Goal: Task Accomplishment & Management: Complete application form

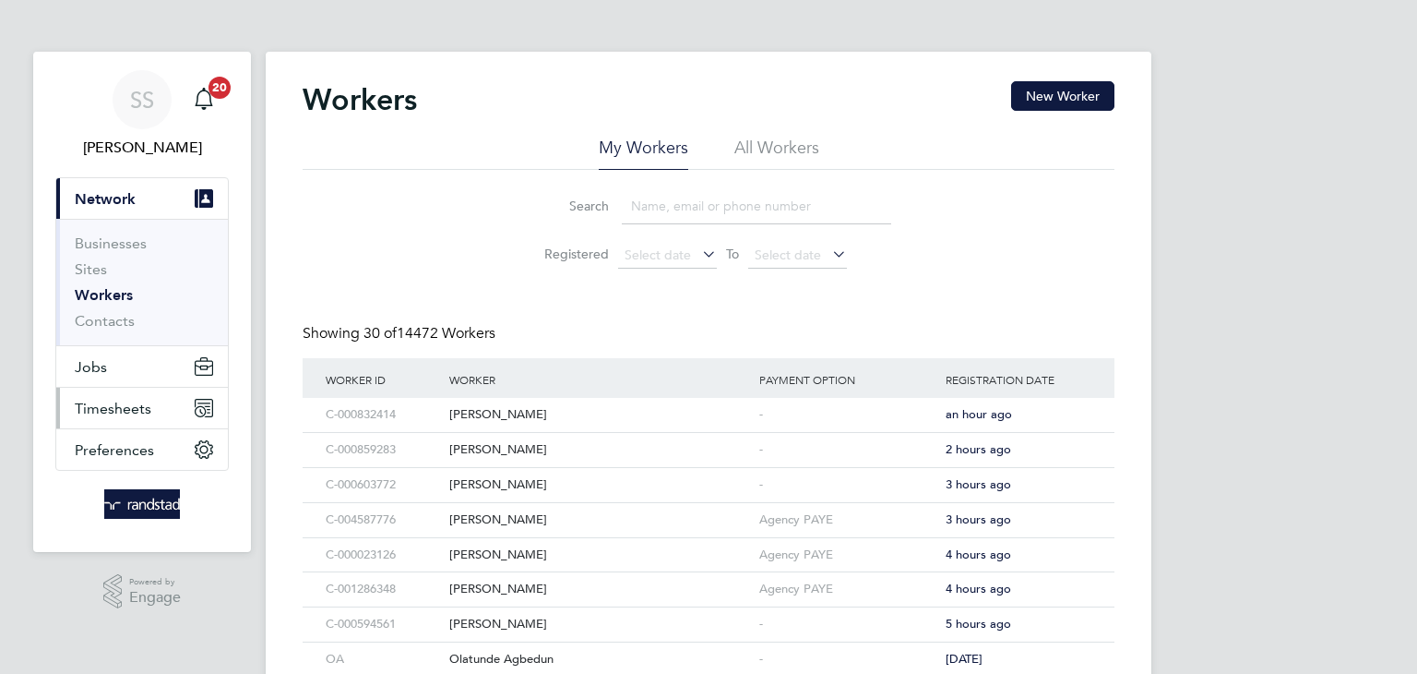
click at [150, 401] on button "Timesheets" at bounding box center [142, 408] width 172 height 41
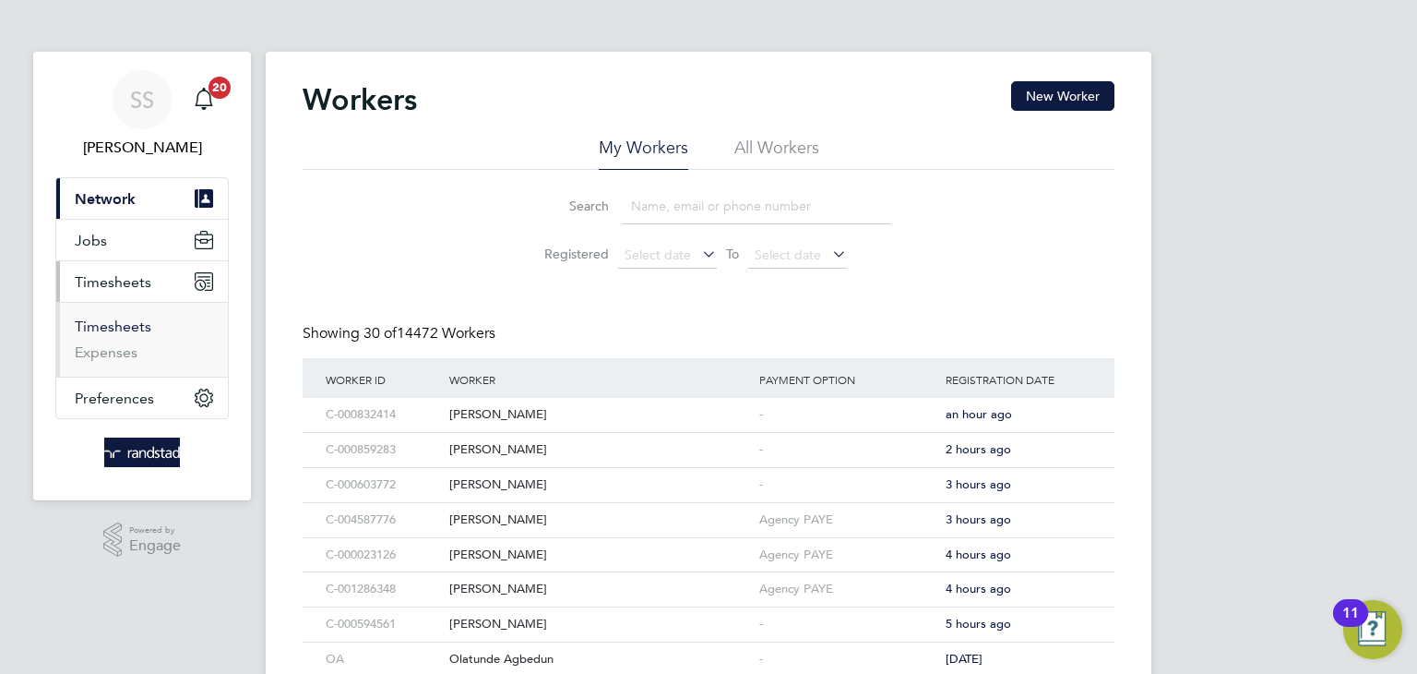
click at [127, 329] on link "Timesheets" at bounding box center [113, 326] width 77 height 18
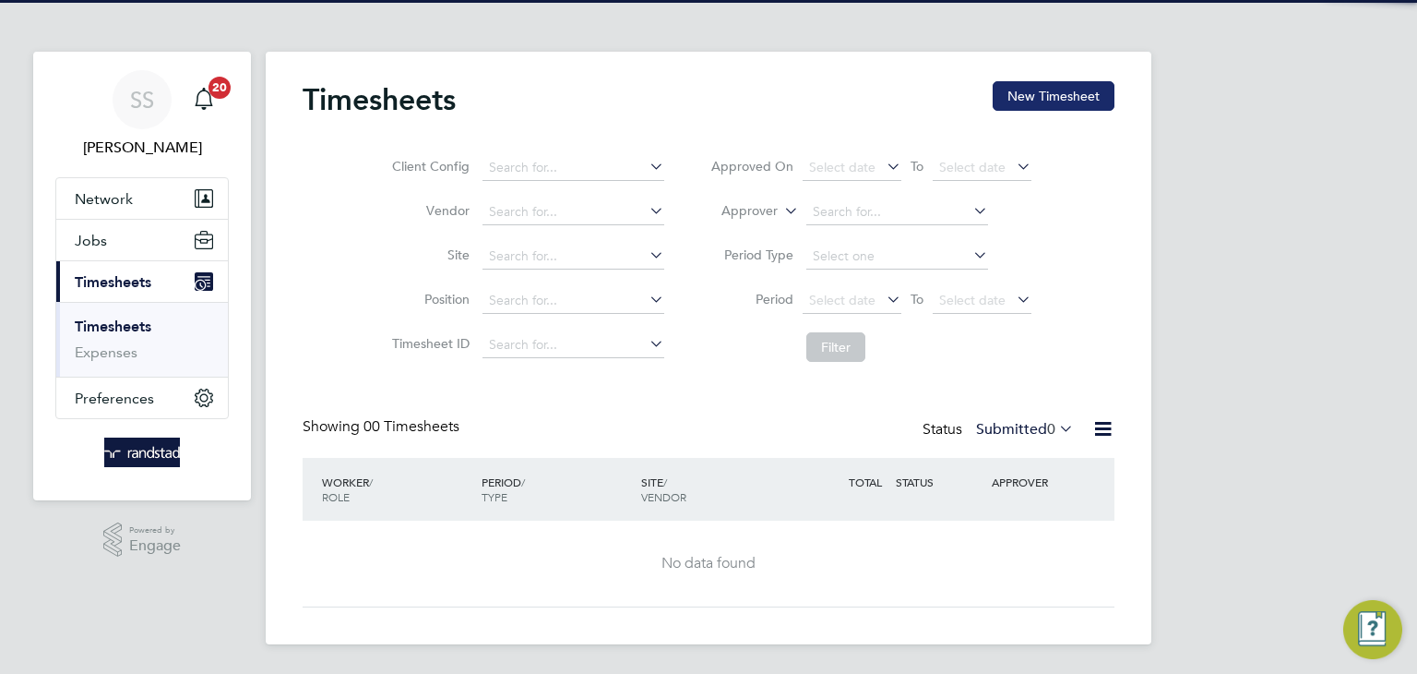
click at [1034, 102] on button "New Timesheet" at bounding box center [1054, 96] width 122 height 30
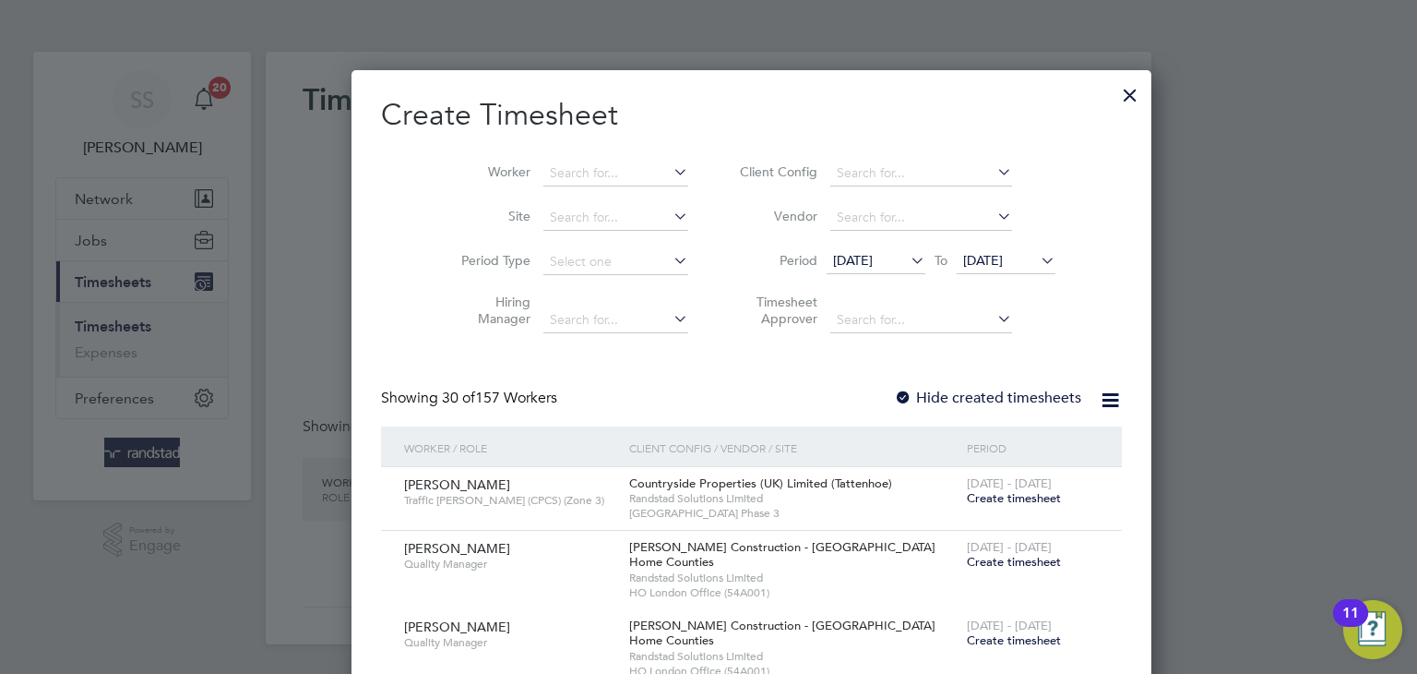
scroll to position [3101, 714]
click at [544, 175] on input at bounding box center [616, 174] width 145 height 26
click at [578, 202] on li "Fran Price" at bounding box center [578, 197] width 156 height 25
type input "[PERSON_NAME]"
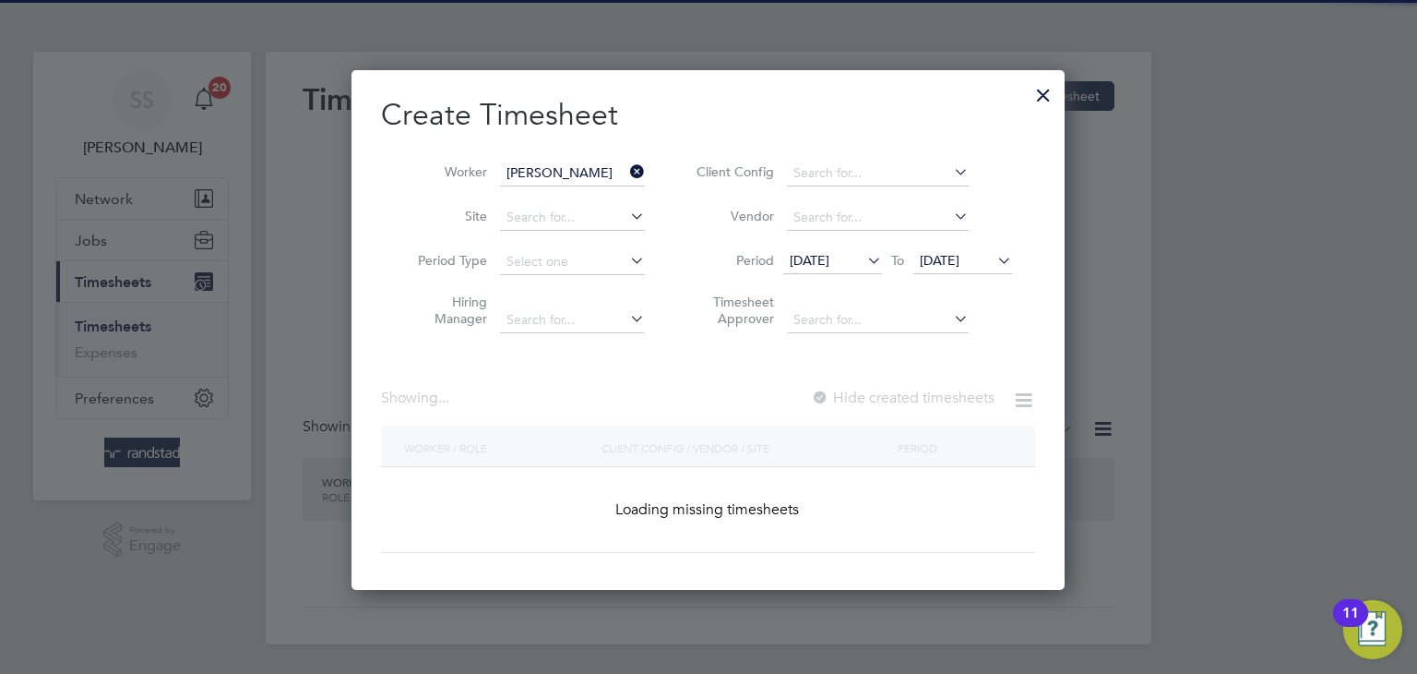
click at [676, 144] on div "Worker Fran Price Site Period Type Hiring Manager Client Config Vendor Period 2…" at bounding box center [708, 242] width 654 height 200
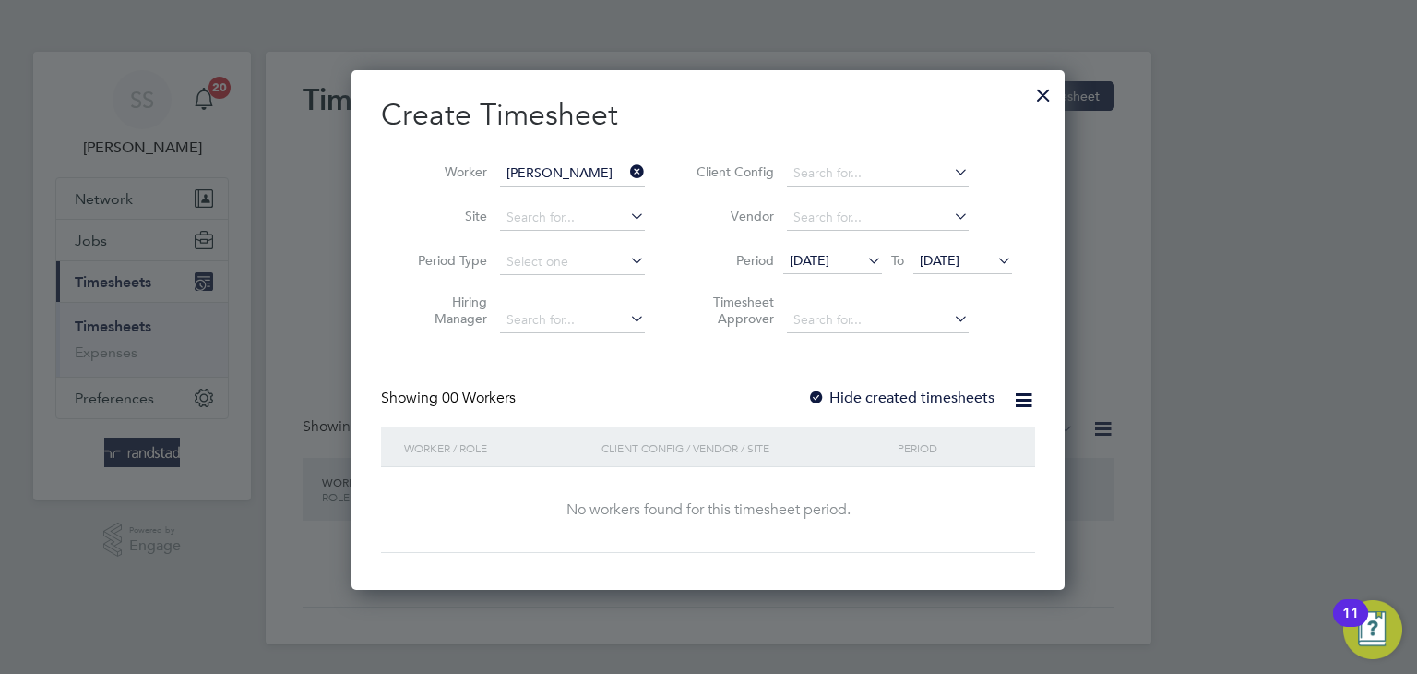
drag, startPoint x: 906, startPoint y: 397, endPoint x: 967, endPoint y: 306, distance: 109.0
click at [905, 398] on label "Hide created timesheets" at bounding box center [900, 397] width 187 height 18
click at [960, 266] on span "[DATE]" at bounding box center [940, 260] width 40 height 17
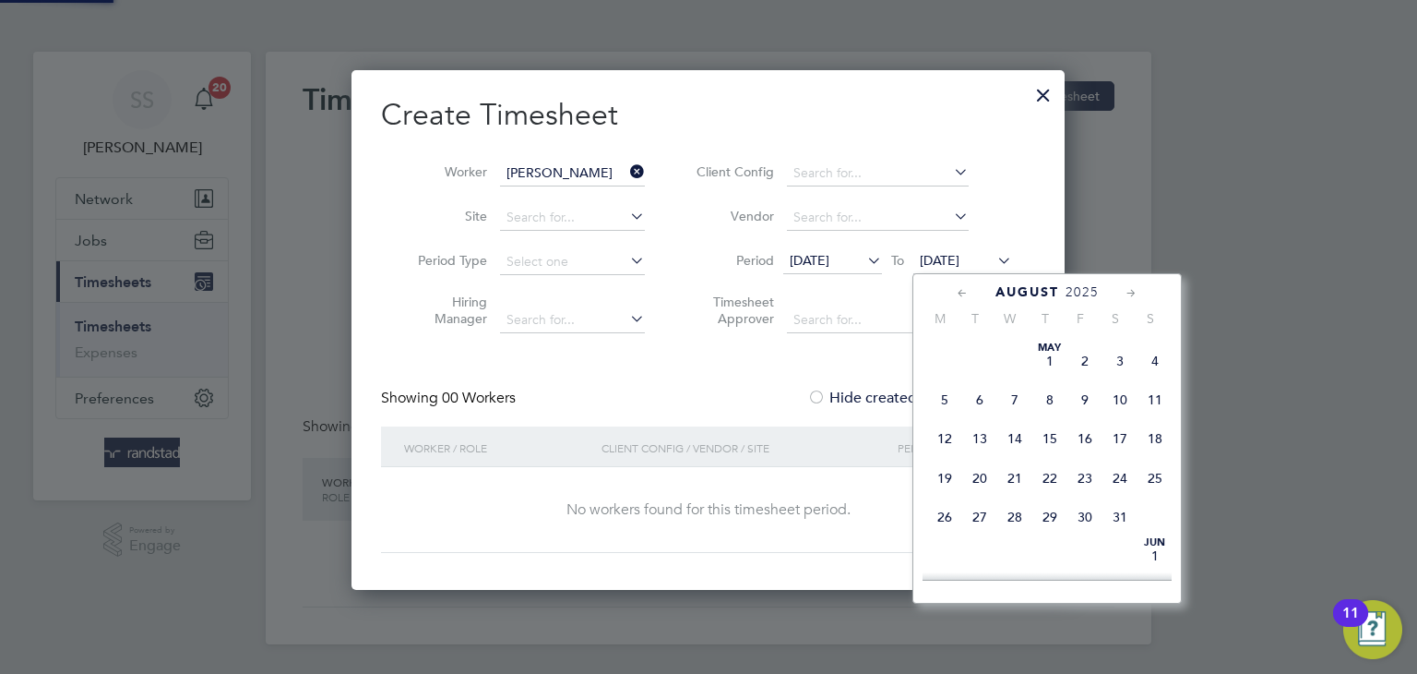
scroll to position [615, 0]
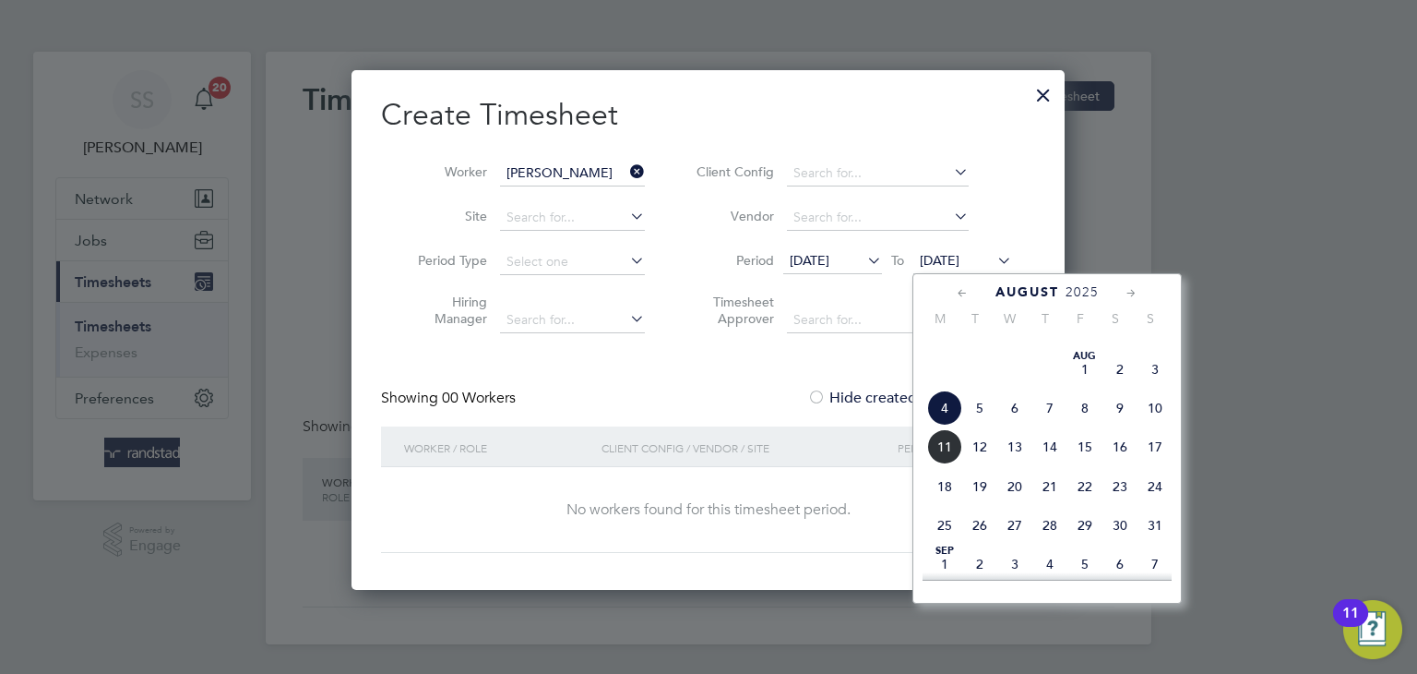
click at [1018, 464] on span "13" at bounding box center [1015, 446] width 35 height 35
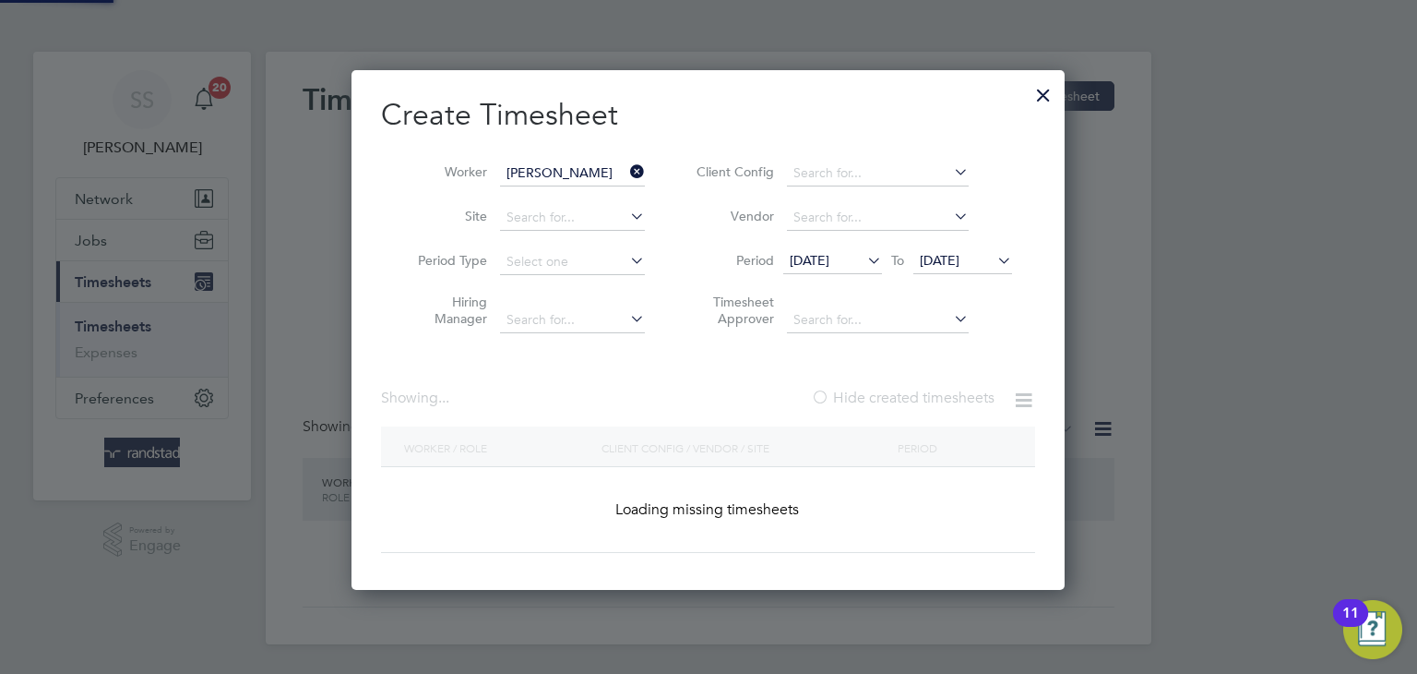
scroll to position [559, 714]
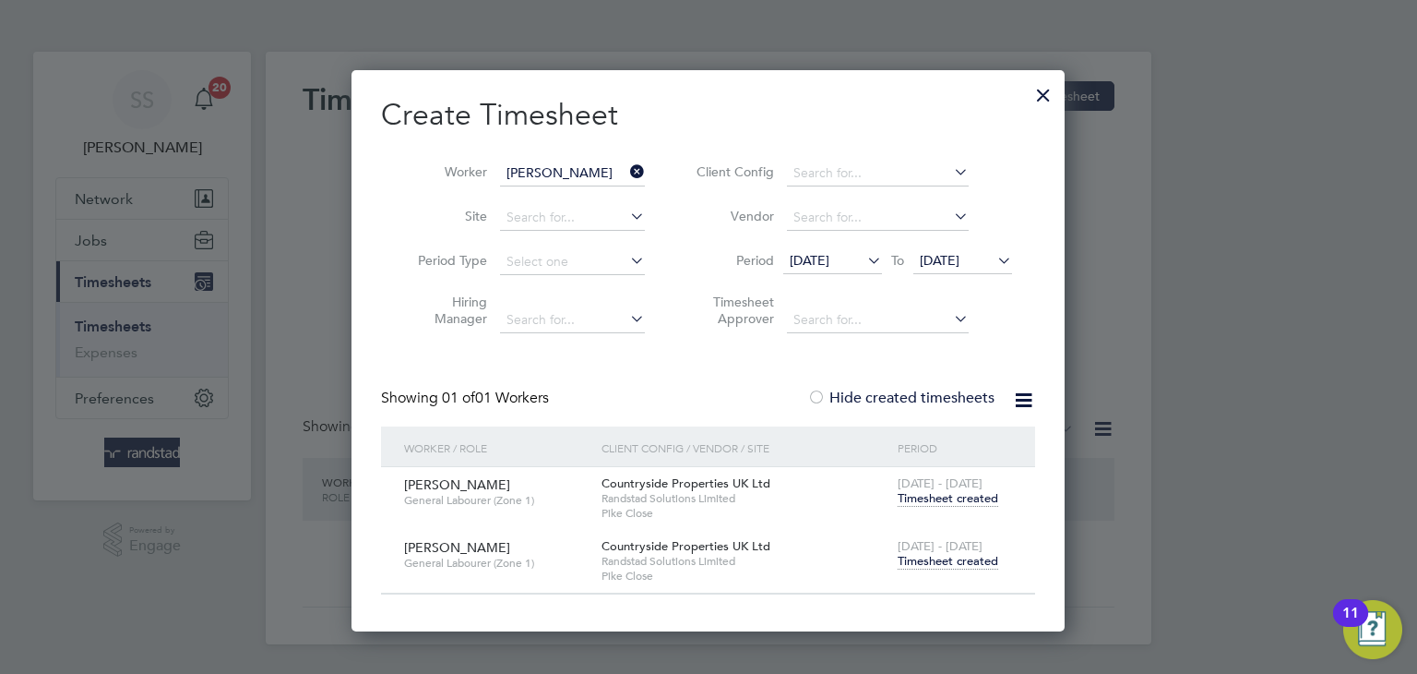
click at [965, 565] on span "Timesheet created" at bounding box center [948, 561] width 101 height 17
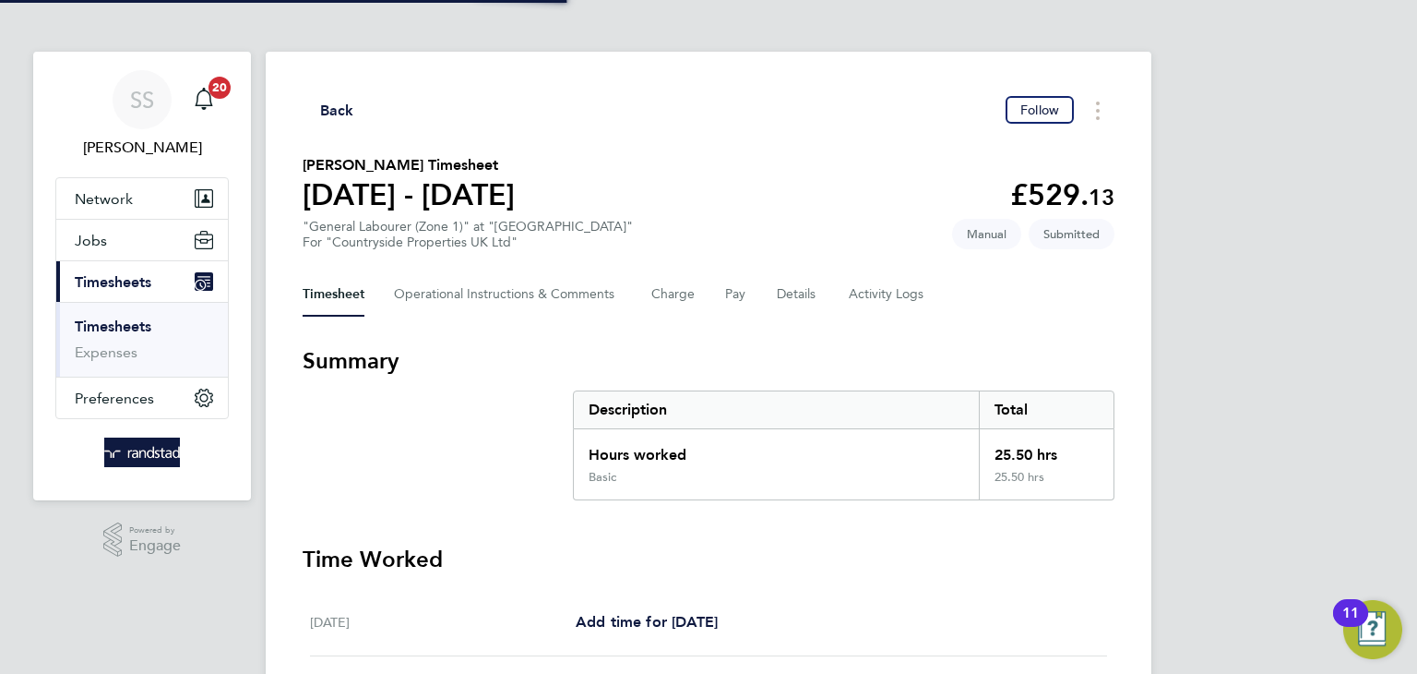
click at [953, 556] on h3 "Time Worked" at bounding box center [709, 559] width 812 height 30
click at [772, 285] on div "Timesheet Operational Instructions & Comments Charge Pay Details Activity Logs" at bounding box center [709, 294] width 812 height 44
click at [774, 287] on div "Timesheet Operational Instructions & Comments Charge Pay Details Activity Logs" at bounding box center [709, 294] width 812 height 44
click at [791, 288] on button "Details" at bounding box center [798, 294] width 42 height 44
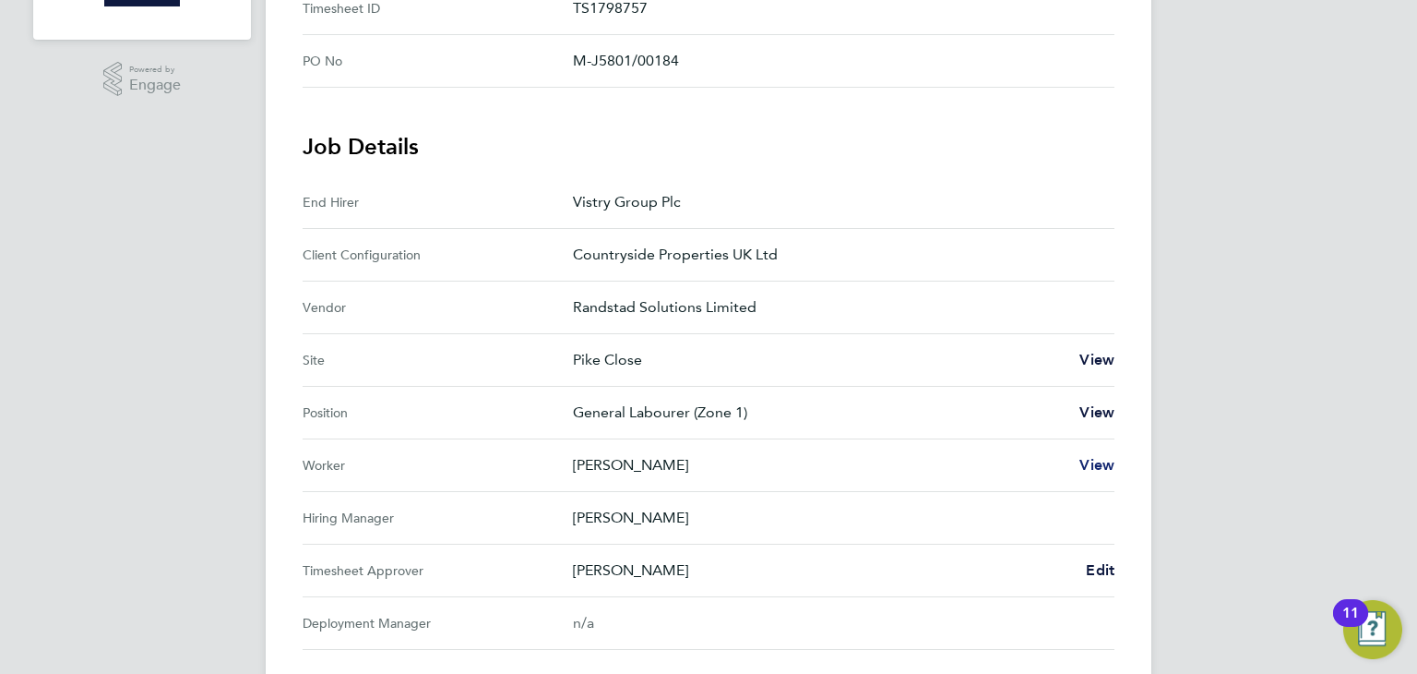
scroll to position [461, 0]
click at [1097, 562] on span "Edit" at bounding box center [1100, 569] width 29 height 18
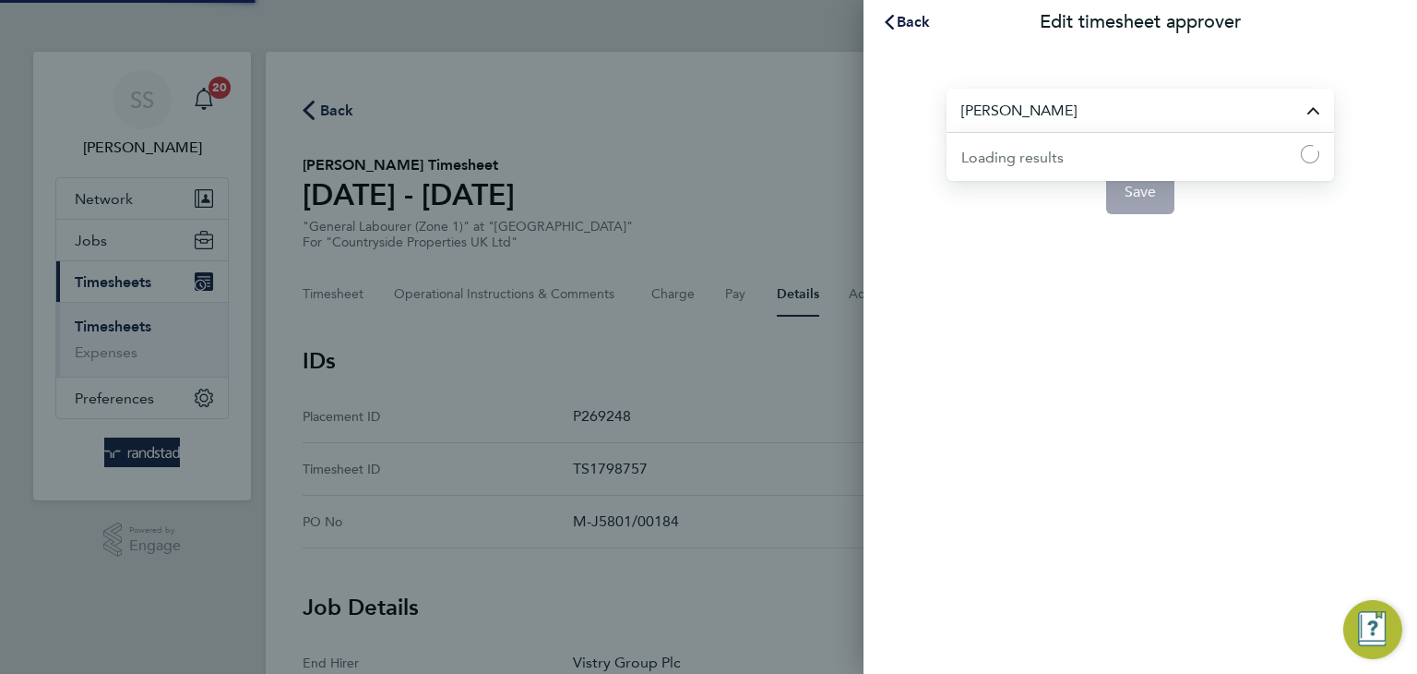
click at [1124, 99] on input "Shane Allen" at bounding box center [1141, 110] width 388 height 43
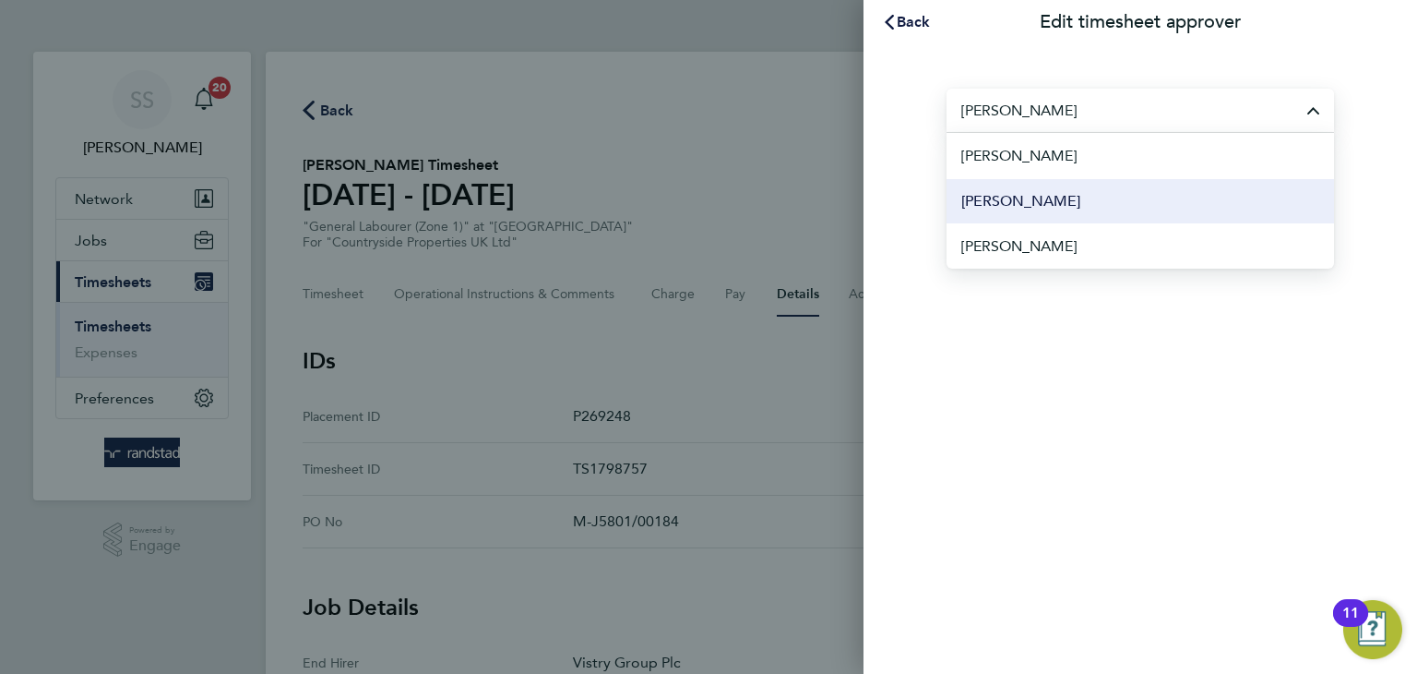
click at [1046, 207] on span "[PERSON_NAME]" at bounding box center [1021, 201] width 119 height 22
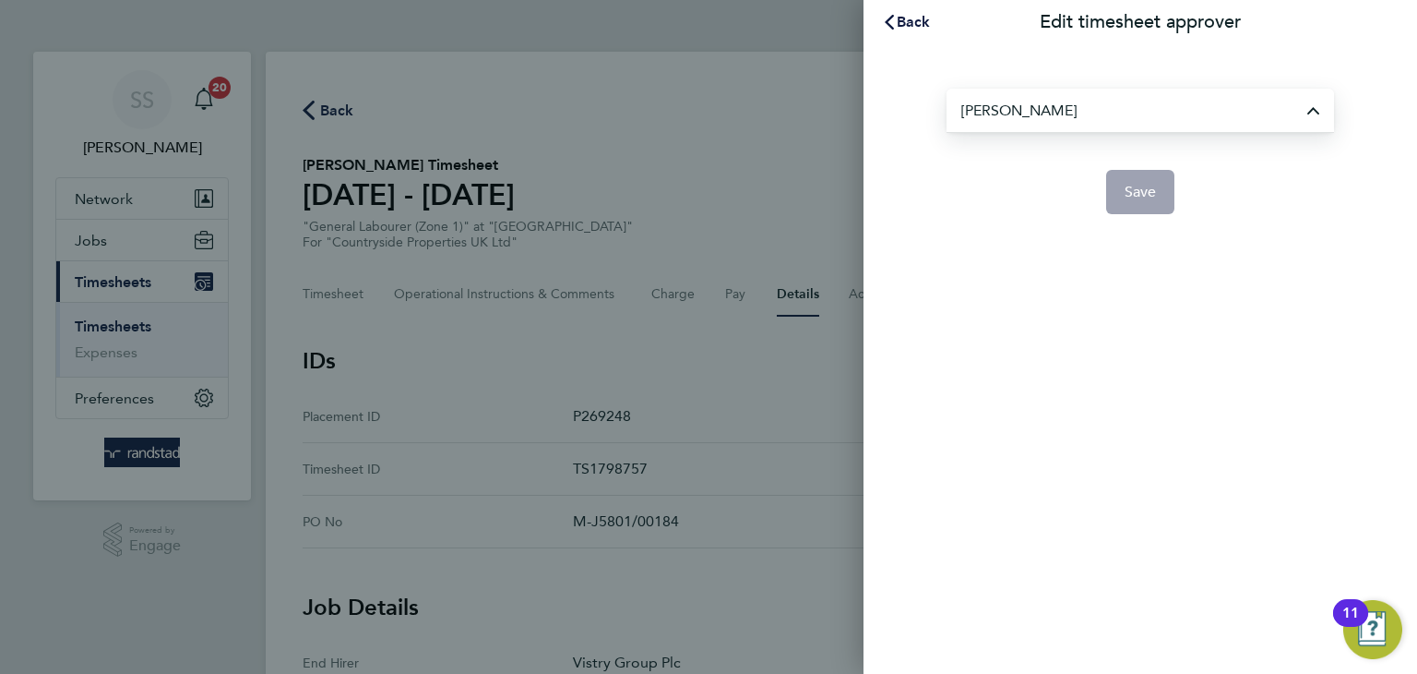
type input "[PERSON_NAME]"
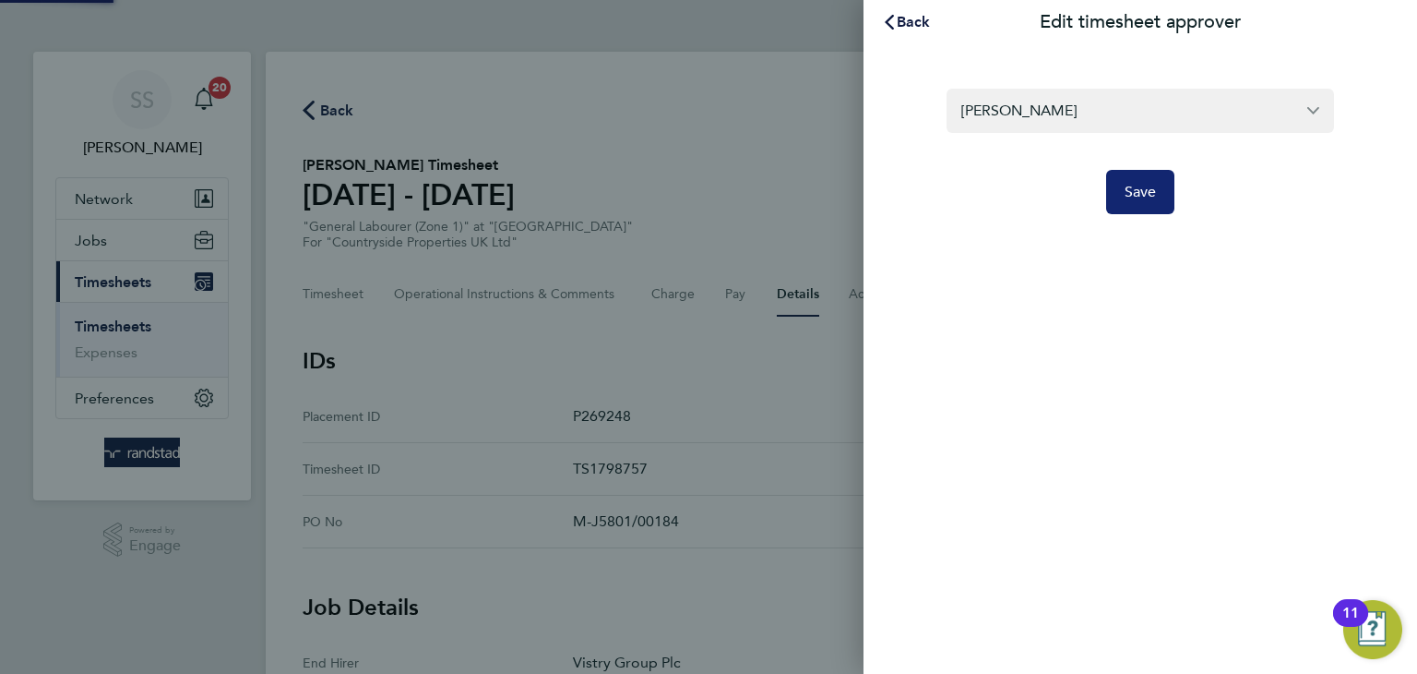
click at [1137, 196] on span "Save" at bounding box center [1141, 192] width 32 height 18
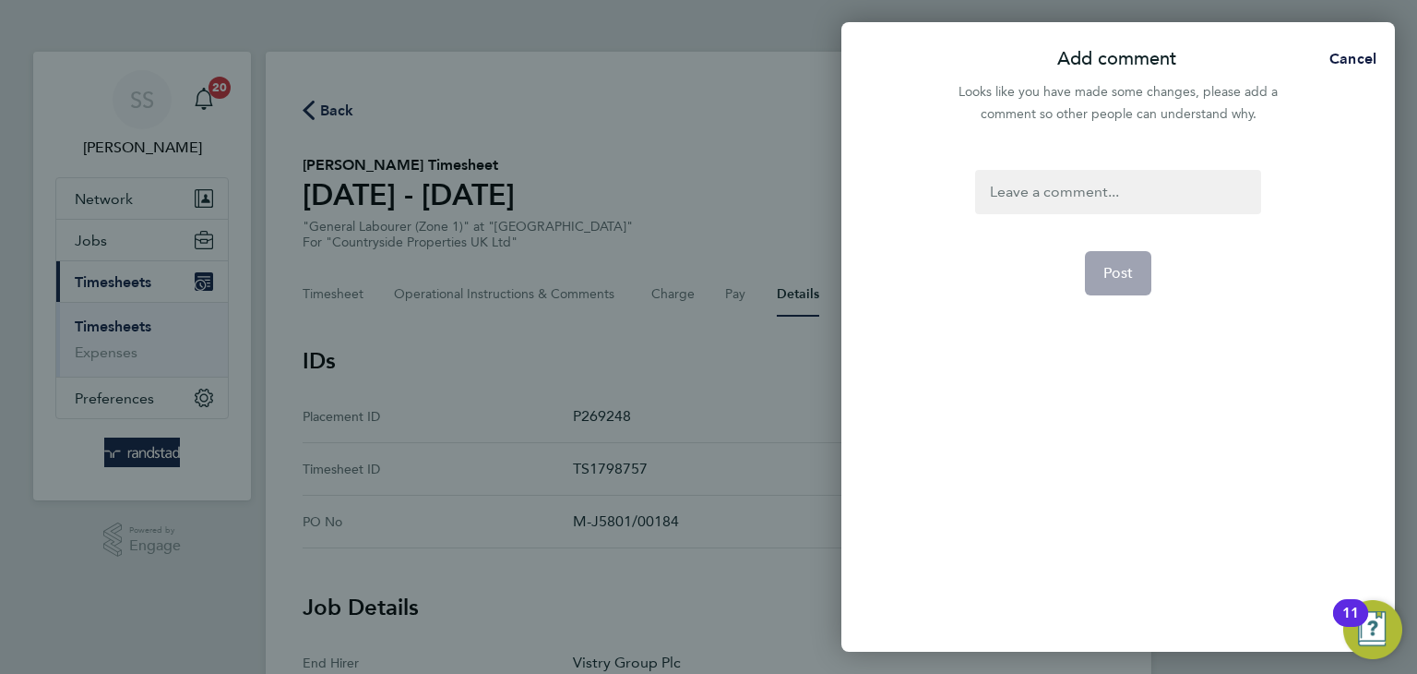
click at [1113, 193] on div at bounding box center [1117, 192] width 285 height 44
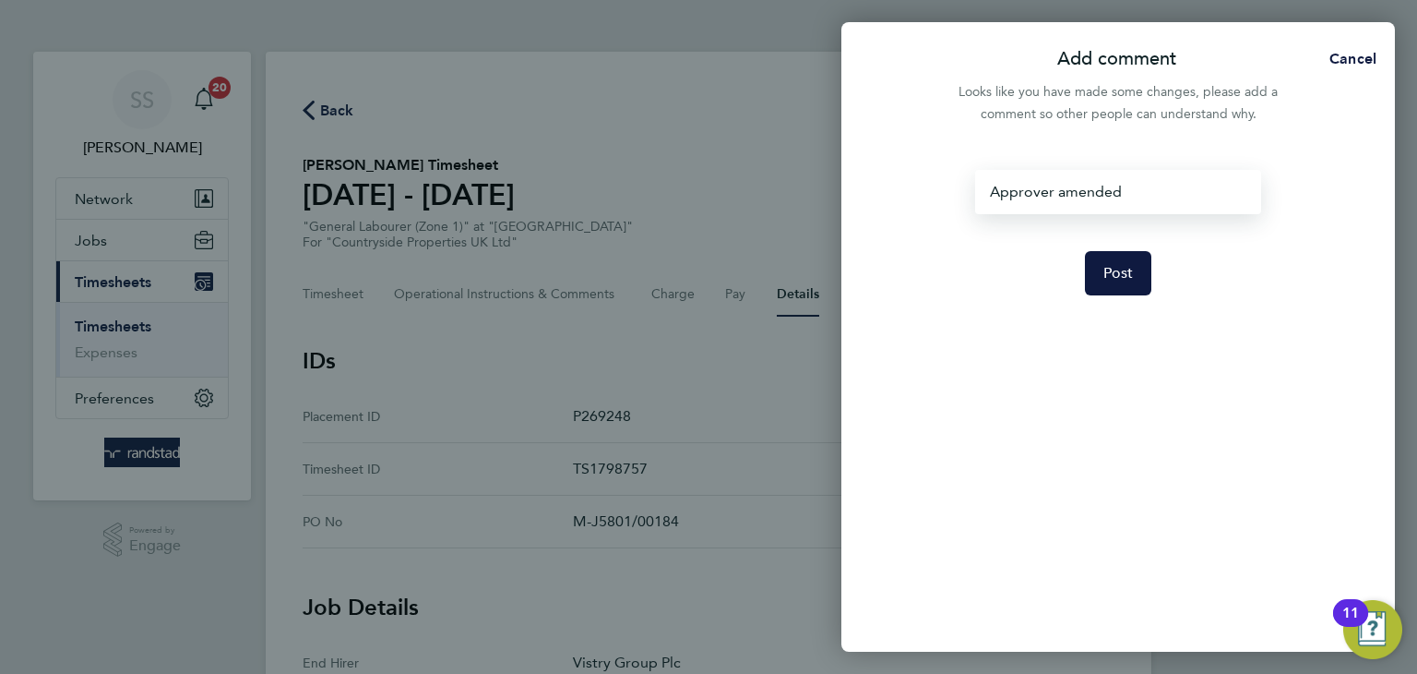
click at [1093, 297] on form "Approver amended Post" at bounding box center [1118, 323] width 300 height 306
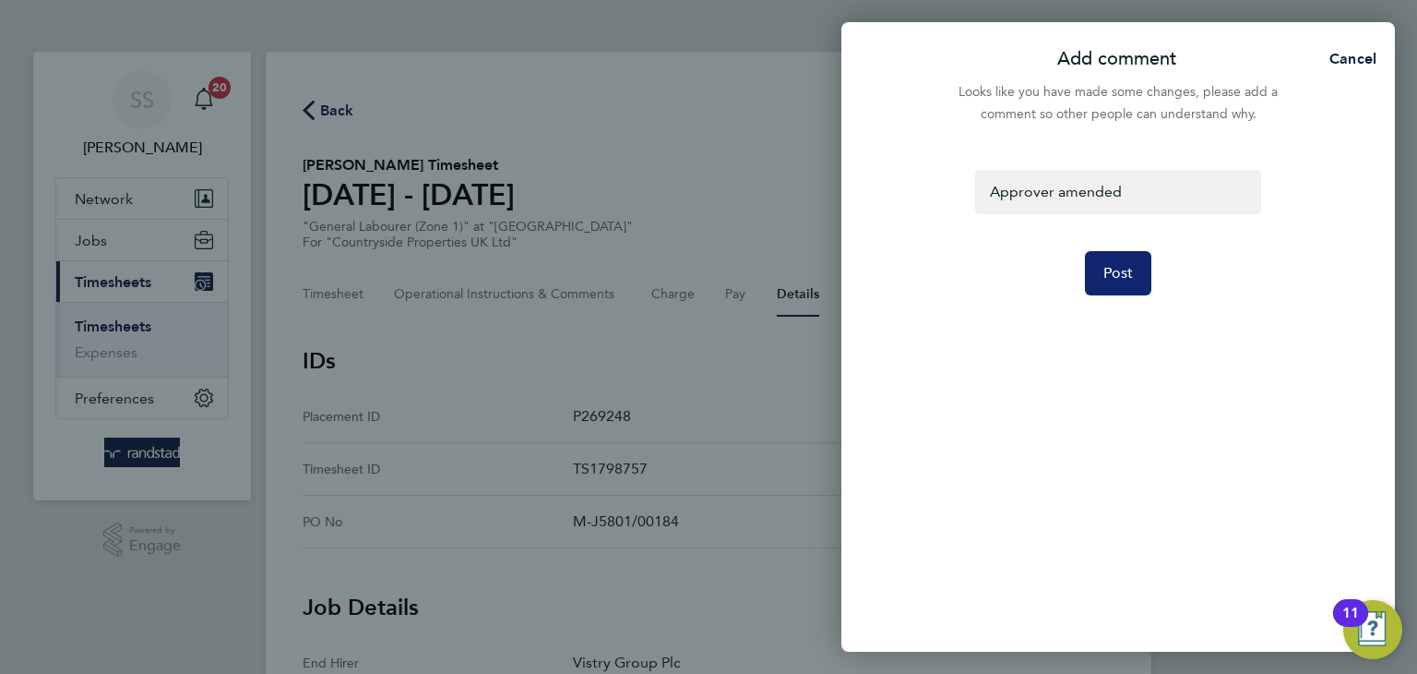
click at [1105, 270] on span "Post" at bounding box center [1119, 273] width 30 height 18
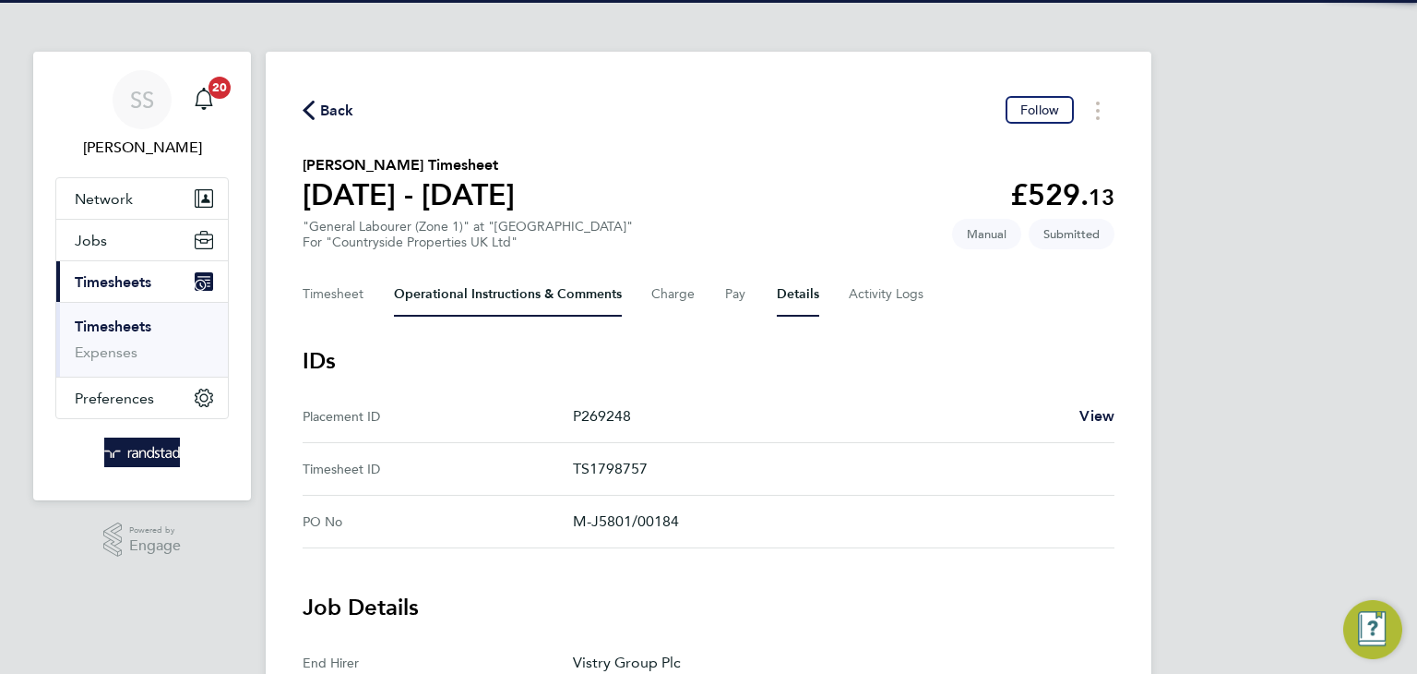
drag, startPoint x: 753, startPoint y: 183, endPoint x: 400, endPoint y: 291, distance: 369.6
click at [735, 183] on section "Fran Price's Timesheet 04 - 10 Aug 2025 £529. 13 "General Labourer (Zone 1)" at…" at bounding box center [709, 202] width 812 height 96
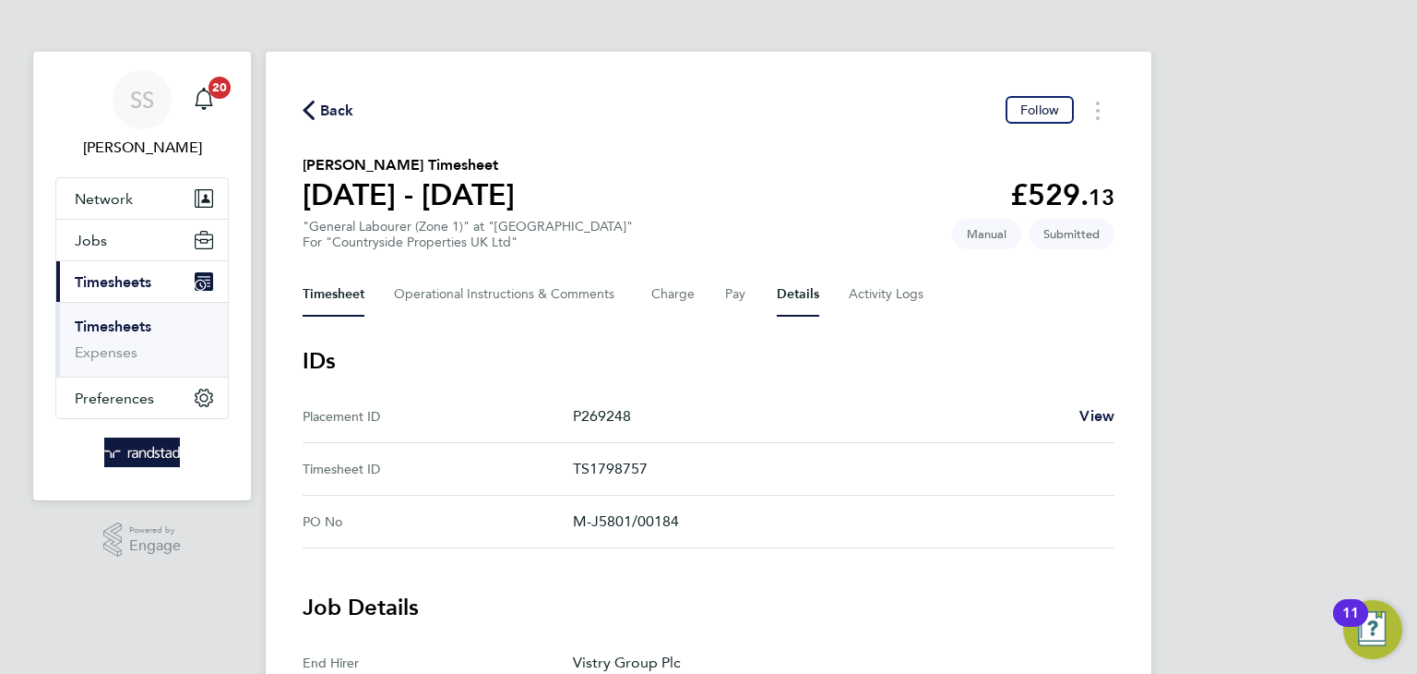
click at [330, 287] on button "Timesheet" at bounding box center [334, 294] width 62 height 44
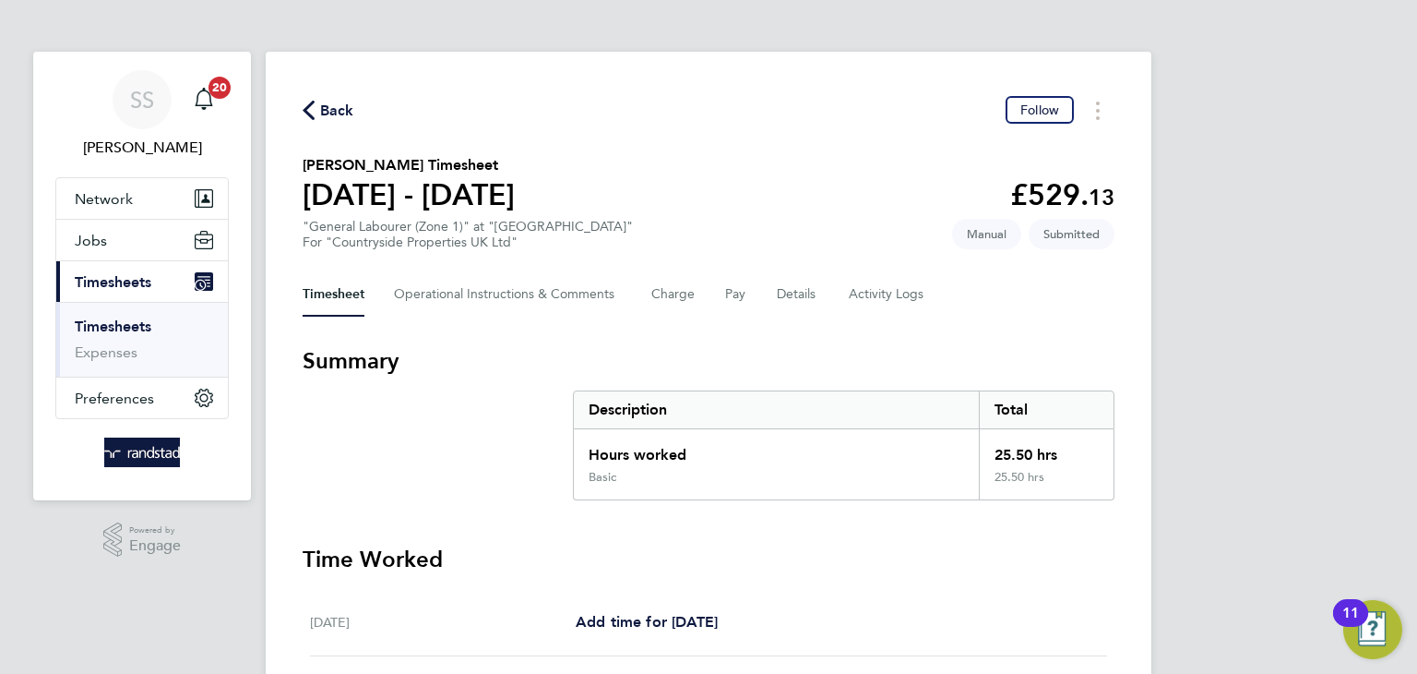
click at [726, 190] on section "Fran Price's Timesheet 04 - 10 Aug 2025 £529. 13 "General Labourer (Zone 1)" at…" at bounding box center [709, 202] width 812 height 96
click at [764, 206] on section "Fran Price's Timesheet 04 - 10 Aug 2025 £529. 13 "General Labourer (Zone 1)" at…" at bounding box center [709, 202] width 812 height 96
click at [761, 206] on section "Fran Price's Timesheet 04 - 10 Aug 2025 £529. 13 "General Labourer (Zone 1)" at…" at bounding box center [709, 202] width 812 height 96
click at [793, 198] on section "Fran Price's Timesheet 04 - 10 Aug 2025 £529. 13 "General Labourer (Zone 1)" at…" at bounding box center [709, 202] width 812 height 96
click at [717, 126] on div "Back Follow Fran Price's Timesheet 04 - 10 Aug 2025 £529. 13 "General Labourer …" at bounding box center [709, 588] width 886 height 1073
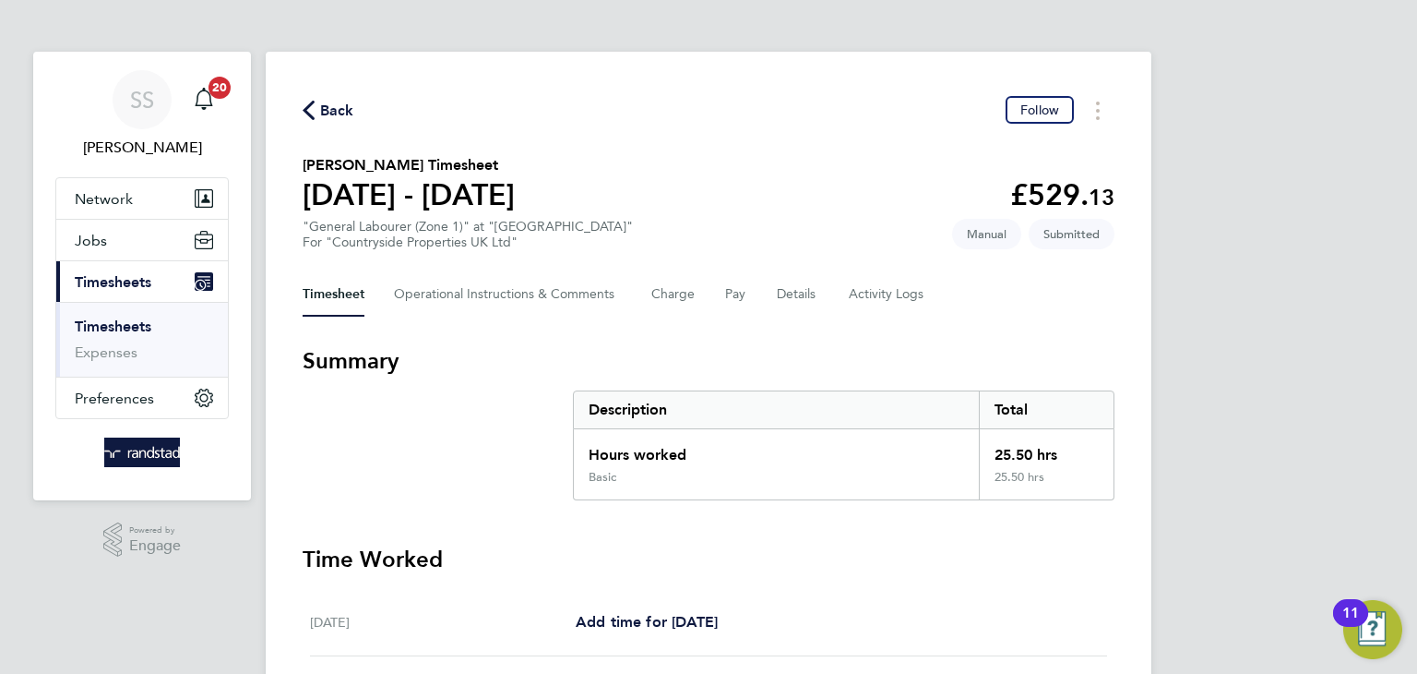
click at [715, 126] on div "Back Follow Fran Price's Timesheet 04 - 10 Aug 2025 £529. 13 "General Labourer …" at bounding box center [709, 588] width 886 height 1073
drag, startPoint x: 308, startPoint y: 105, endPoint x: 520, endPoint y: 114, distance: 211.5
click at [307, 105] on icon "button" at bounding box center [309, 110] width 12 height 19
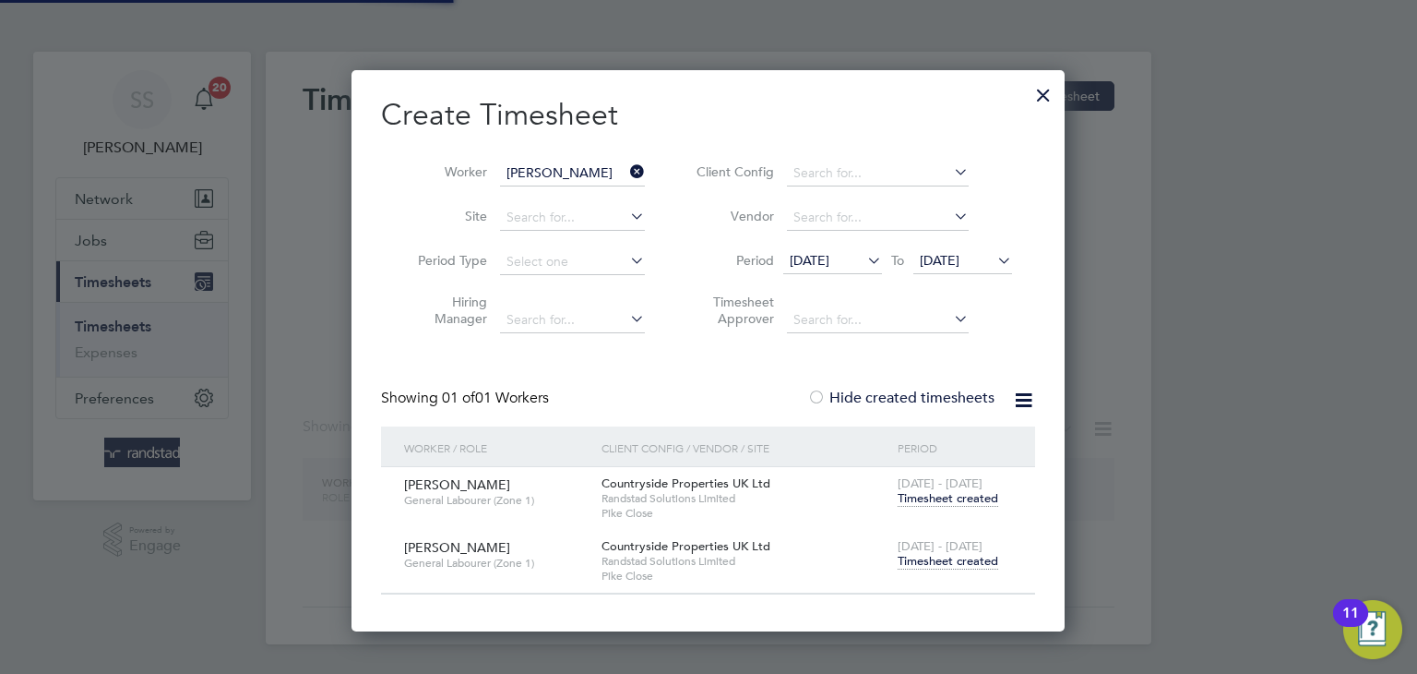
scroll to position [559, 714]
drag, startPoint x: 556, startPoint y: 172, endPoint x: 554, endPoint y: 162, distance: 9.4
click at [554, 165] on input "[PERSON_NAME]" at bounding box center [572, 174] width 145 height 26
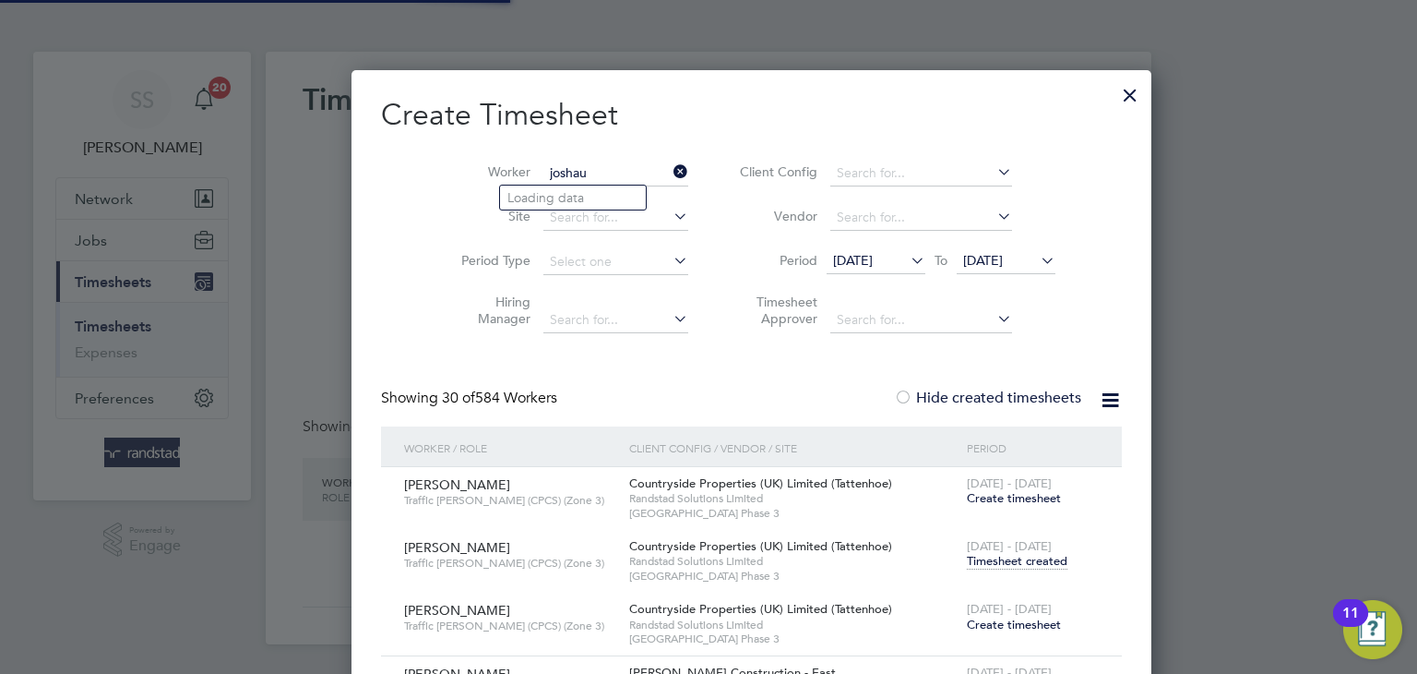
scroll to position [6275, 723]
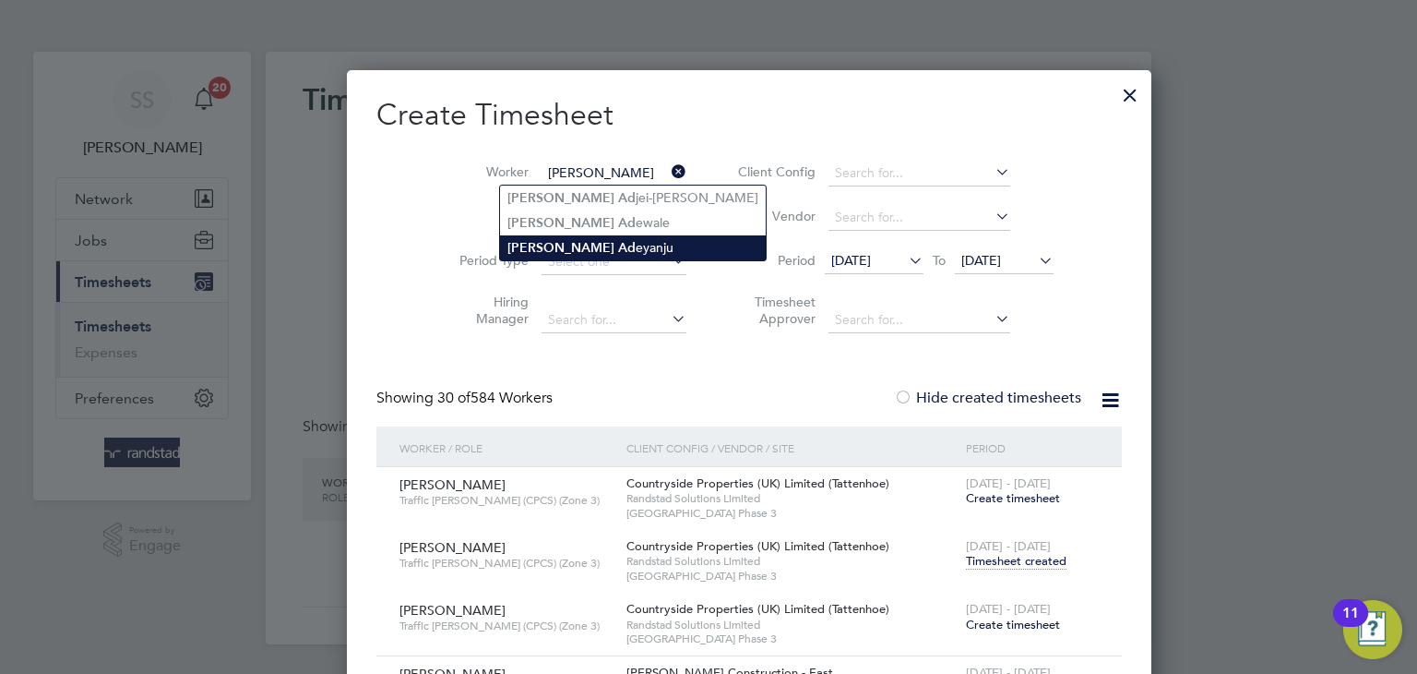
click at [588, 248] on li "Joshua Ad eyanju" at bounding box center [633, 247] width 266 height 25
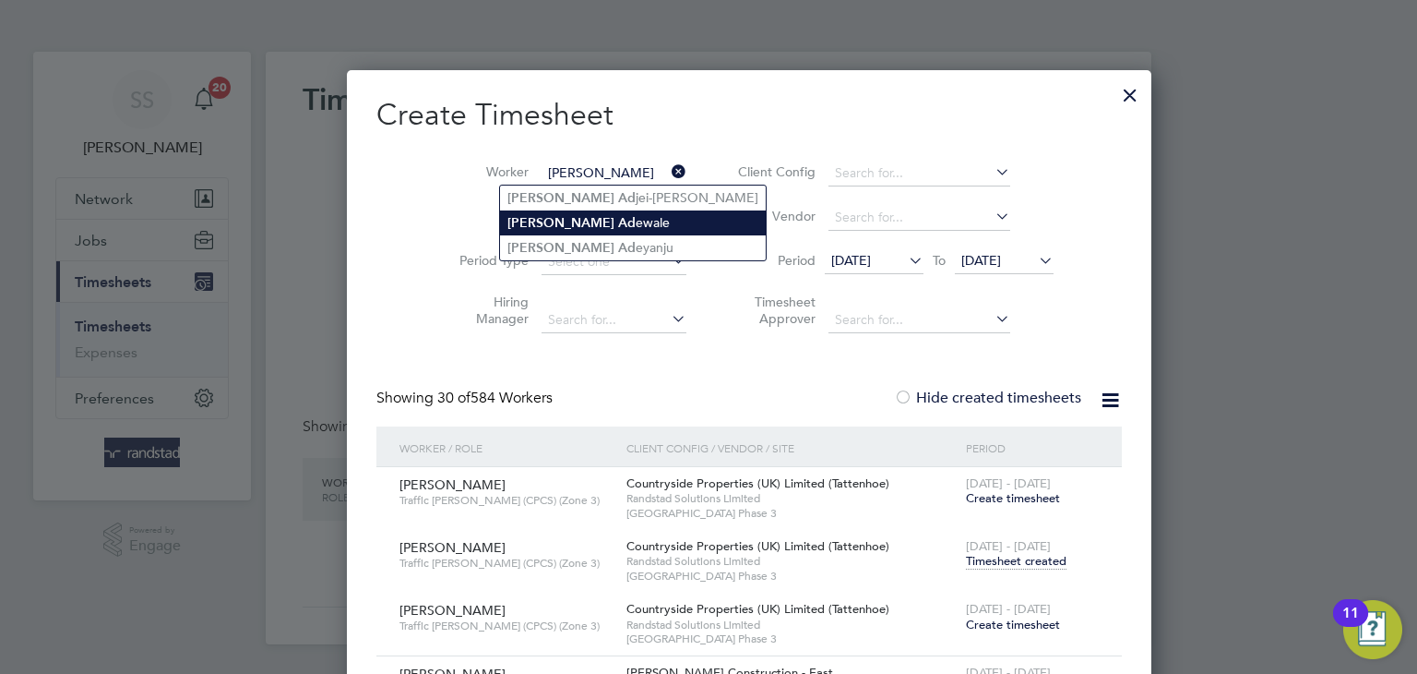
type input "[PERSON_NAME]"
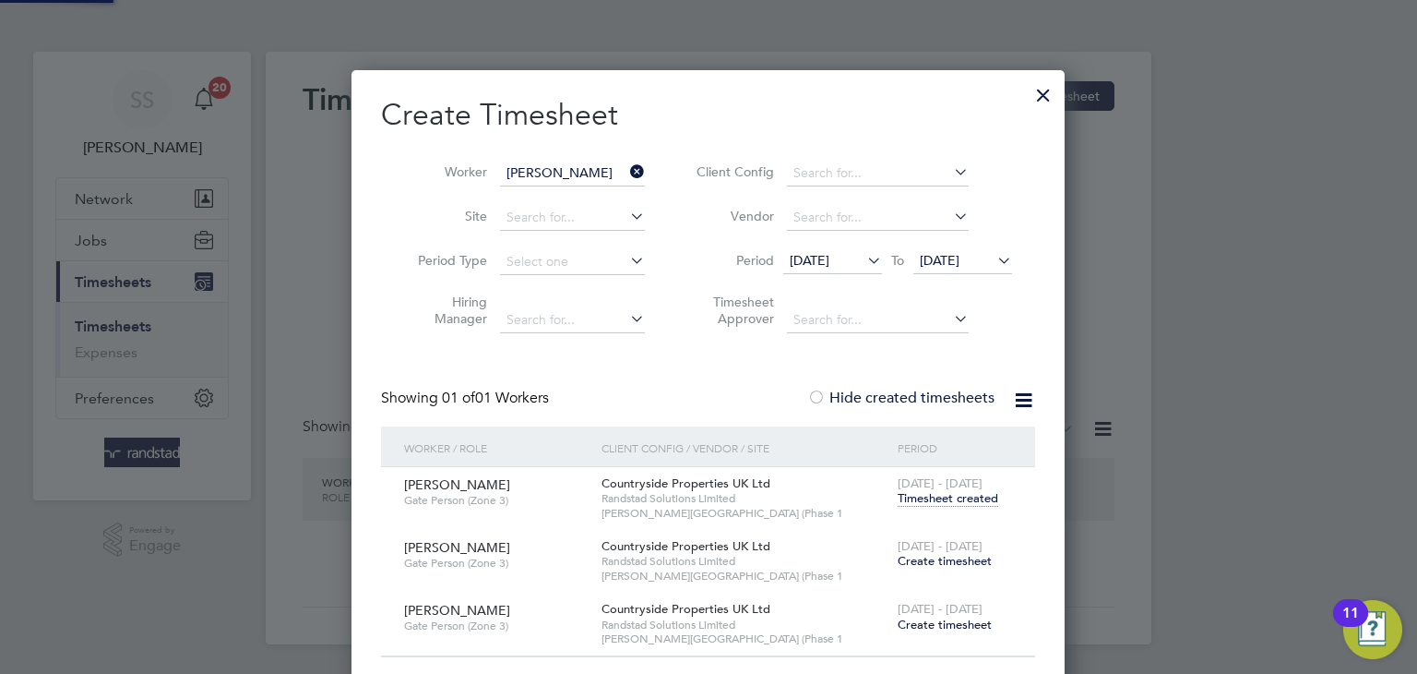
scroll to position [623, 714]
click at [759, 132] on h2 "Create Timesheet" at bounding box center [708, 115] width 654 height 39
click at [930, 553] on span "Create timesheet" at bounding box center [945, 561] width 94 height 16
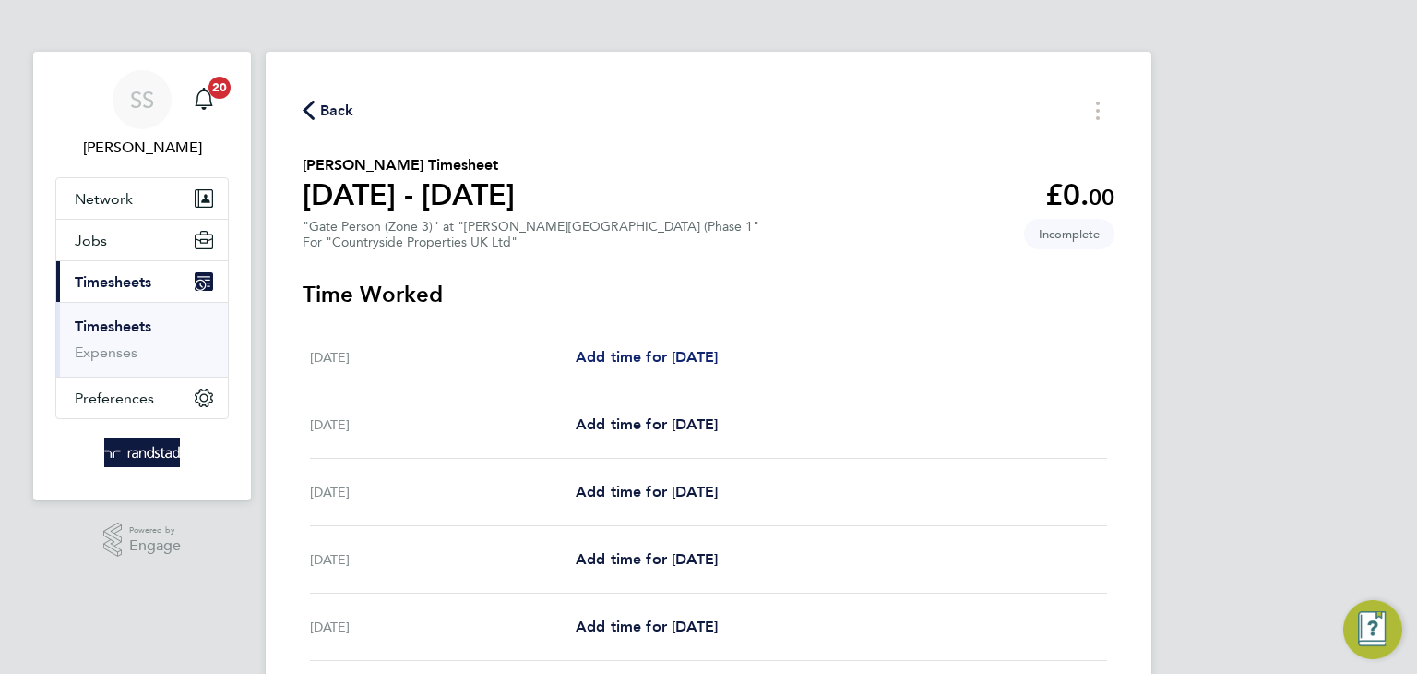
click at [648, 354] on span "Add time for Mon 04 Aug" at bounding box center [647, 357] width 142 height 18
click at [718, 354] on span "Add time for Mon 04 Aug" at bounding box center [647, 357] width 142 height 18
click at [667, 353] on span "Add time for Mon 04 Aug" at bounding box center [647, 357] width 142 height 18
select select "30"
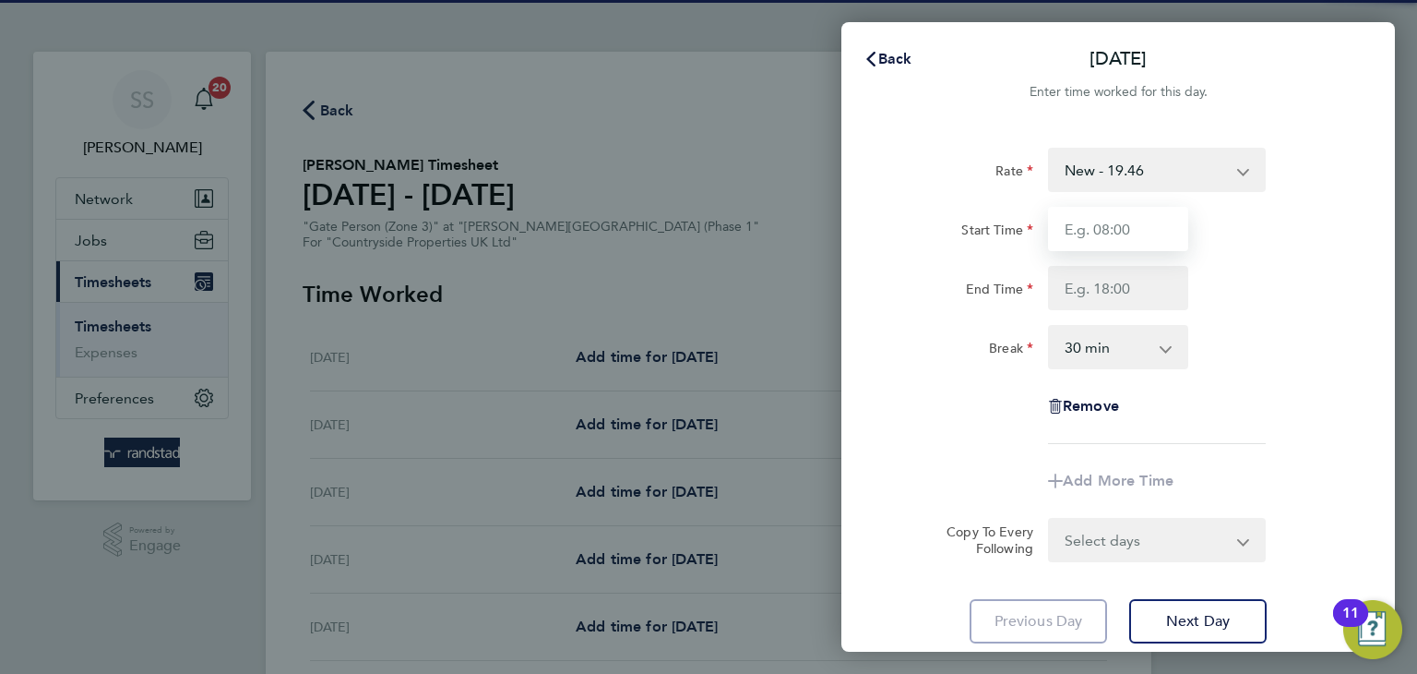
click at [1091, 238] on input "Start Time" at bounding box center [1118, 229] width 140 height 44
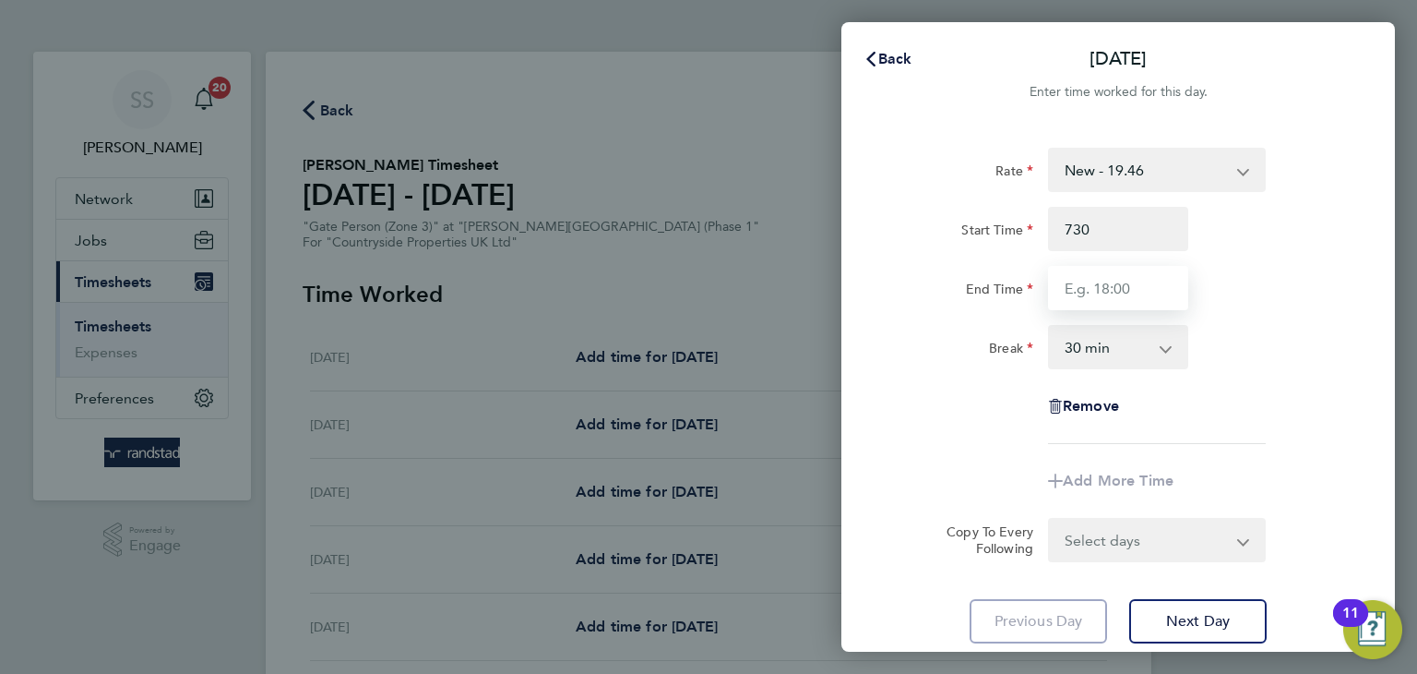
click at [1085, 272] on input "End Time" at bounding box center [1118, 288] width 140 height 44
type input "07:30"
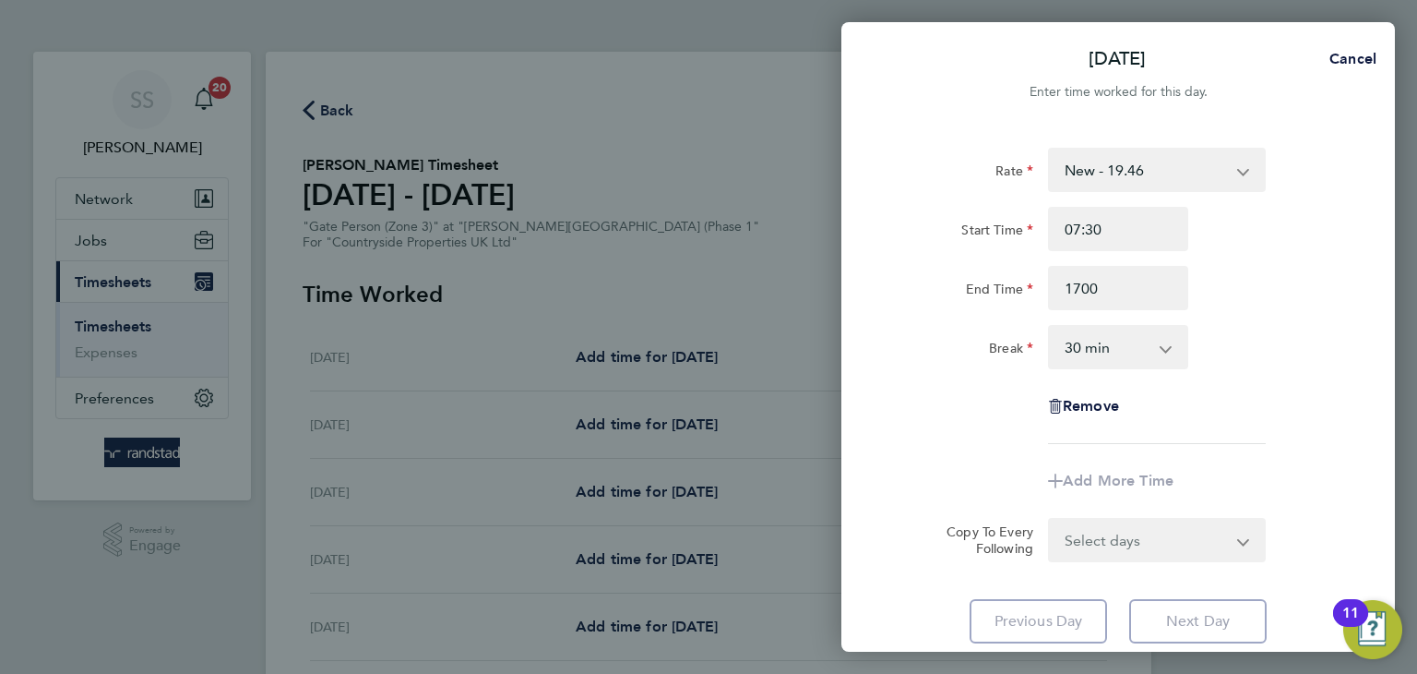
type input "17:00"
click at [1285, 366] on div "Break 0 min 15 min 30 min 45 min 60 min 75 min 90 min" at bounding box center [1118, 347] width 465 height 44
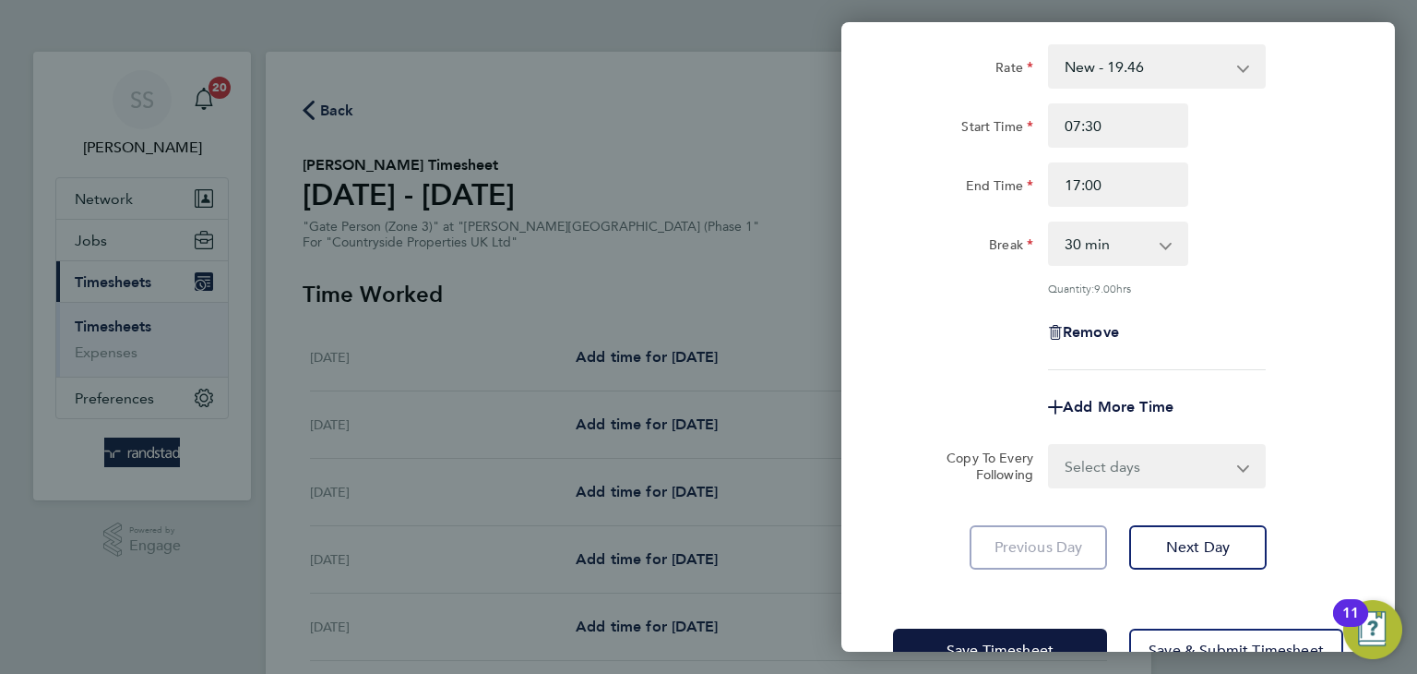
scroll to position [111, 0]
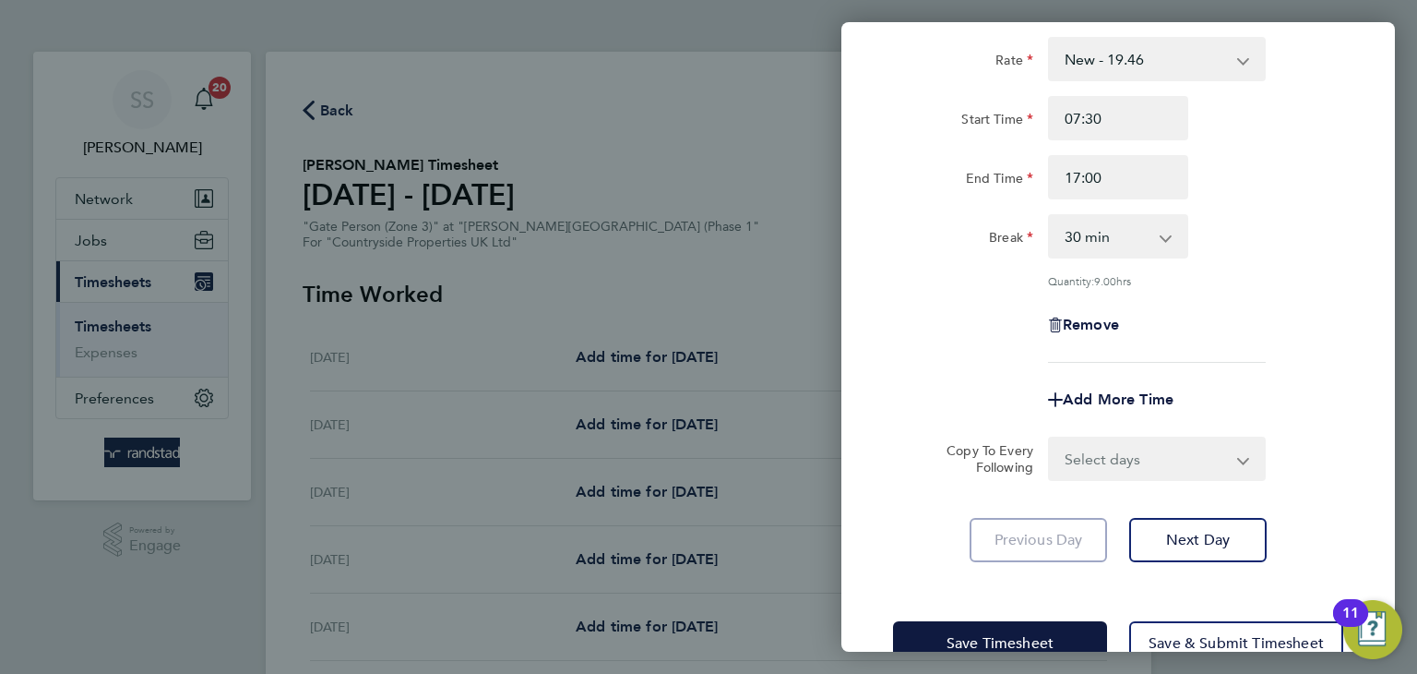
click at [1188, 470] on select "Select days Day Weekday (Mon-Fri) Weekend (Sat-Sun) Tuesday Wednesday Thursday …" at bounding box center [1147, 458] width 194 height 41
click at [1169, 457] on select "Select days Day Weekday (Mon-Fri) Weekend (Sat-Sun) Tuesday Wednesday Thursday …" at bounding box center [1147, 458] width 194 height 41
select select "WEEKDAY"
click at [1050, 438] on select "Select days Day Weekday (Mon-Fri) Weekend (Sat-Sun) Tuesday Wednesday Thursday …" at bounding box center [1147, 458] width 194 height 41
select select "2025-08-10"
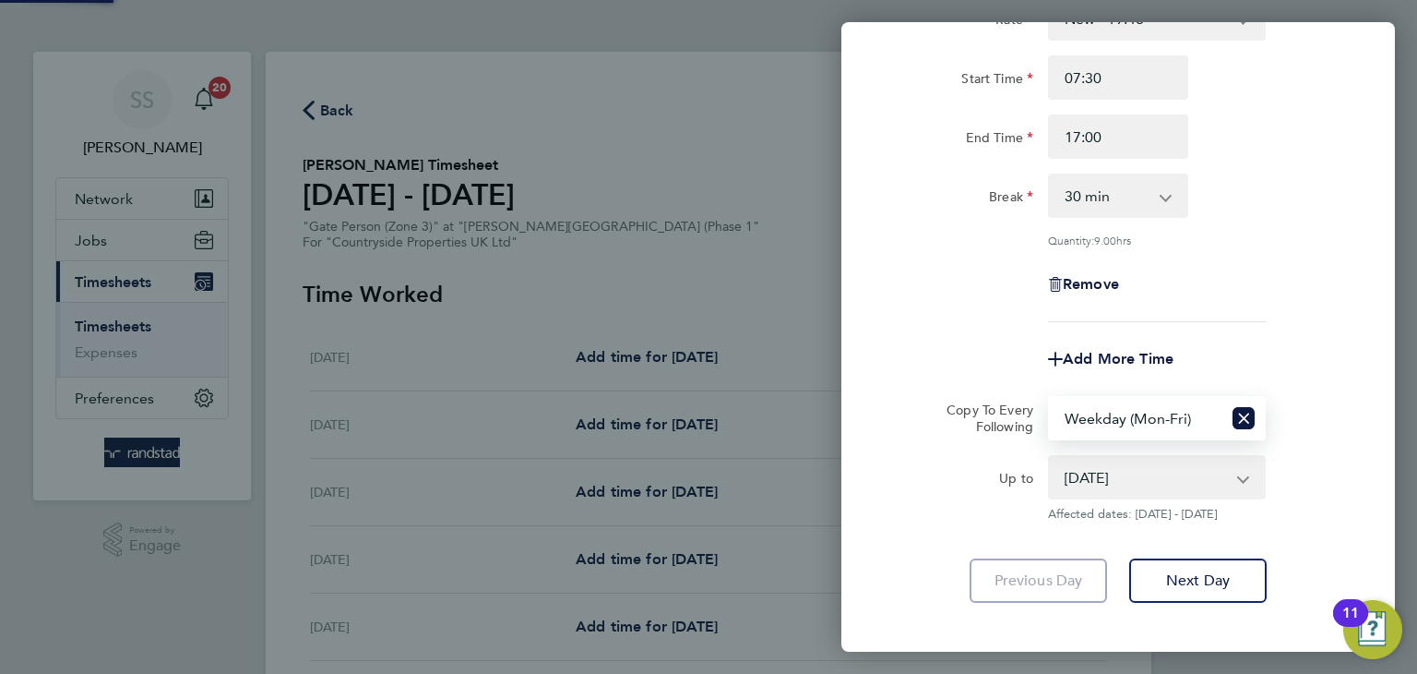
scroll to position [240, 0]
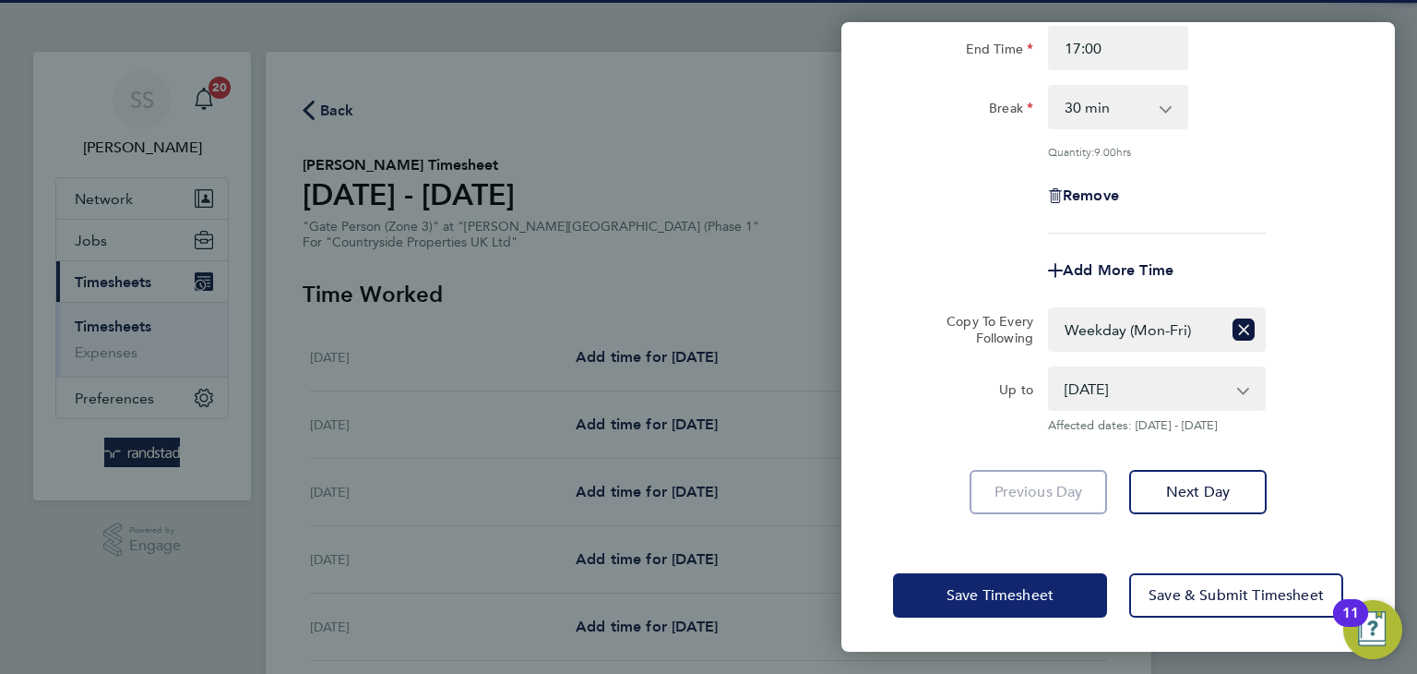
click at [968, 586] on span "Save Timesheet" at bounding box center [1000, 595] width 107 height 18
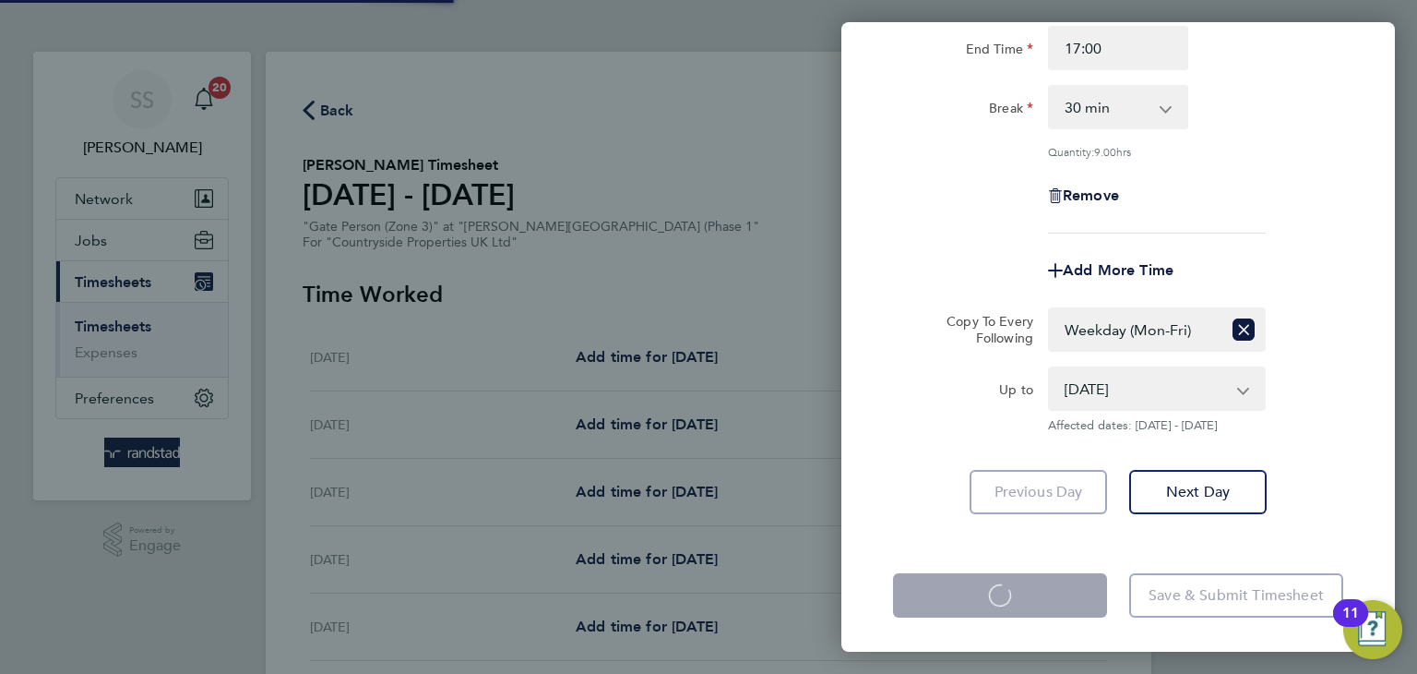
click at [808, 202] on div "Mon 04 Aug Cancel Enter time worked for this day. Rate New - 19.46 Start Time 0…" at bounding box center [708, 337] width 1417 height 674
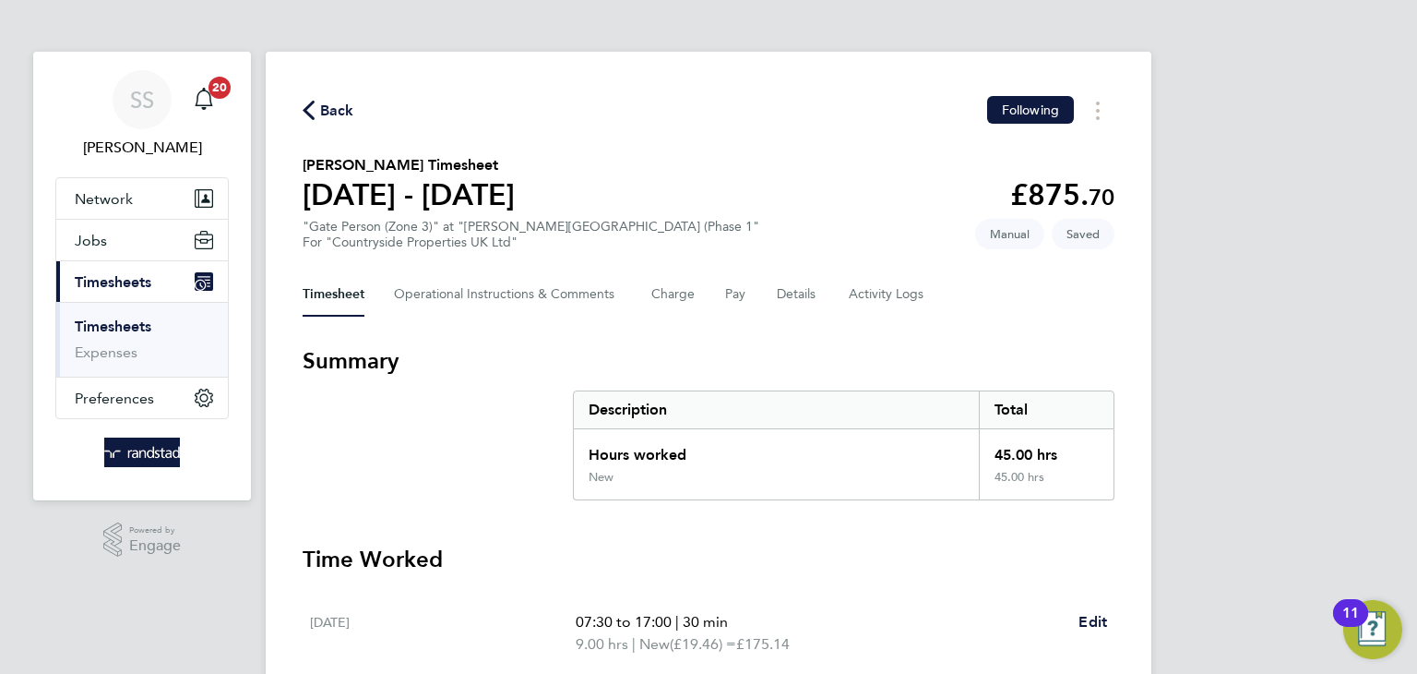
click at [757, 176] on section "Joshua Adeyanju's Timesheet 04 - 10 Aug 2025 £875. 70 "Gate Person (Zone 3)" at…" at bounding box center [709, 202] width 812 height 96
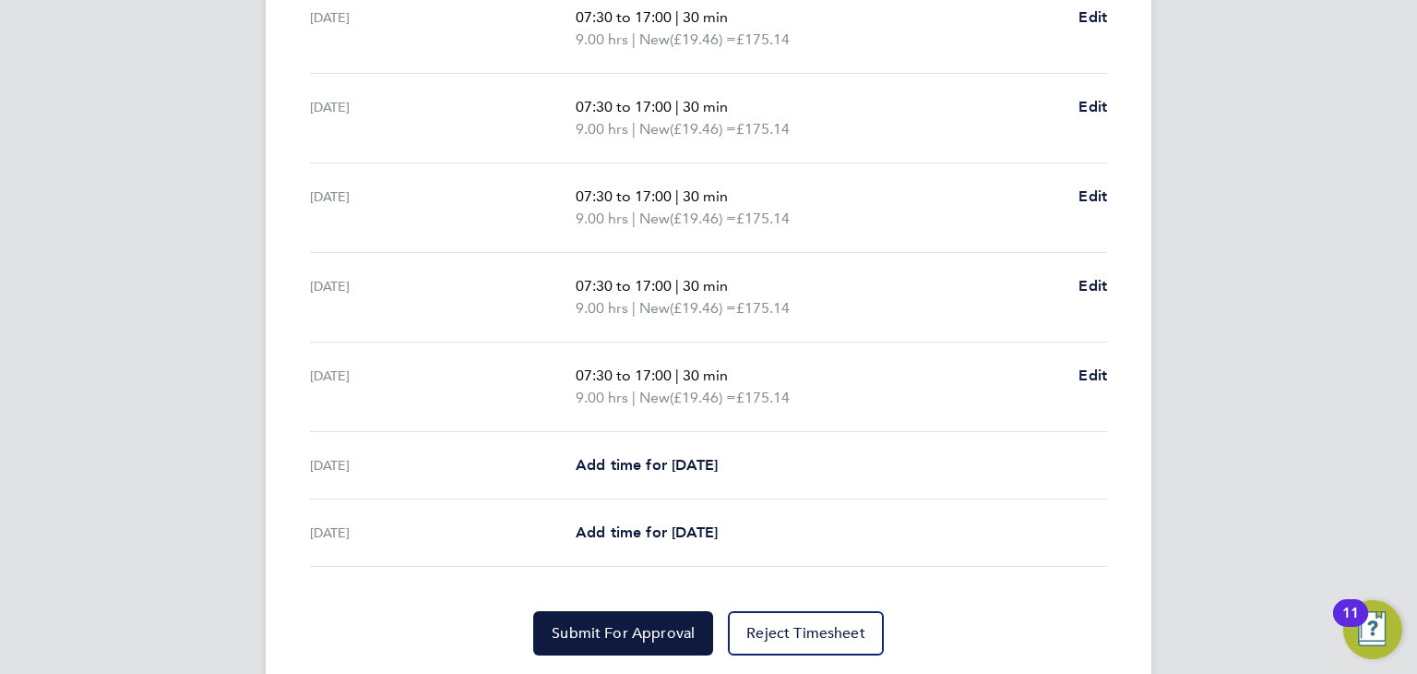
scroll to position [657, 0]
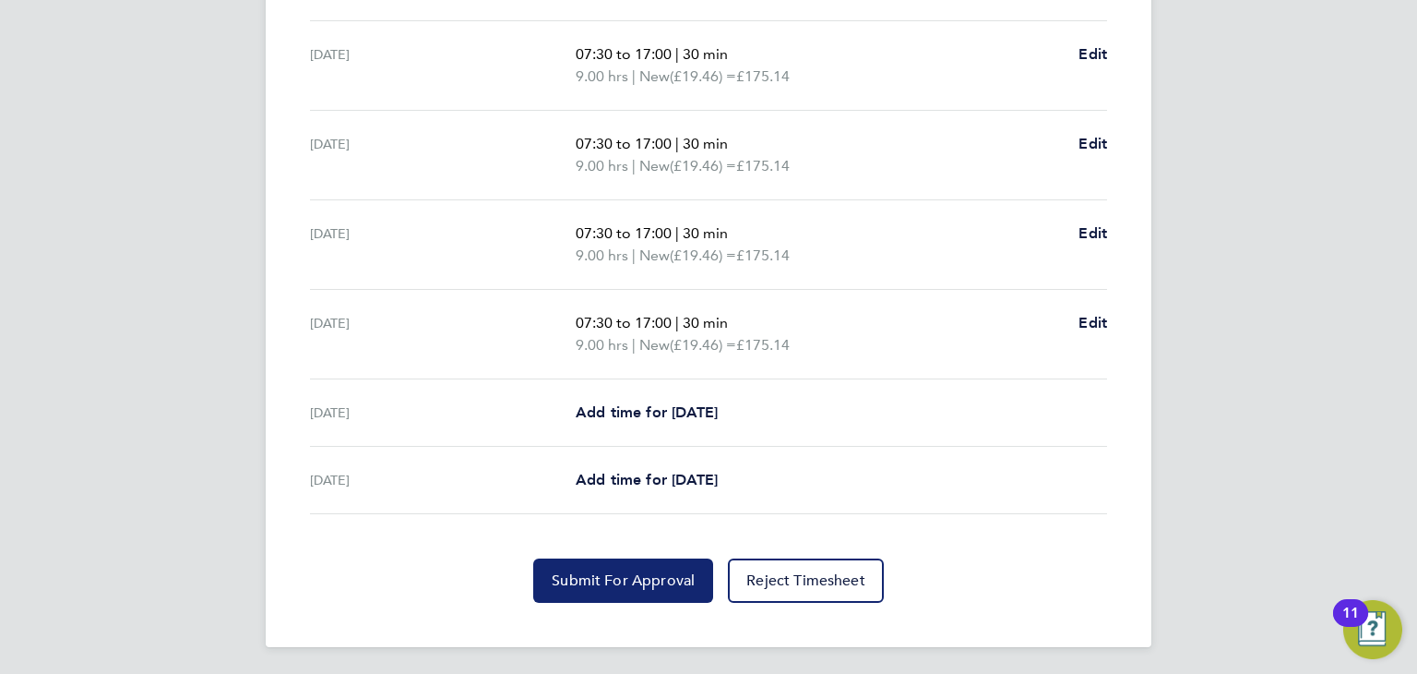
click at [676, 571] on span "Submit For Approval" at bounding box center [623, 580] width 143 height 18
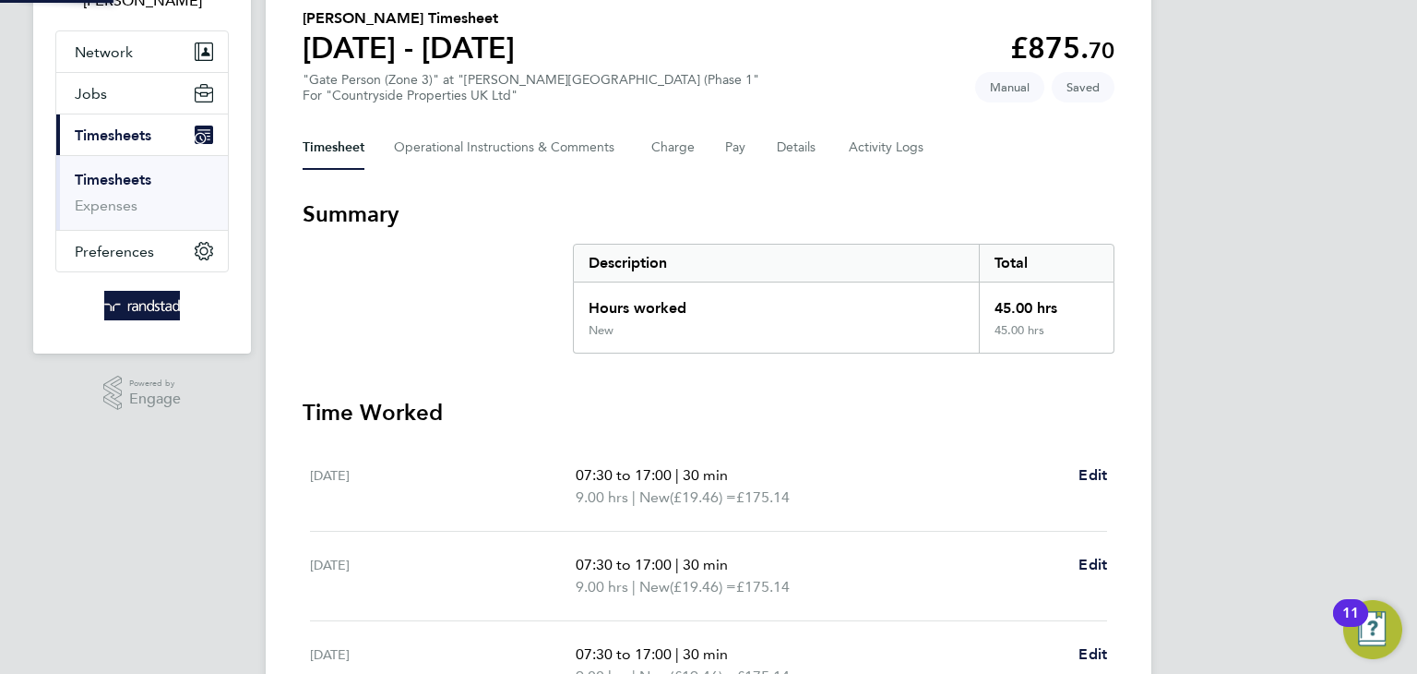
scroll to position [0, 0]
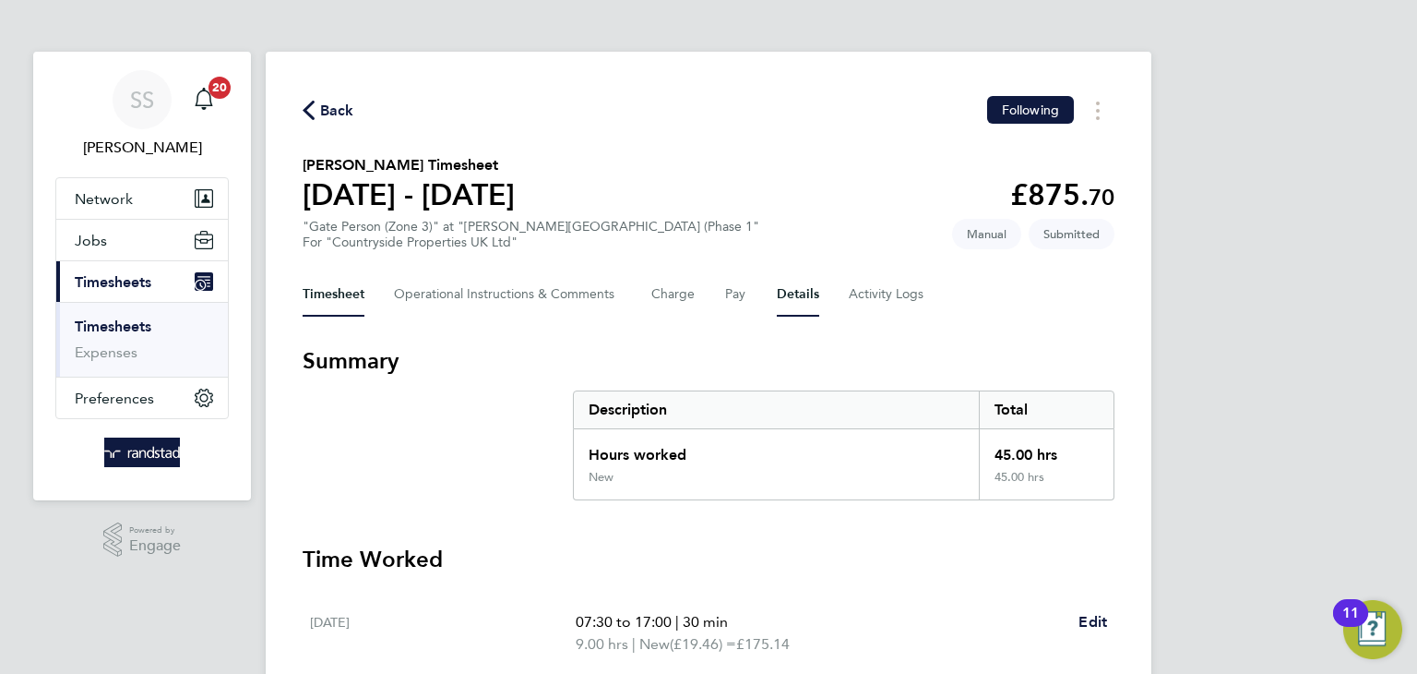
click at [783, 296] on button "Details" at bounding box center [798, 294] width 42 height 44
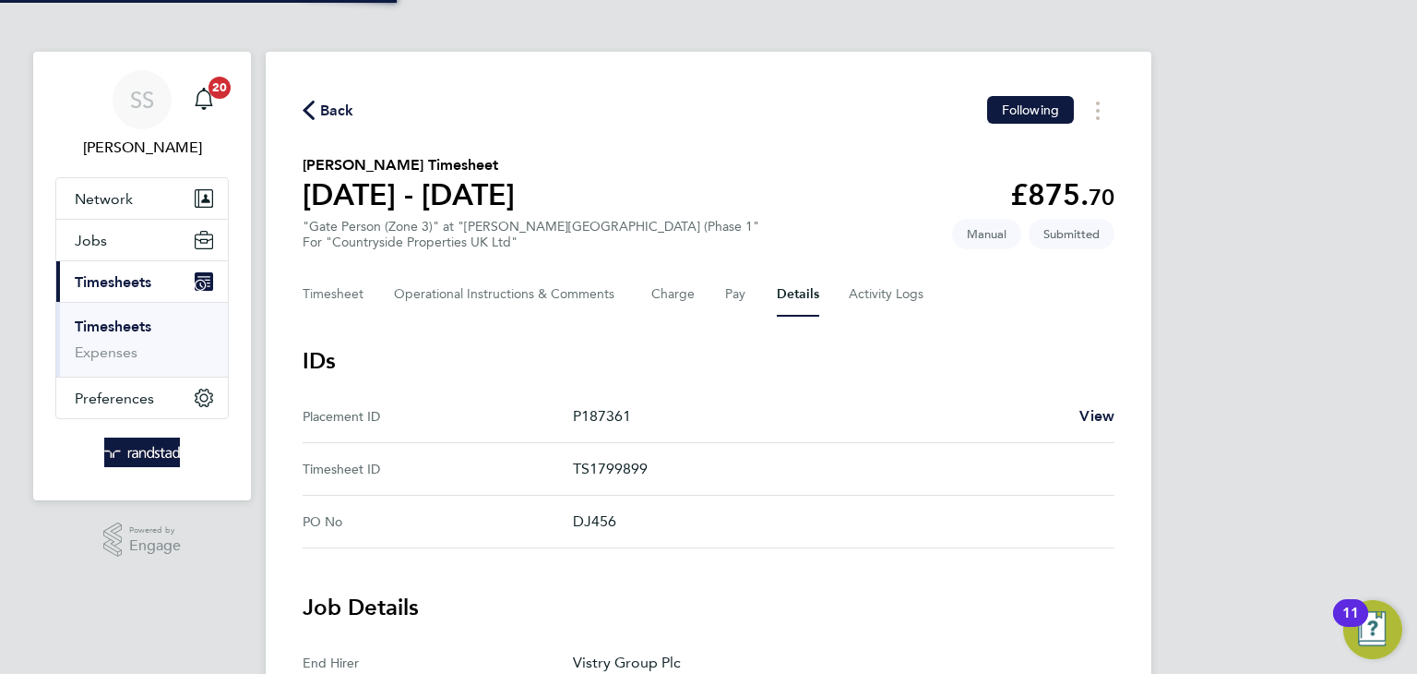
click at [821, 183] on section "Joshua Adeyanju's Timesheet 04 - 10 Aug 2025 £875. 70 "Gate Person (Zone 3)" at…" at bounding box center [709, 202] width 812 height 96
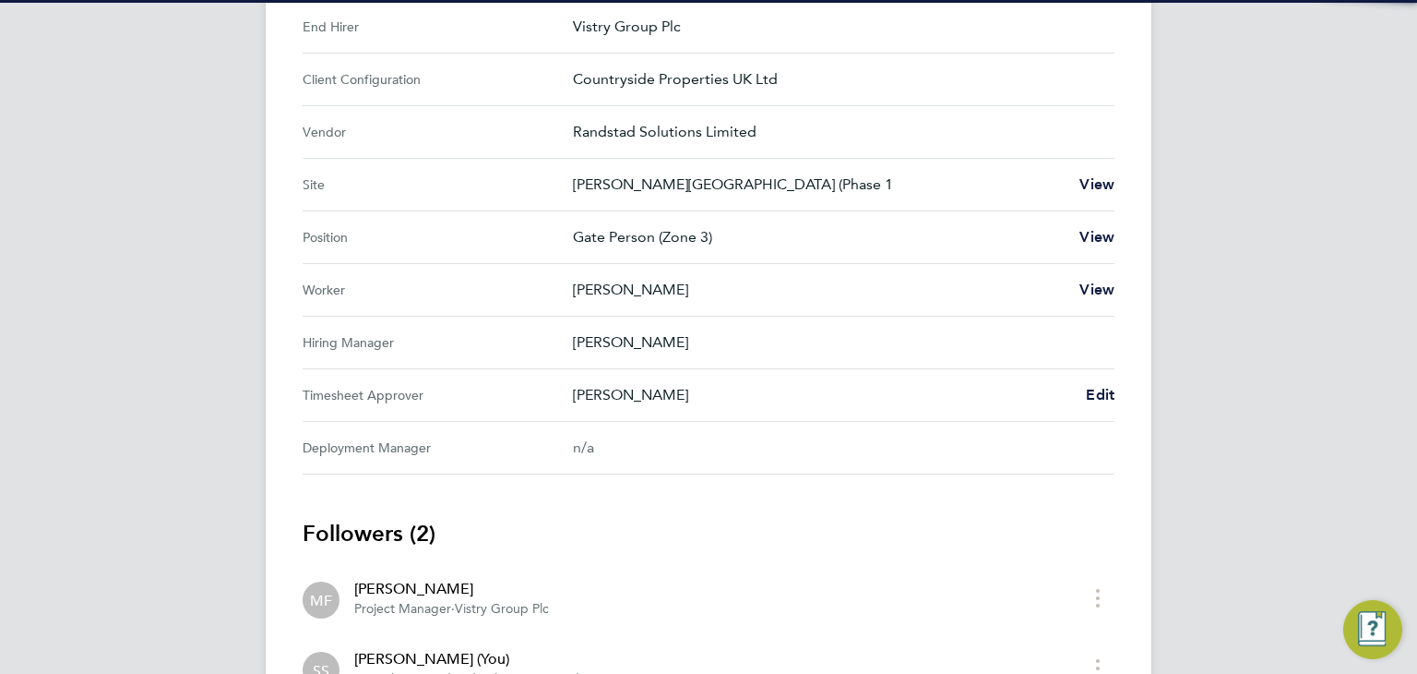
scroll to position [638, 0]
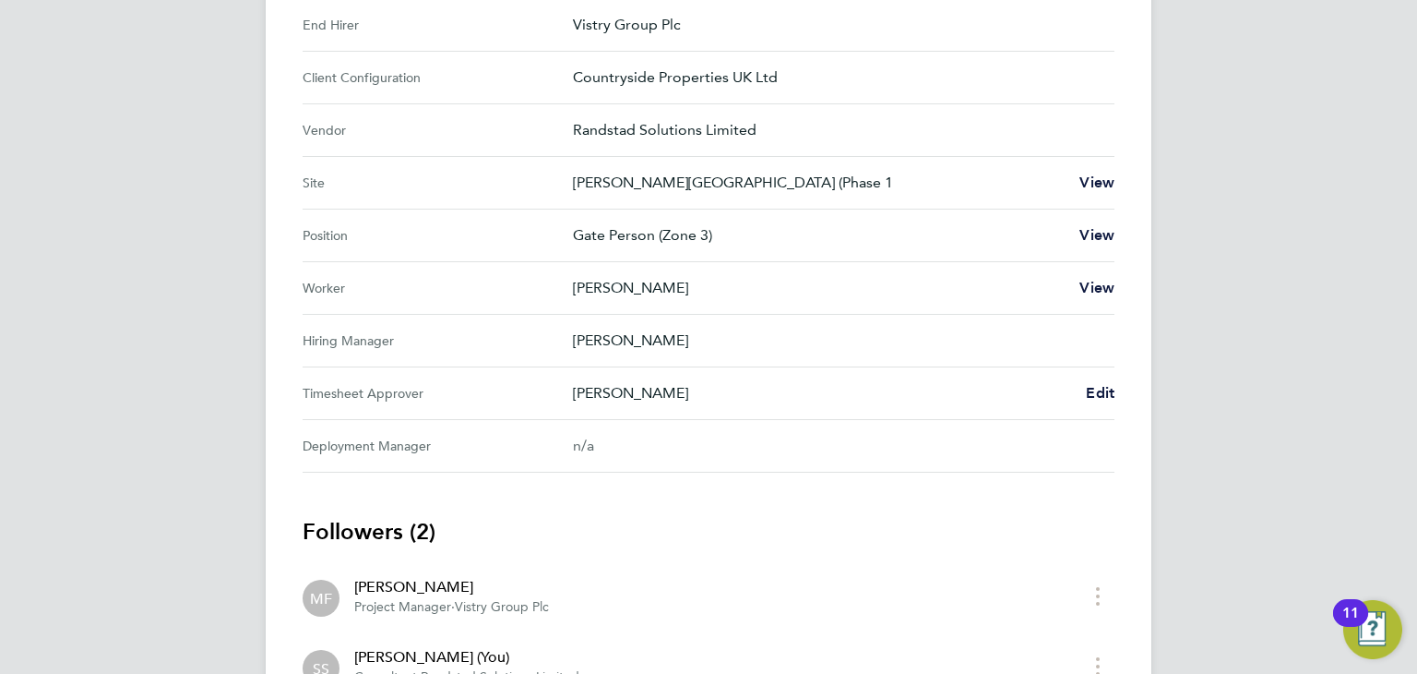
click at [1118, 388] on div "Back Following Joshua Adeyanju's Timesheet 04 - 10 Aug 2025 £875. 70 "Gate Pers…" at bounding box center [709, 105] width 886 height 1383
click at [1112, 389] on span "Edit" at bounding box center [1100, 393] width 29 height 18
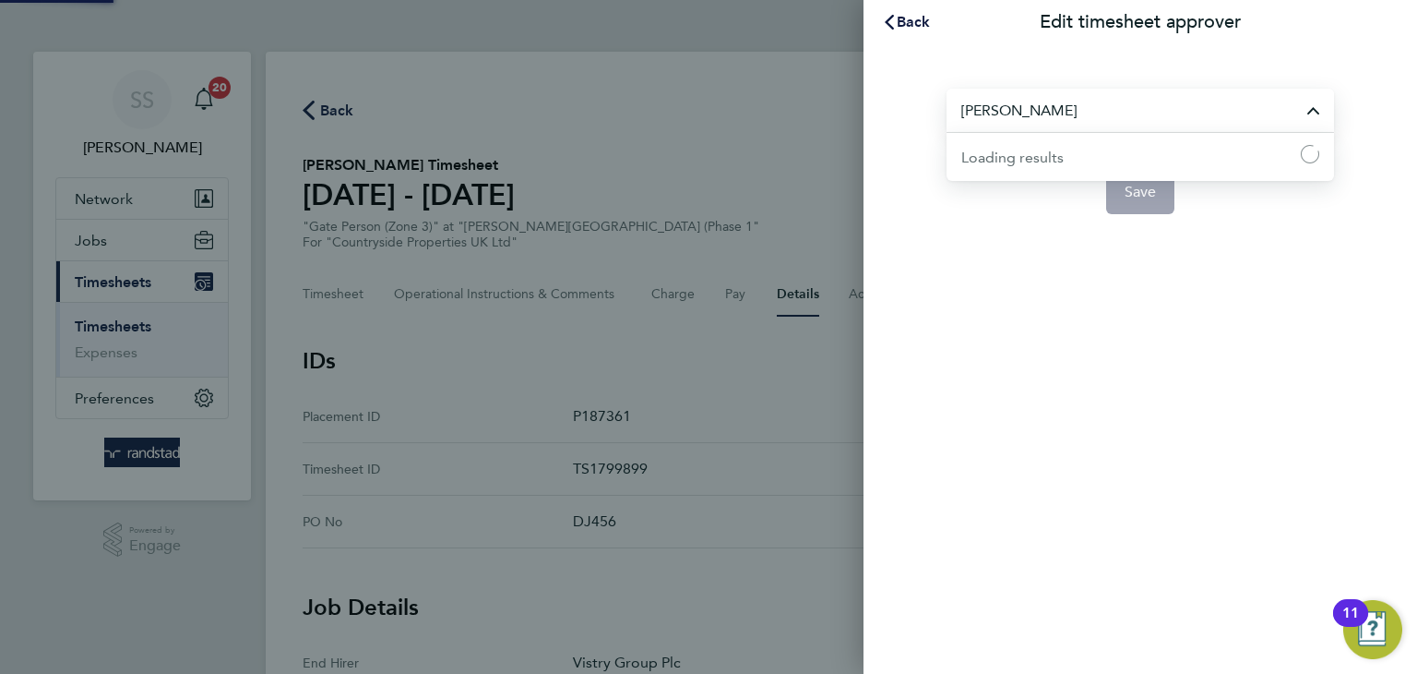
click at [1082, 98] on input "Malcolm Fry" at bounding box center [1141, 110] width 388 height 43
type input "a"
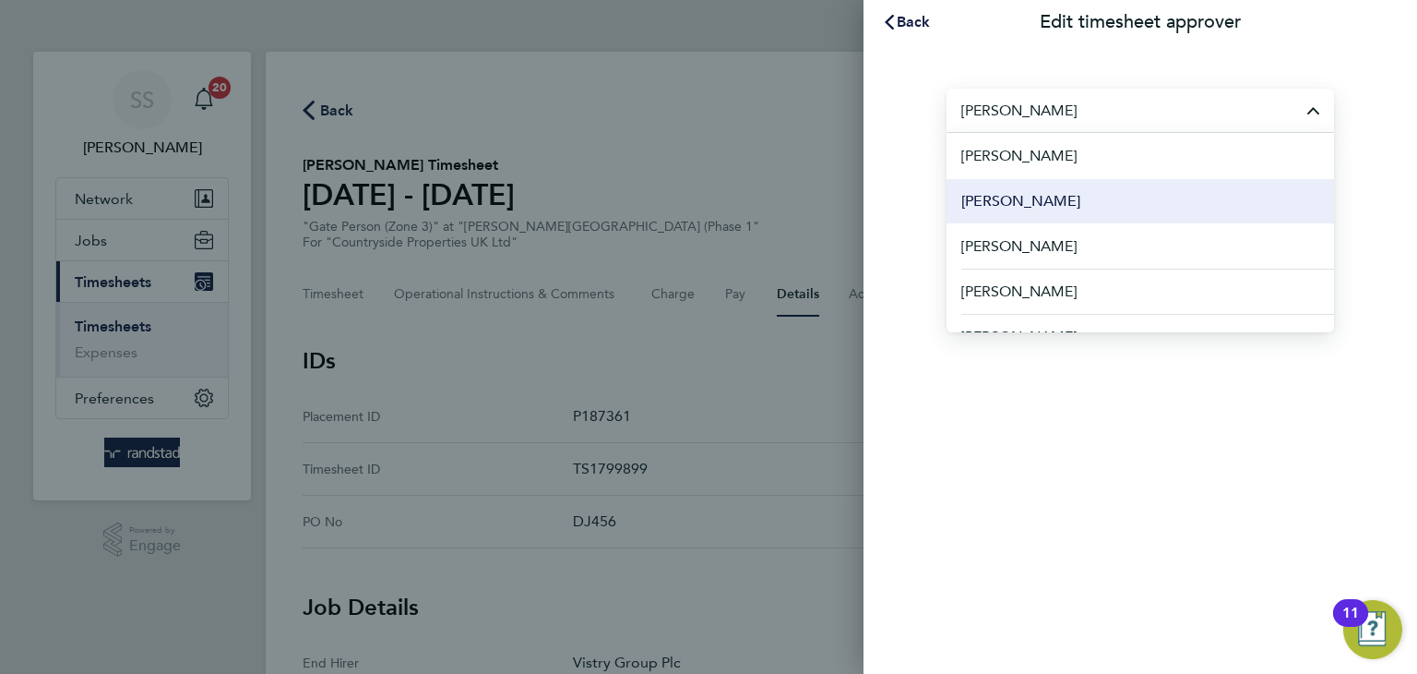
click at [1074, 207] on li "David Jones" at bounding box center [1141, 200] width 388 height 45
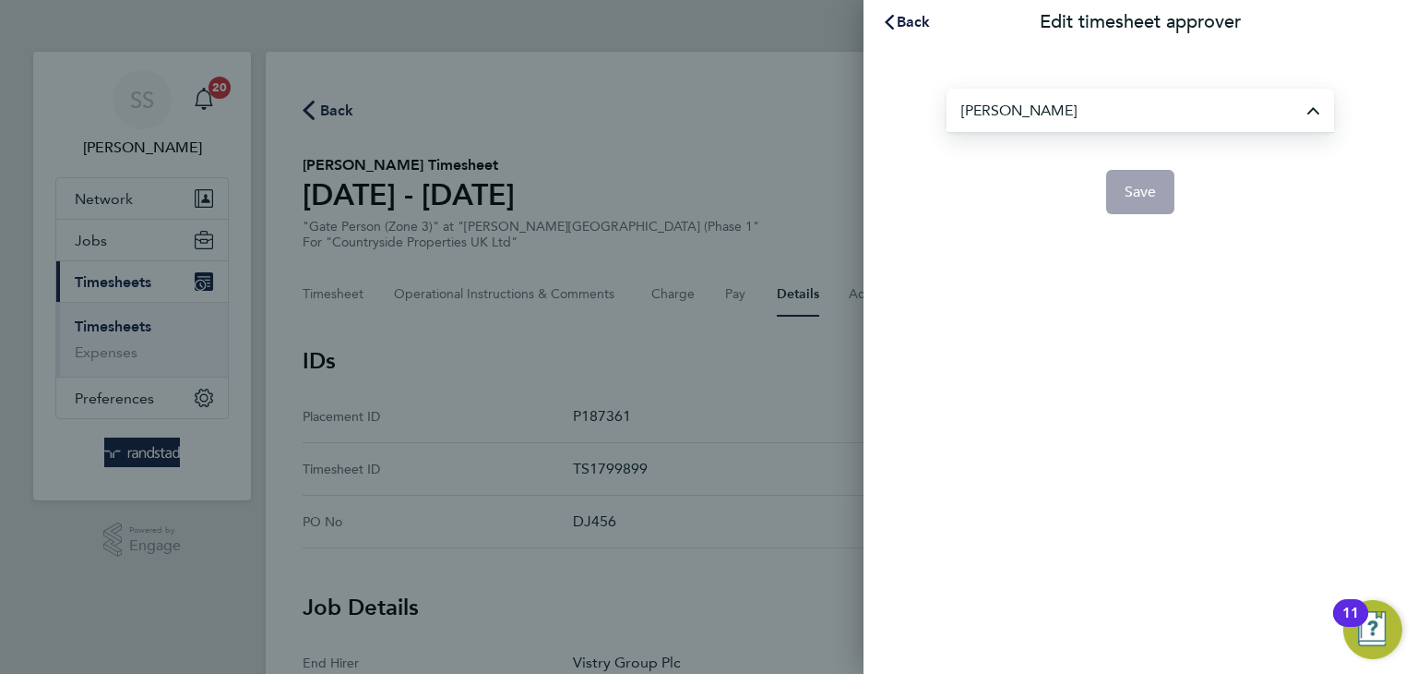
type input "David Jones"
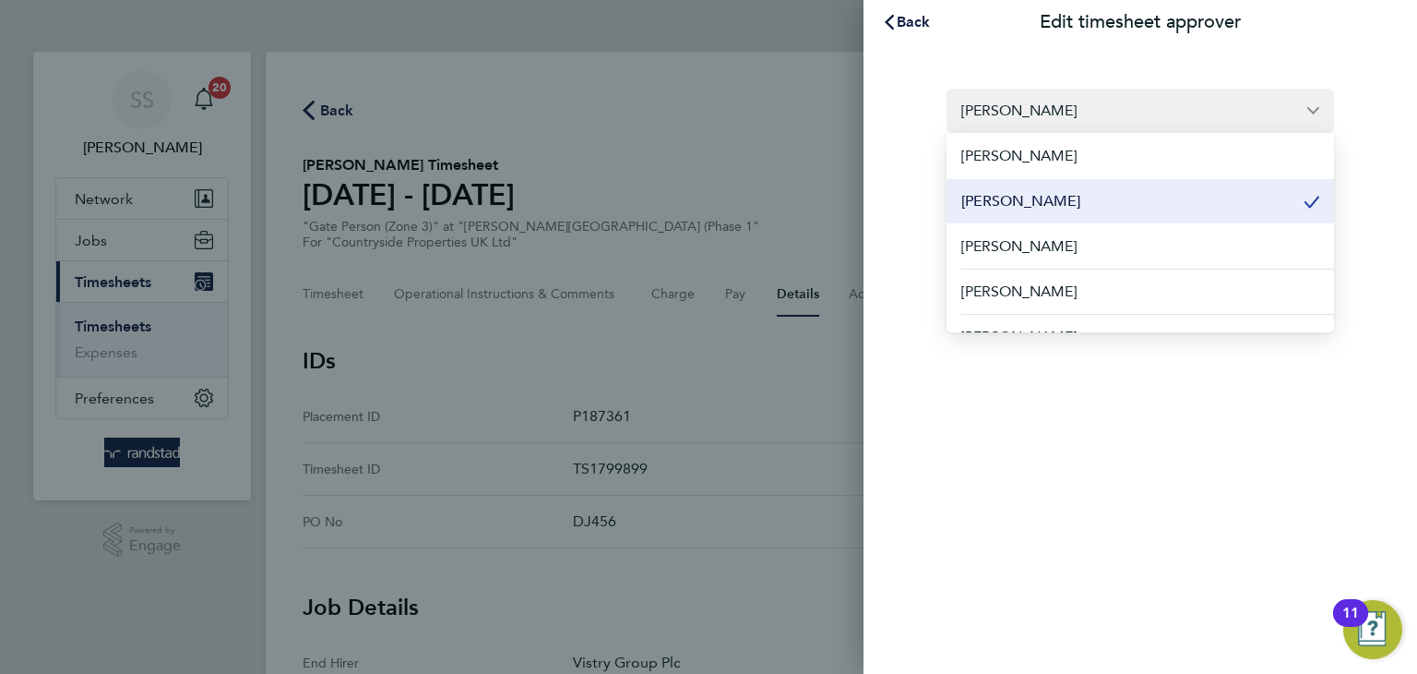
click at [1155, 199] on span "Save" at bounding box center [1141, 192] width 32 height 18
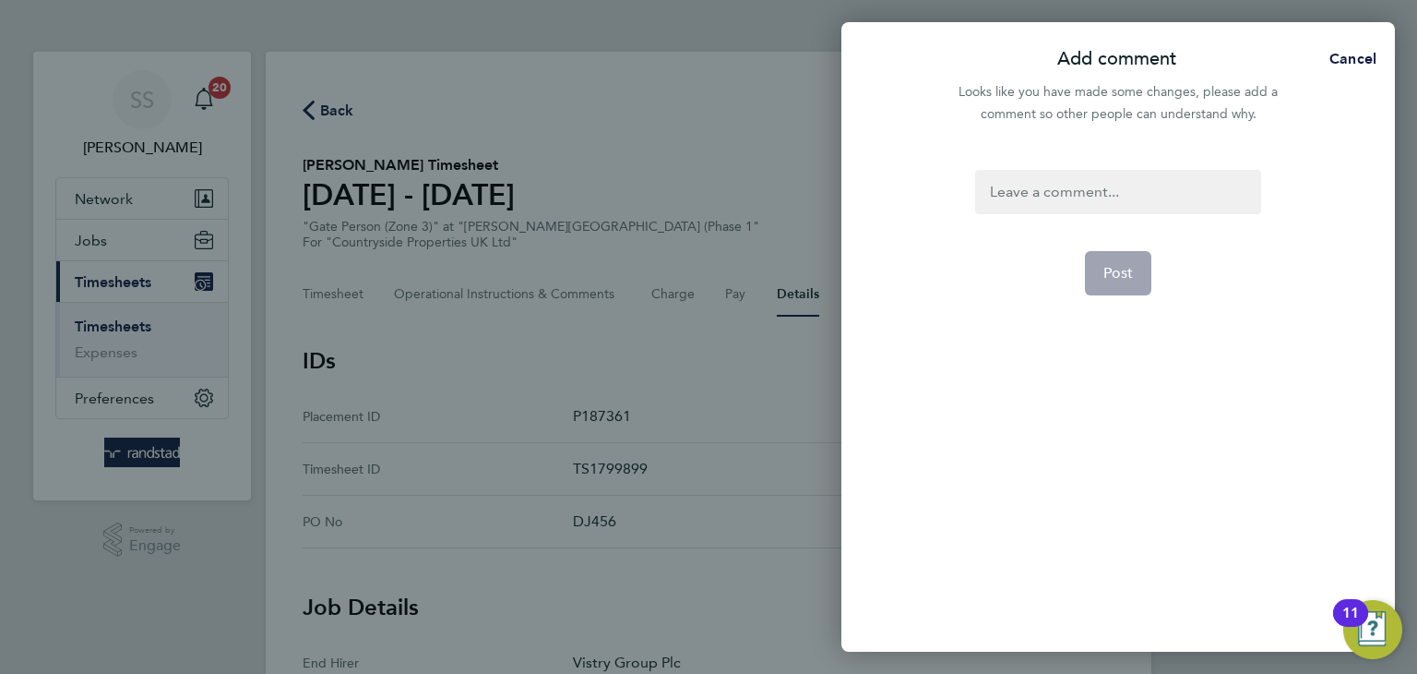
click at [1155, 199] on div at bounding box center [1117, 192] width 285 height 44
click at [1147, 200] on div at bounding box center [1117, 192] width 285 height 44
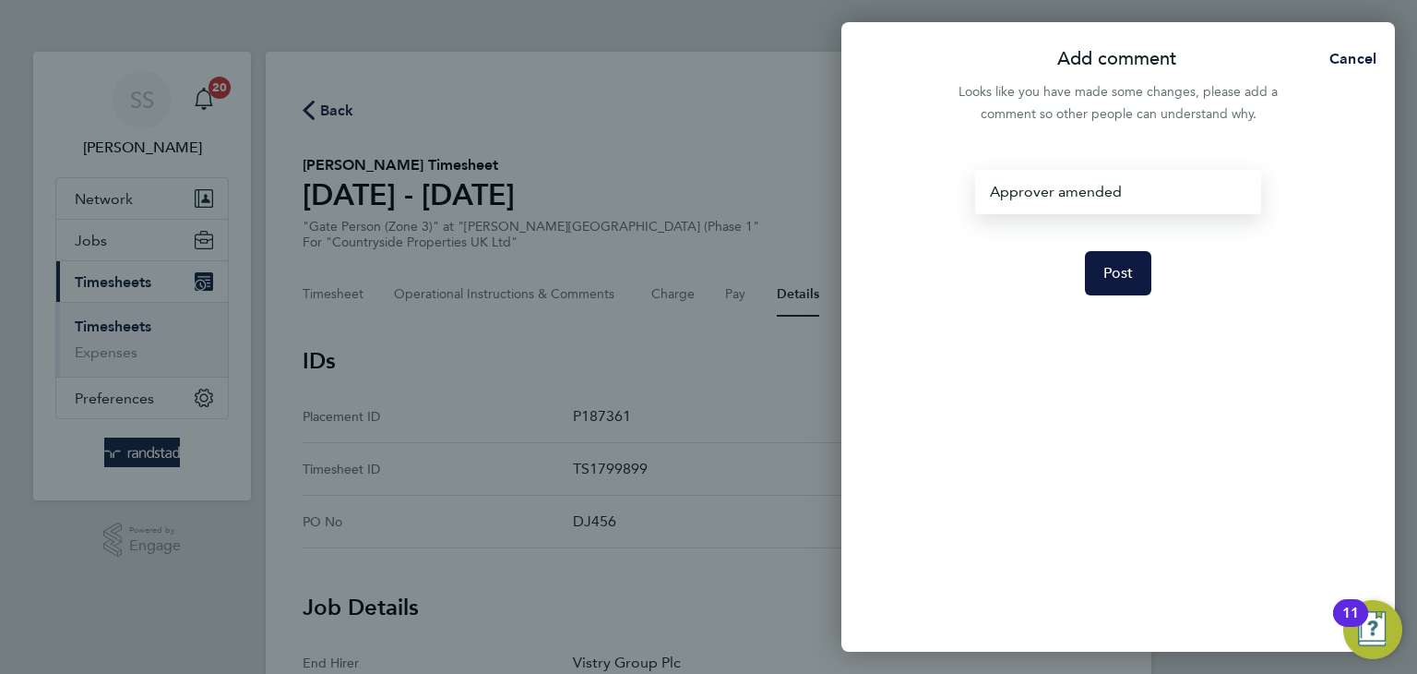
click at [1152, 274] on form "Approver amended Post" at bounding box center [1118, 323] width 300 height 306
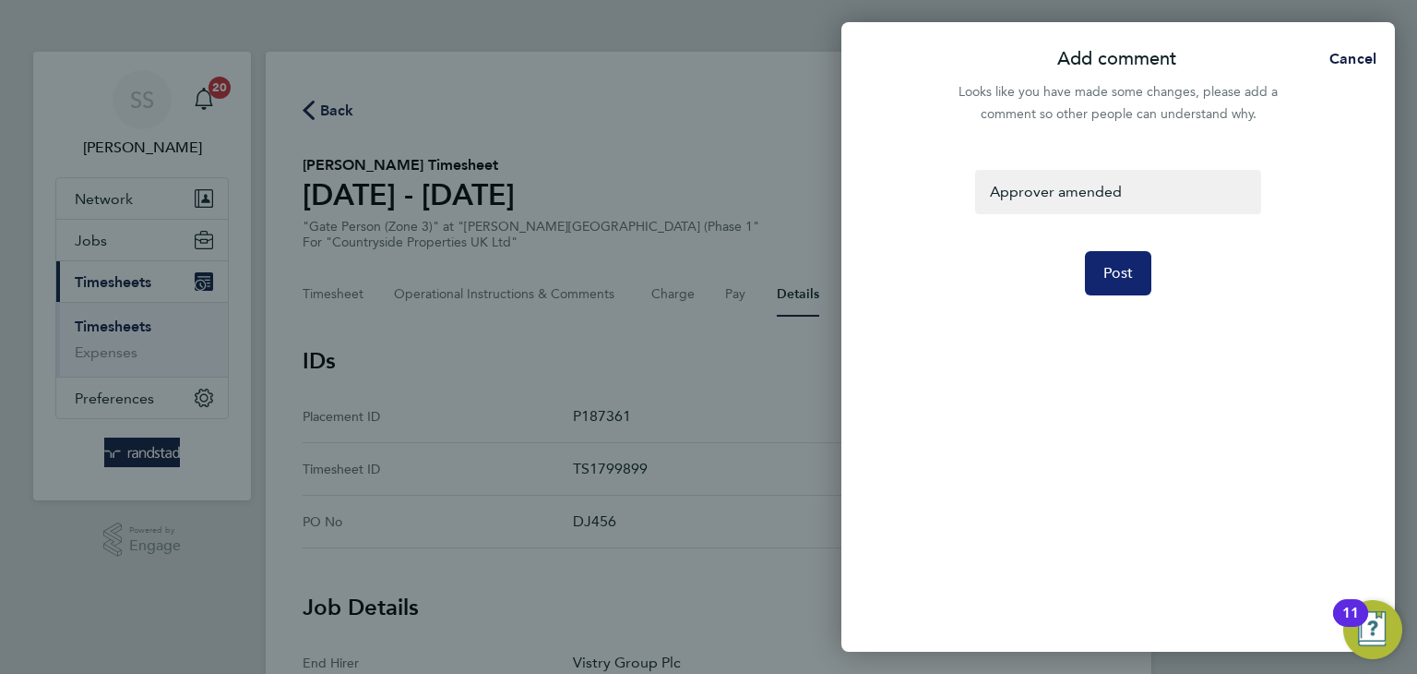
click at [1143, 274] on button "Post" at bounding box center [1118, 273] width 67 height 44
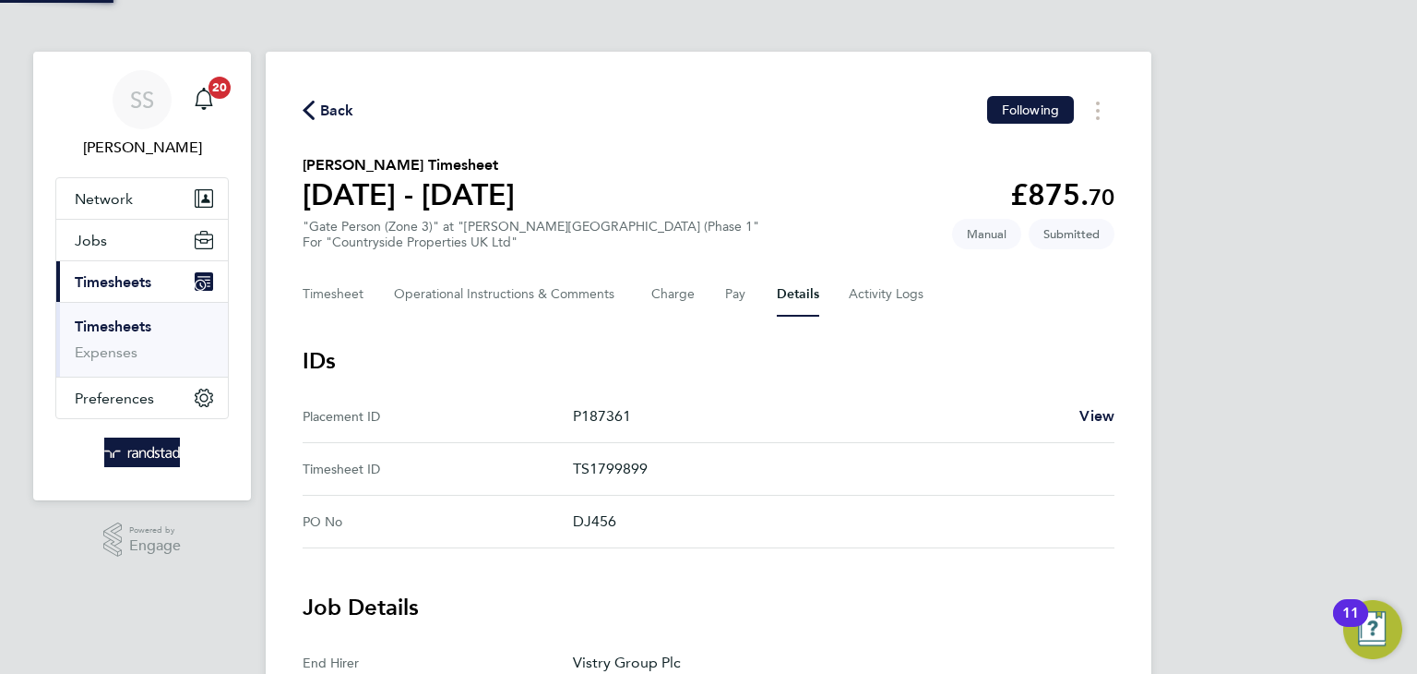
click at [696, 111] on div "Back Following" at bounding box center [709, 110] width 812 height 29
click at [348, 291] on button "Timesheet" at bounding box center [334, 294] width 62 height 44
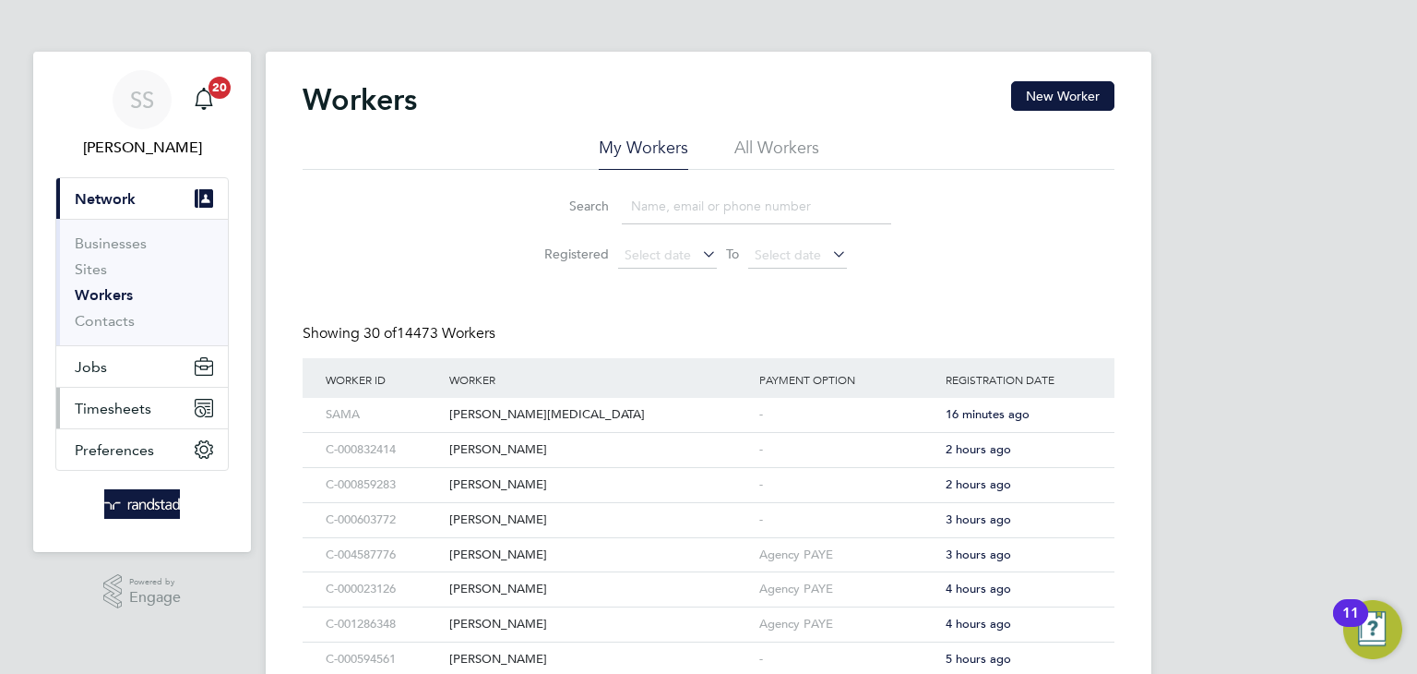
click at [119, 418] on button "Timesheets" at bounding box center [142, 408] width 172 height 41
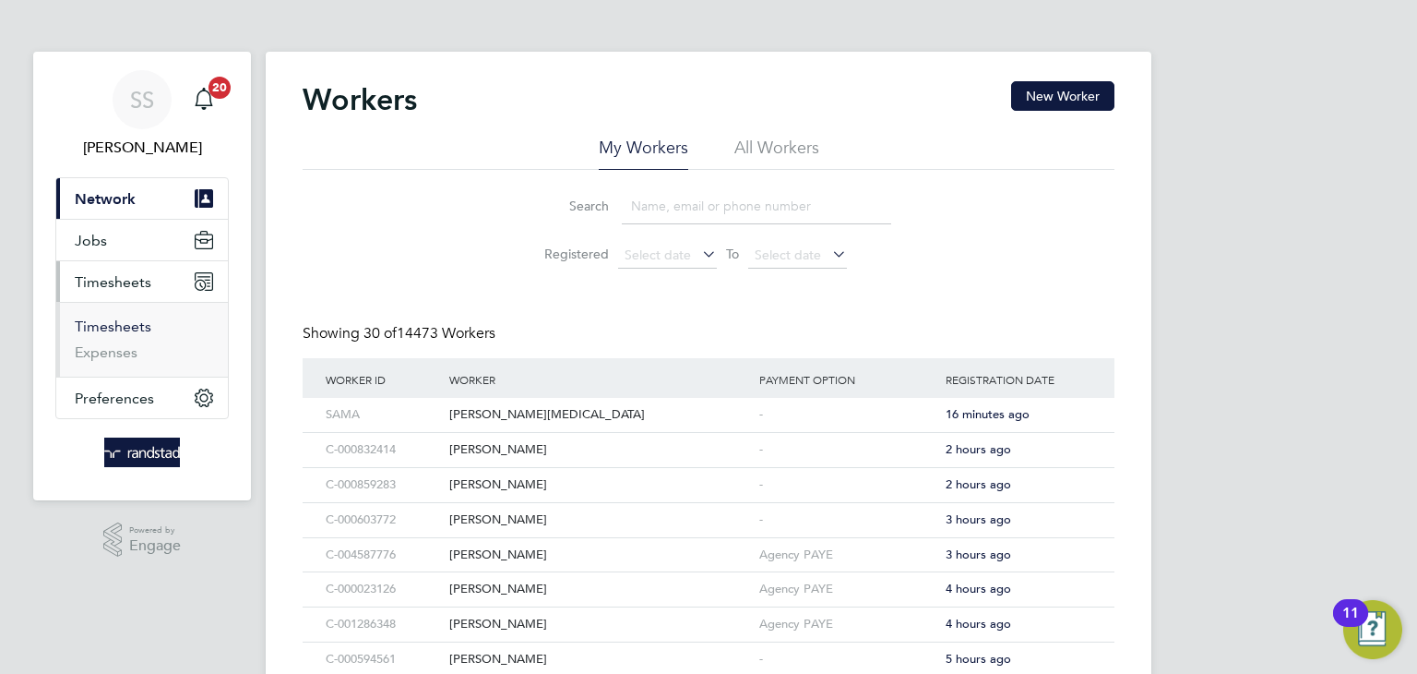
click at [137, 331] on link "Timesheets" at bounding box center [113, 326] width 77 height 18
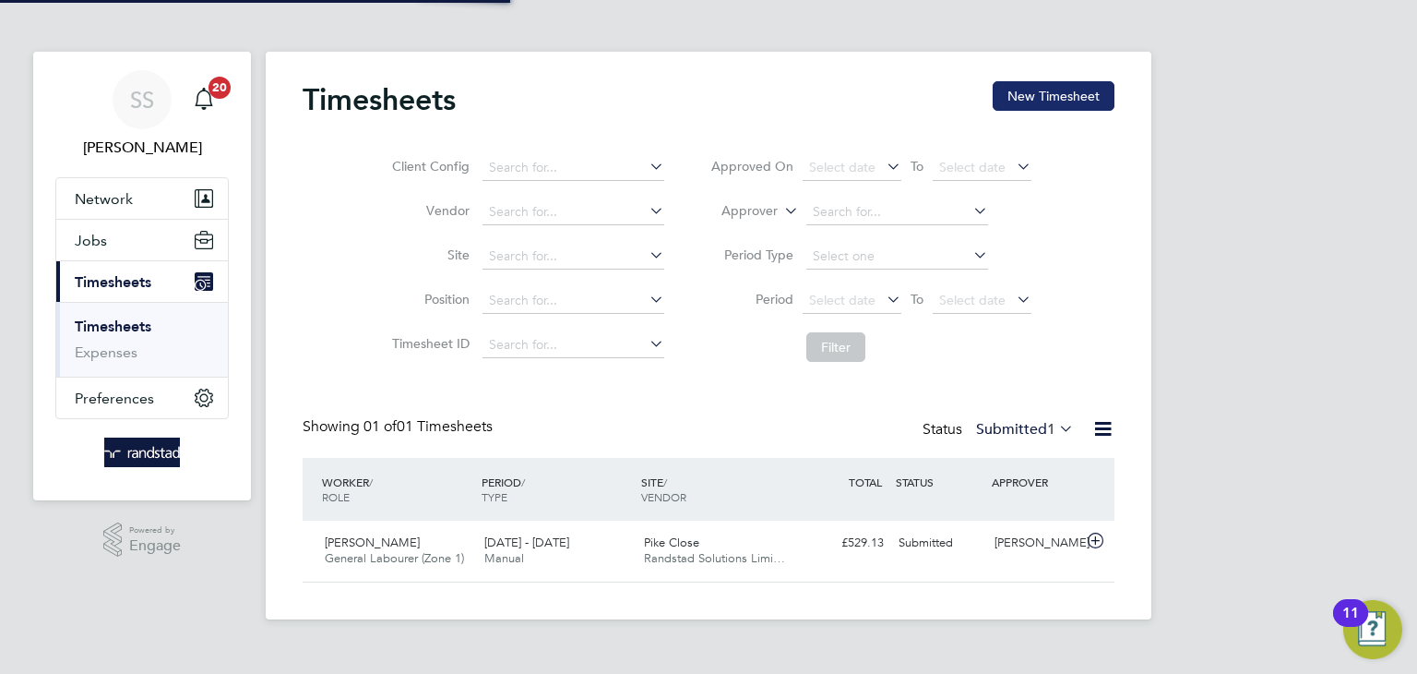
scroll to position [46, 161]
click at [1022, 102] on button "New Timesheet" at bounding box center [1054, 96] width 122 height 30
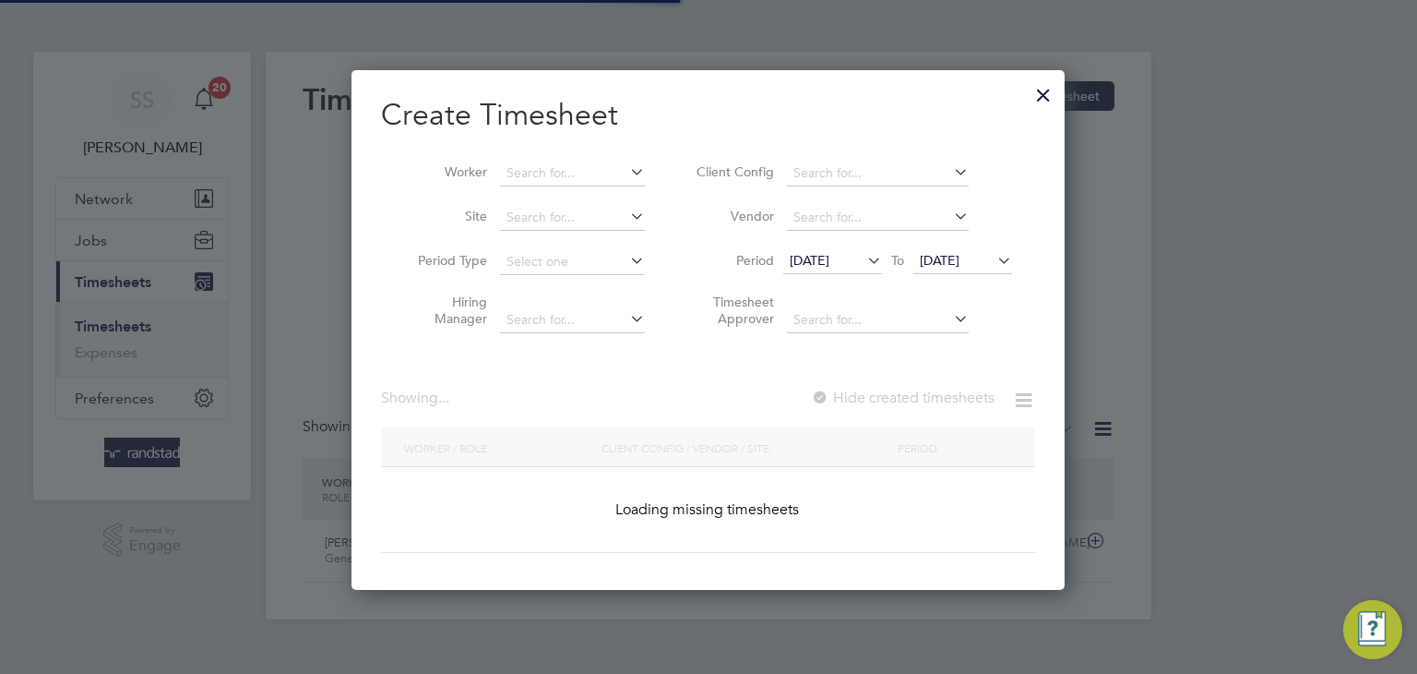
scroll to position [520, 714]
click at [611, 173] on input at bounding box center [572, 174] width 145 height 26
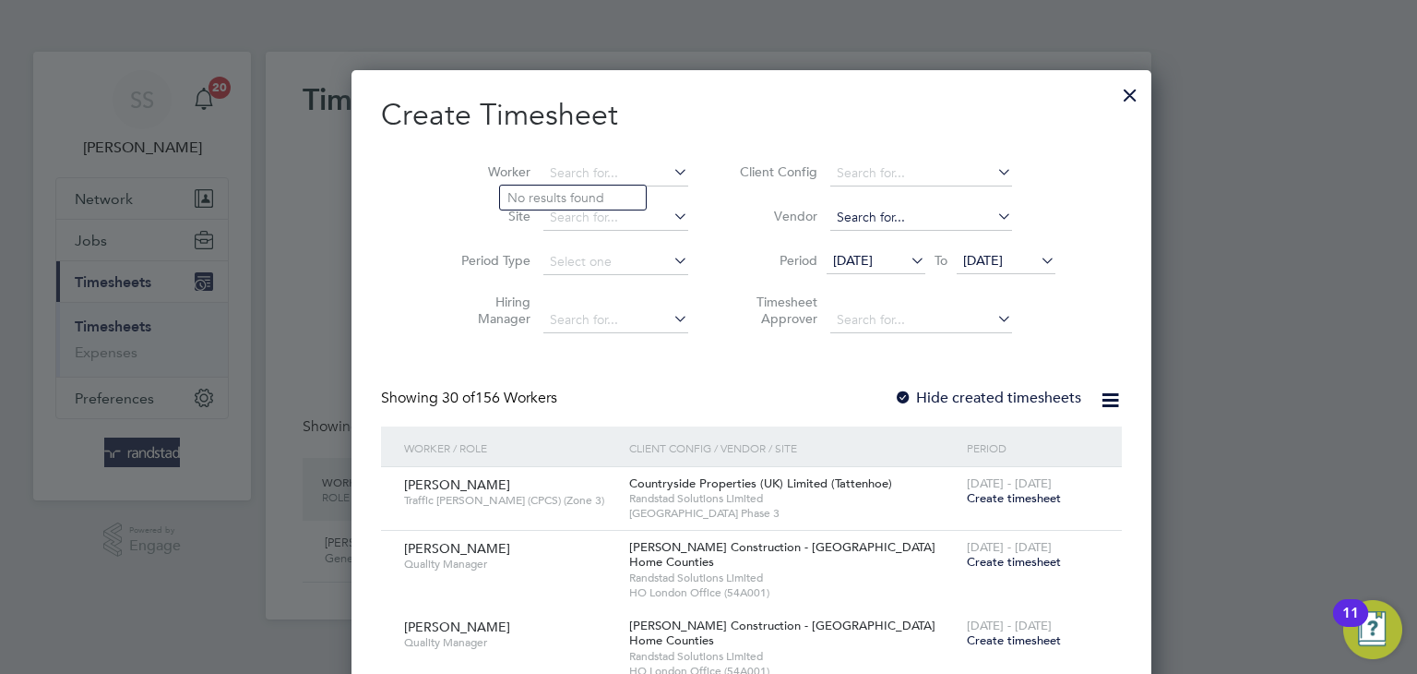
scroll to position [3101, 714]
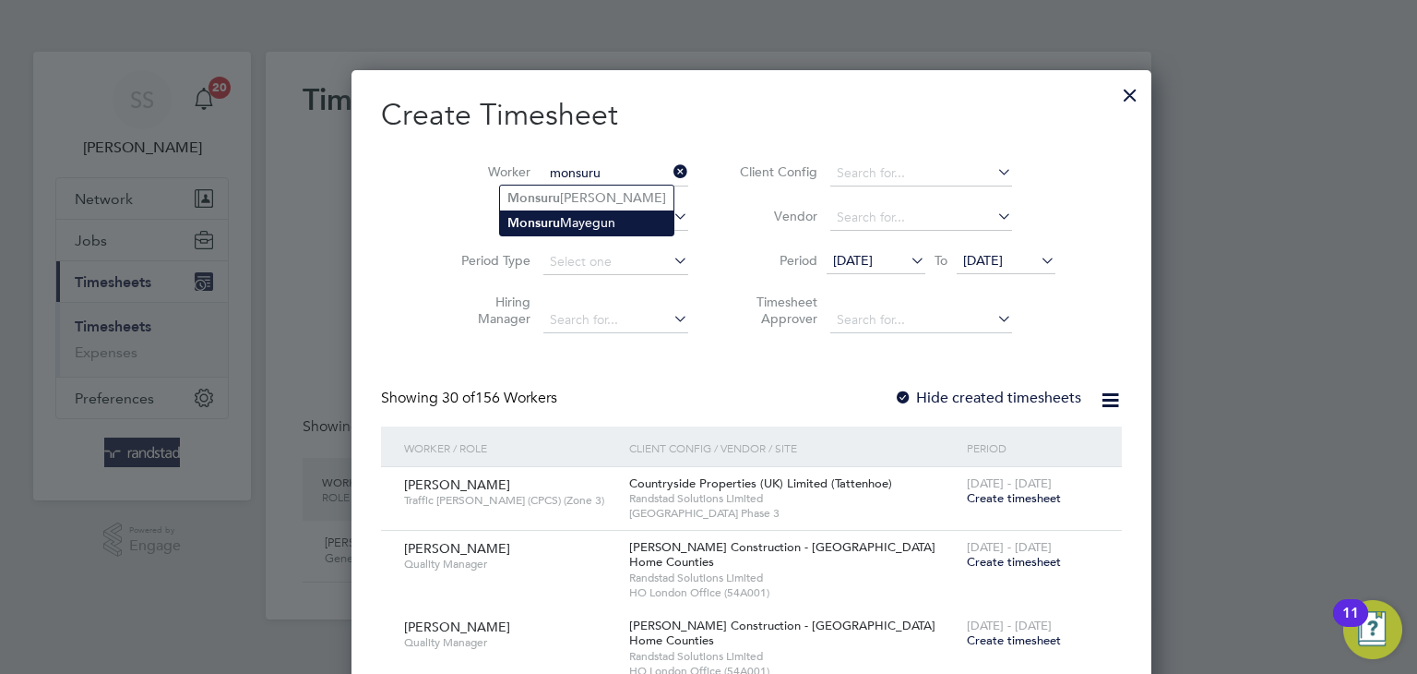
click at [649, 216] on li "Monsuru Mayegun" at bounding box center [586, 222] width 173 height 25
type input "Monsuru Mayegun"
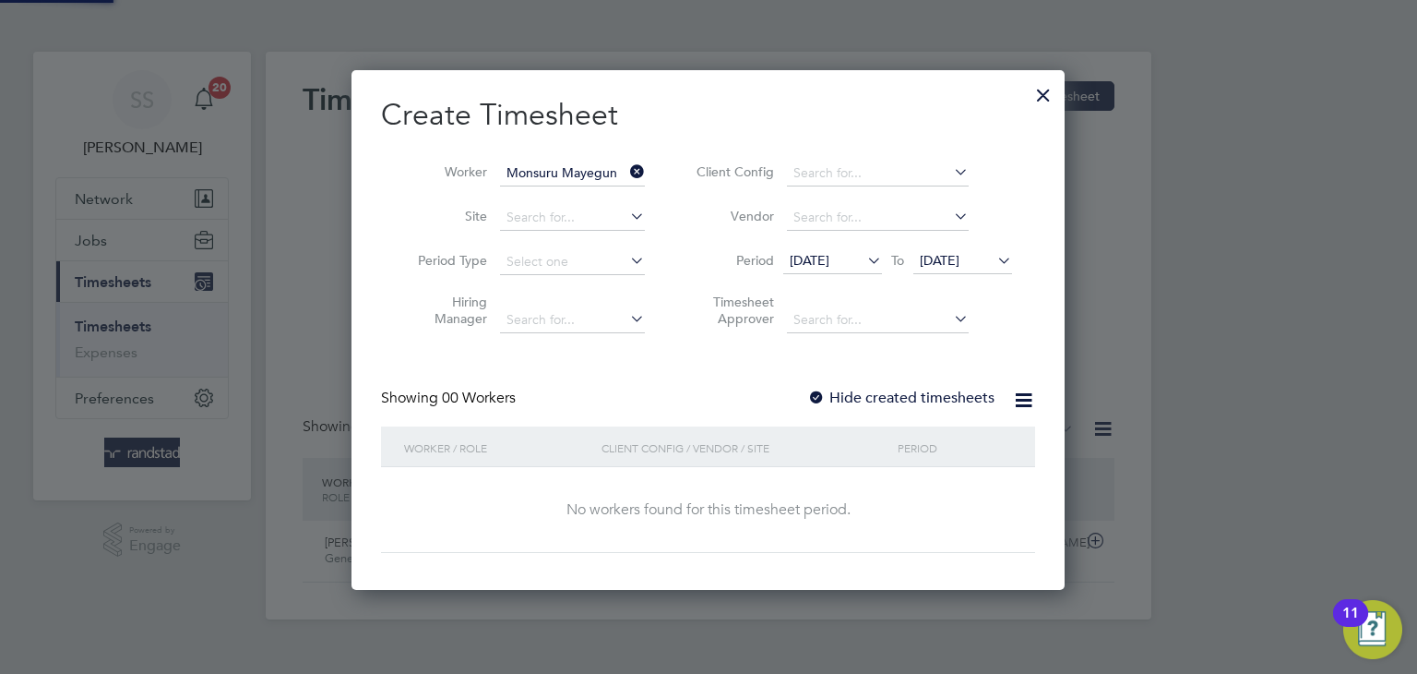
scroll to position [520, 714]
click at [704, 147] on div "Worker Monsuru Mayegun Site Period Type Hiring Manager Client Config Vendor Per…" at bounding box center [708, 242] width 654 height 200
click at [946, 402] on label "Hide created timesheets" at bounding box center [900, 397] width 187 height 18
click at [960, 254] on span "[DATE]" at bounding box center [940, 260] width 40 height 17
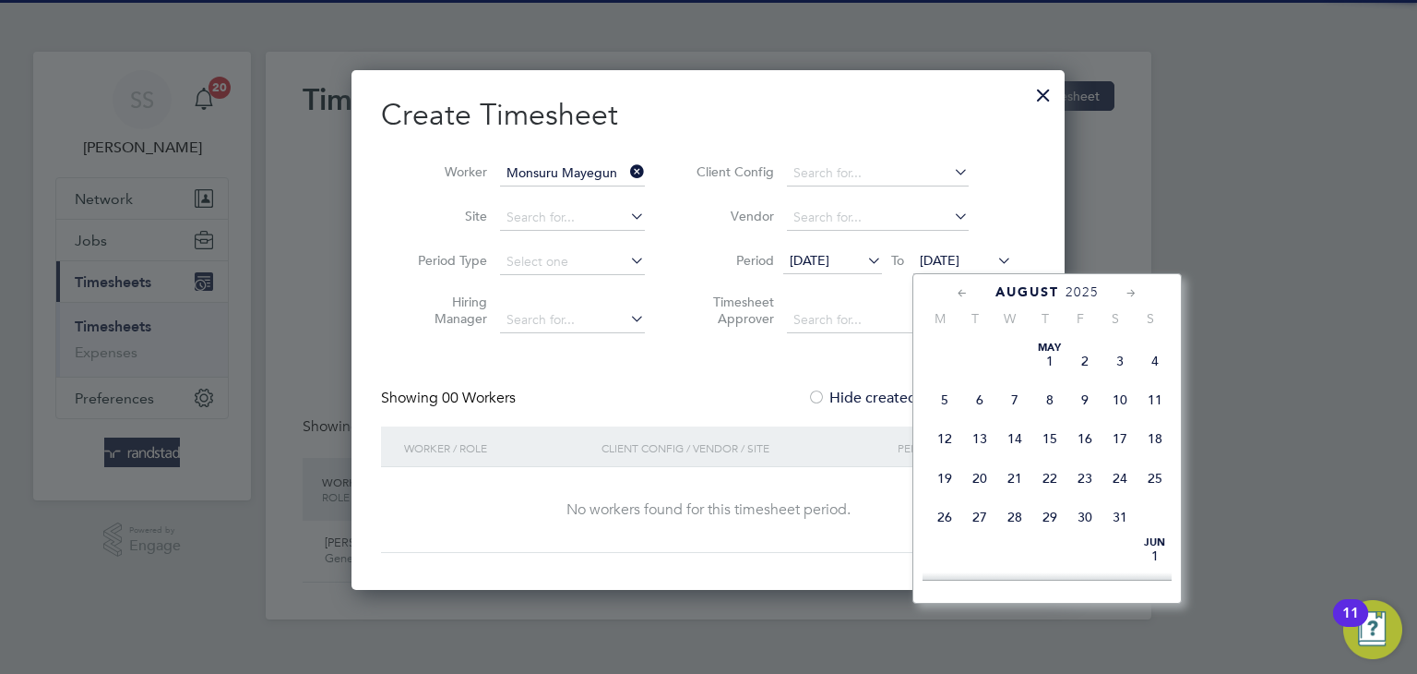
scroll to position [615, 0]
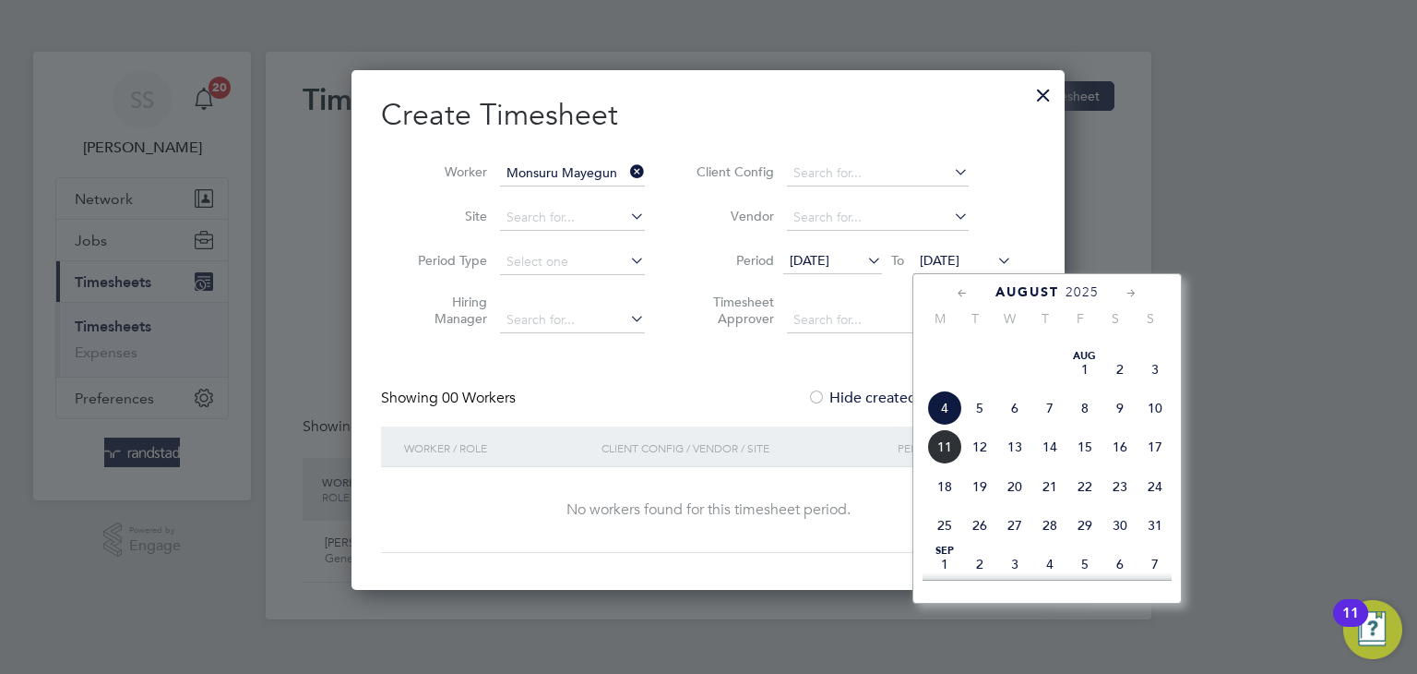
click at [1025, 464] on span "13" at bounding box center [1015, 446] width 35 height 35
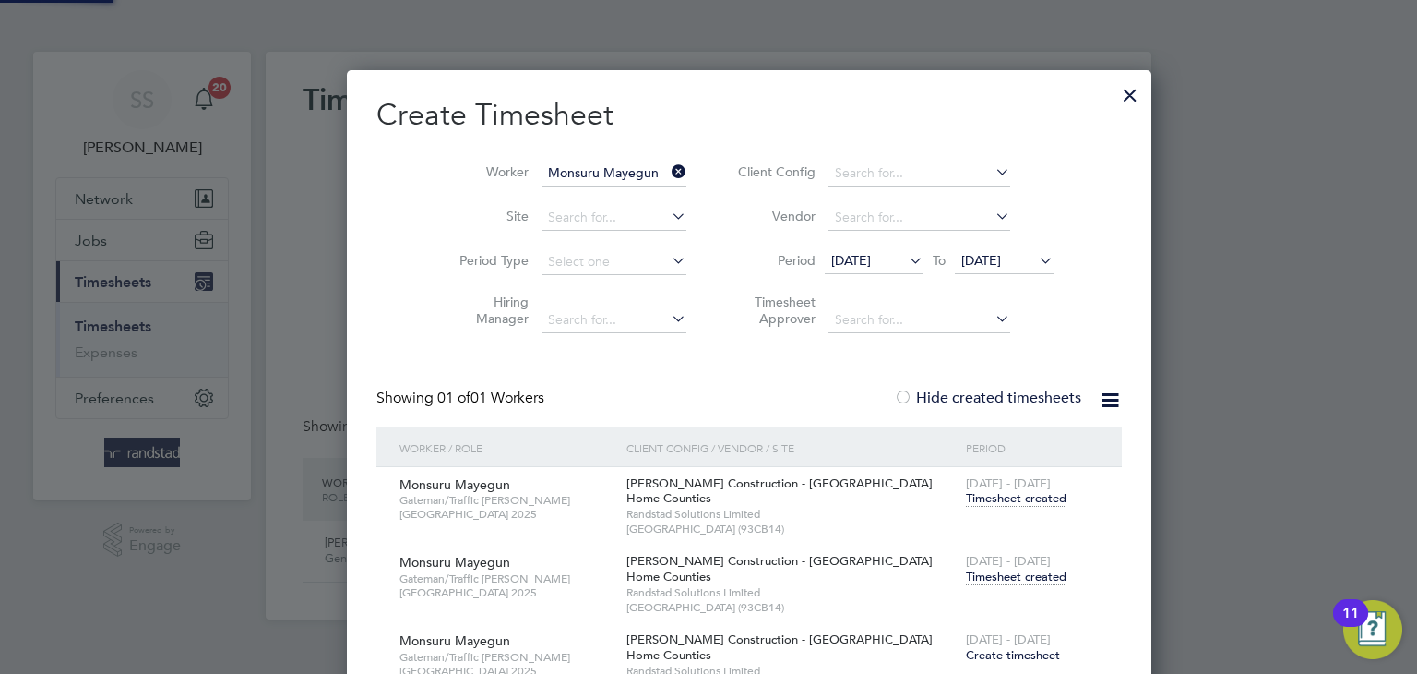
scroll to position [669, 723]
click at [976, 571] on span "Timesheet created" at bounding box center [1016, 576] width 101 height 17
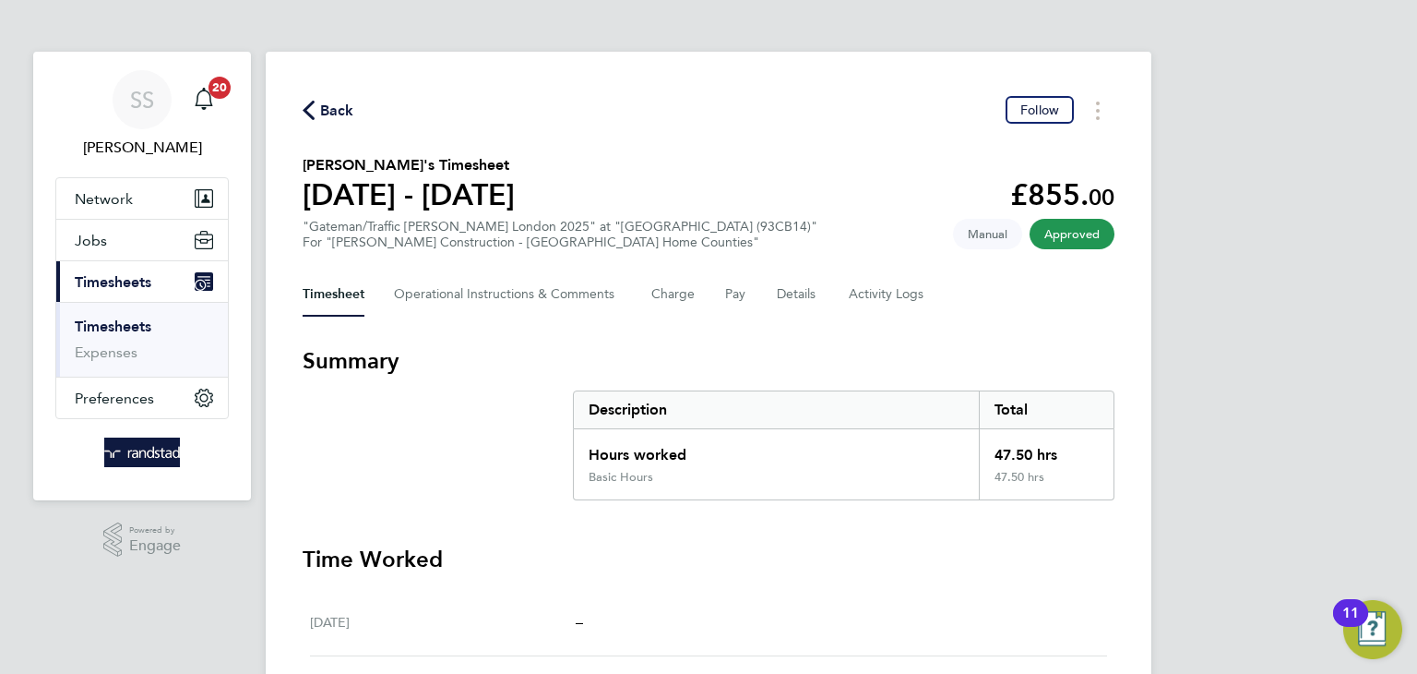
click at [312, 107] on icon "button" at bounding box center [309, 110] width 12 height 19
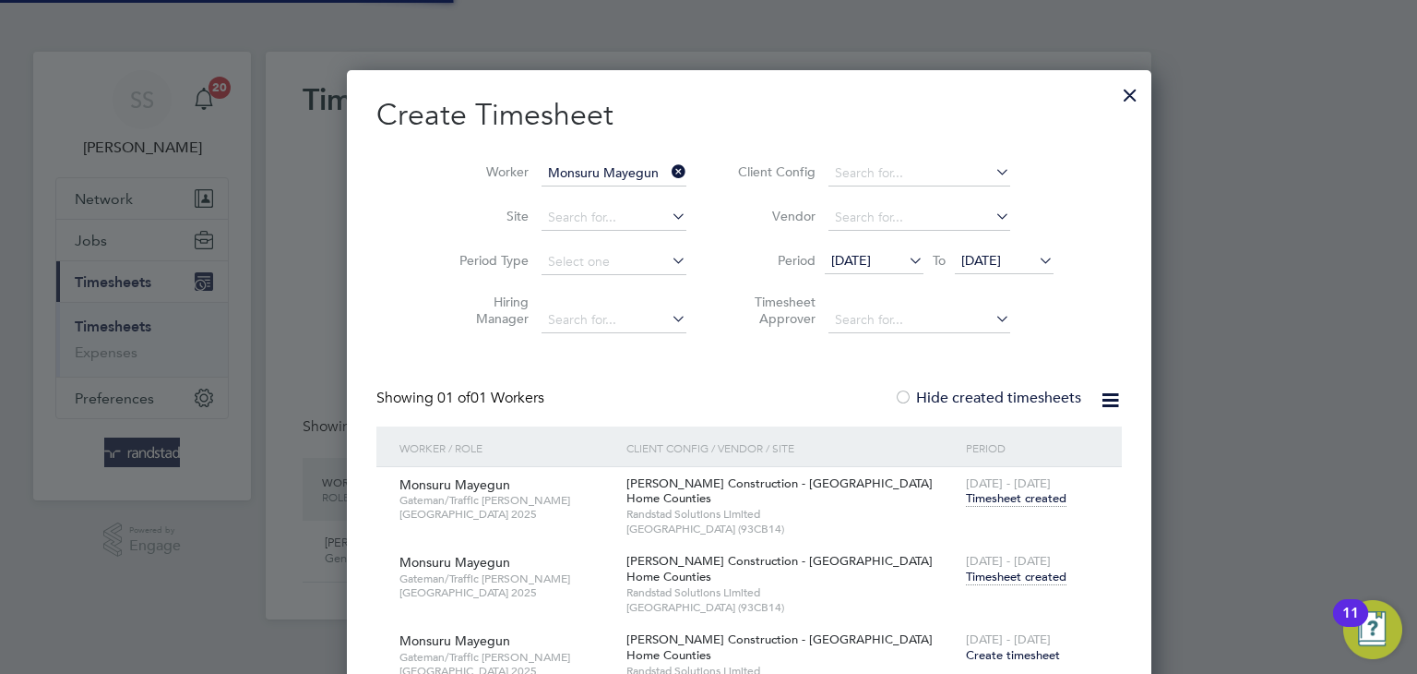
scroll to position [46, 161]
click at [586, 169] on input "Monsuru Mayegun" at bounding box center [614, 174] width 145 height 26
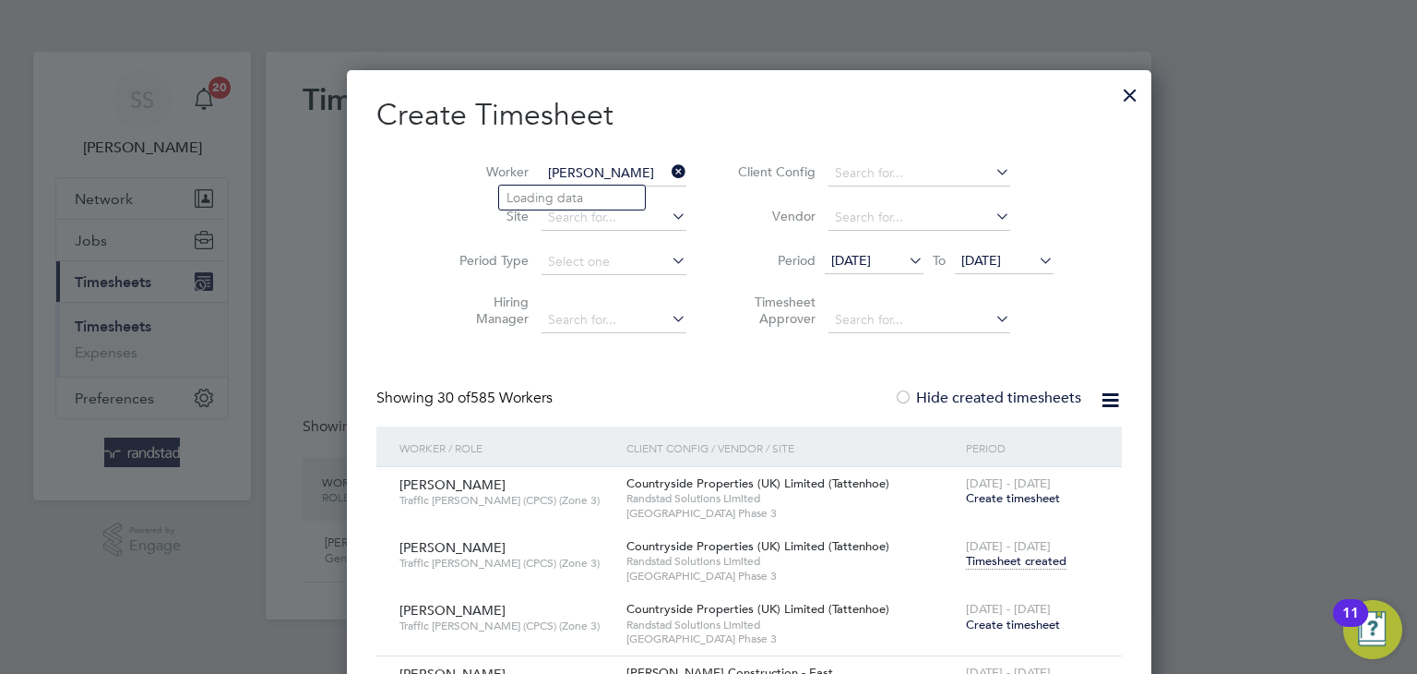
scroll to position [0, 0]
type input "[PERSON_NAME]"
click at [622, 212] on input at bounding box center [614, 218] width 145 height 26
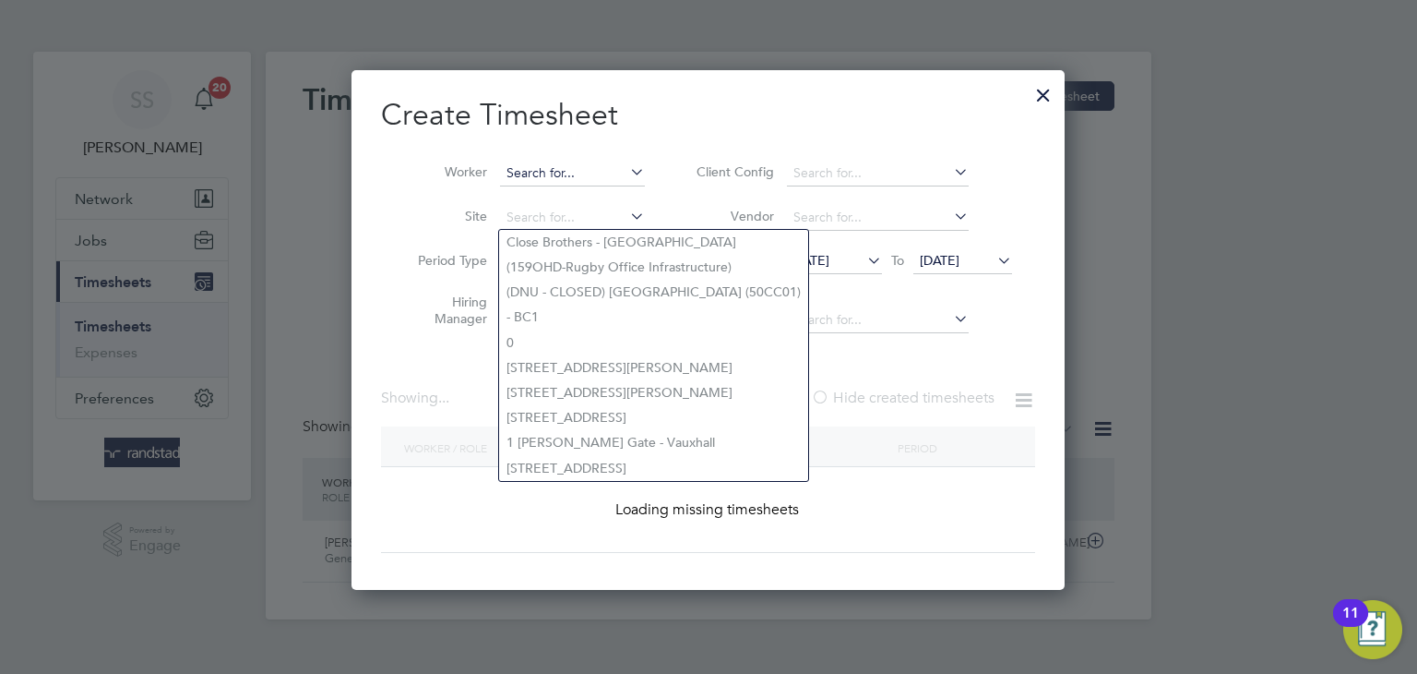
click at [596, 184] on div "Timesheets New Timesheet Client Config Vendor Site Position Timesheet ID Approv…" at bounding box center [709, 336] width 886 height 568
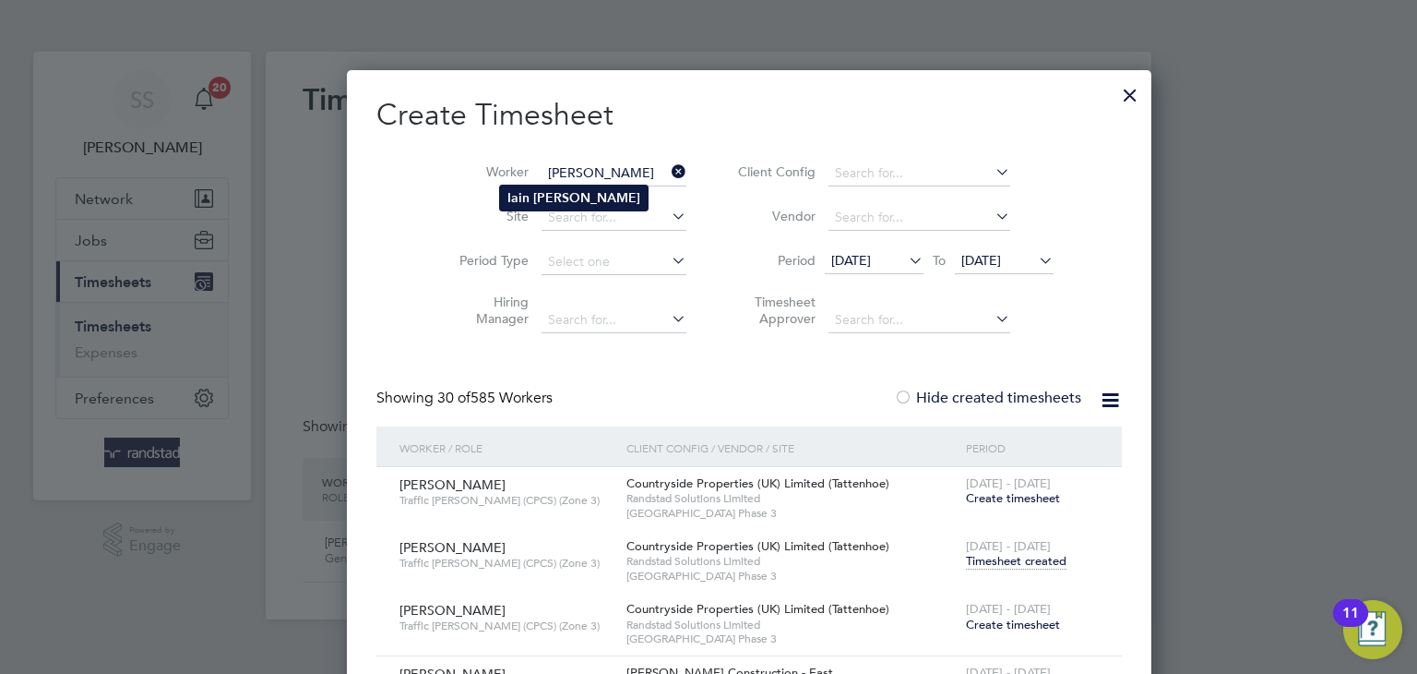
click at [604, 190] on li "[PERSON_NAME]" at bounding box center [574, 197] width 148 height 25
type input "[PERSON_NAME]"
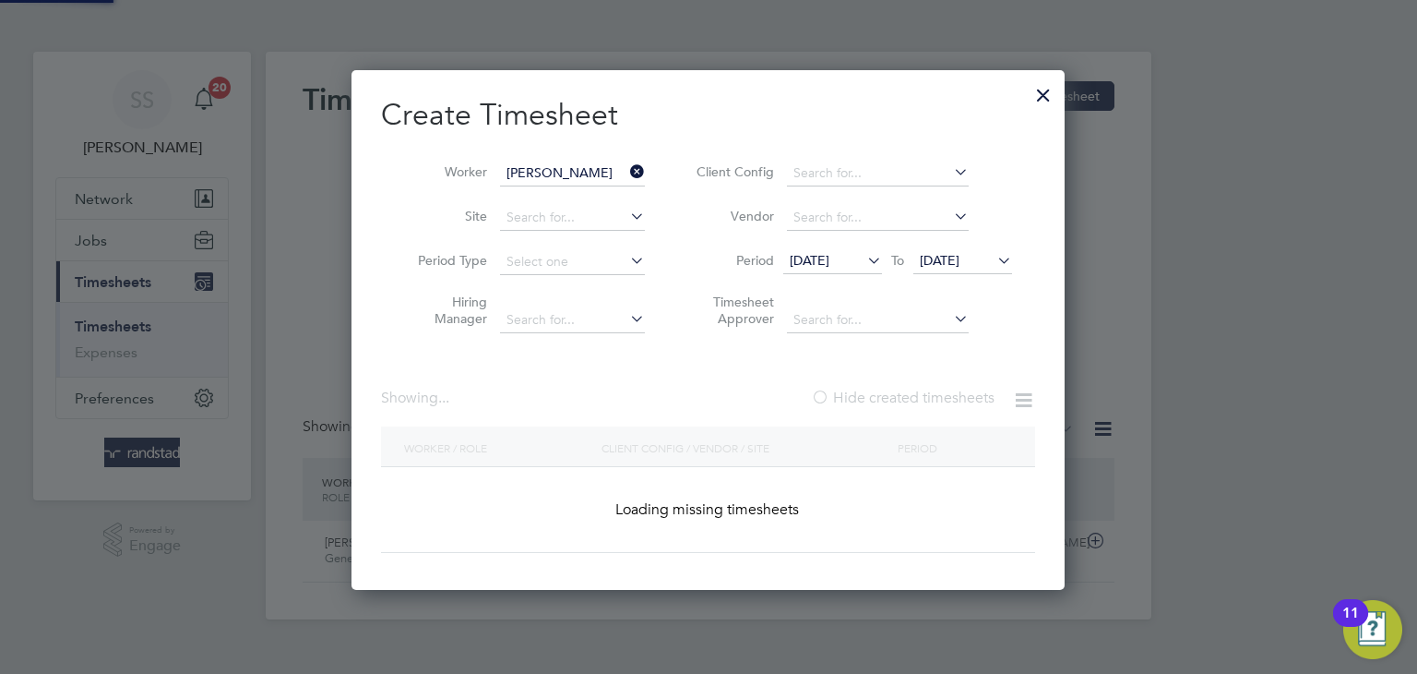
click at [687, 133] on h2 "Create Timesheet" at bounding box center [708, 115] width 654 height 39
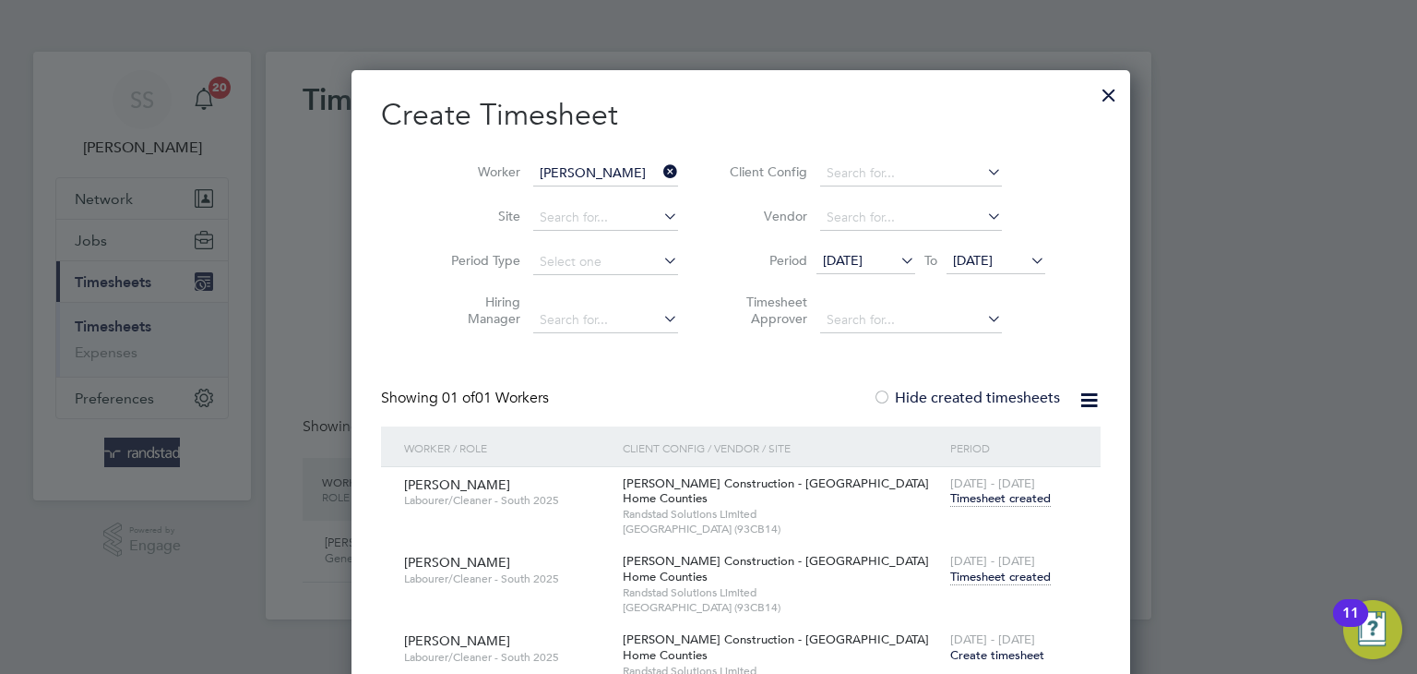
click at [959, 592] on div "[DATE] - [DATE] Timesheet created" at bounding box center [1014, 569] width 137 height 50
click at [964, 580] on span "Timesheet created" at bounding box center [1000, 576] width 101 height 17
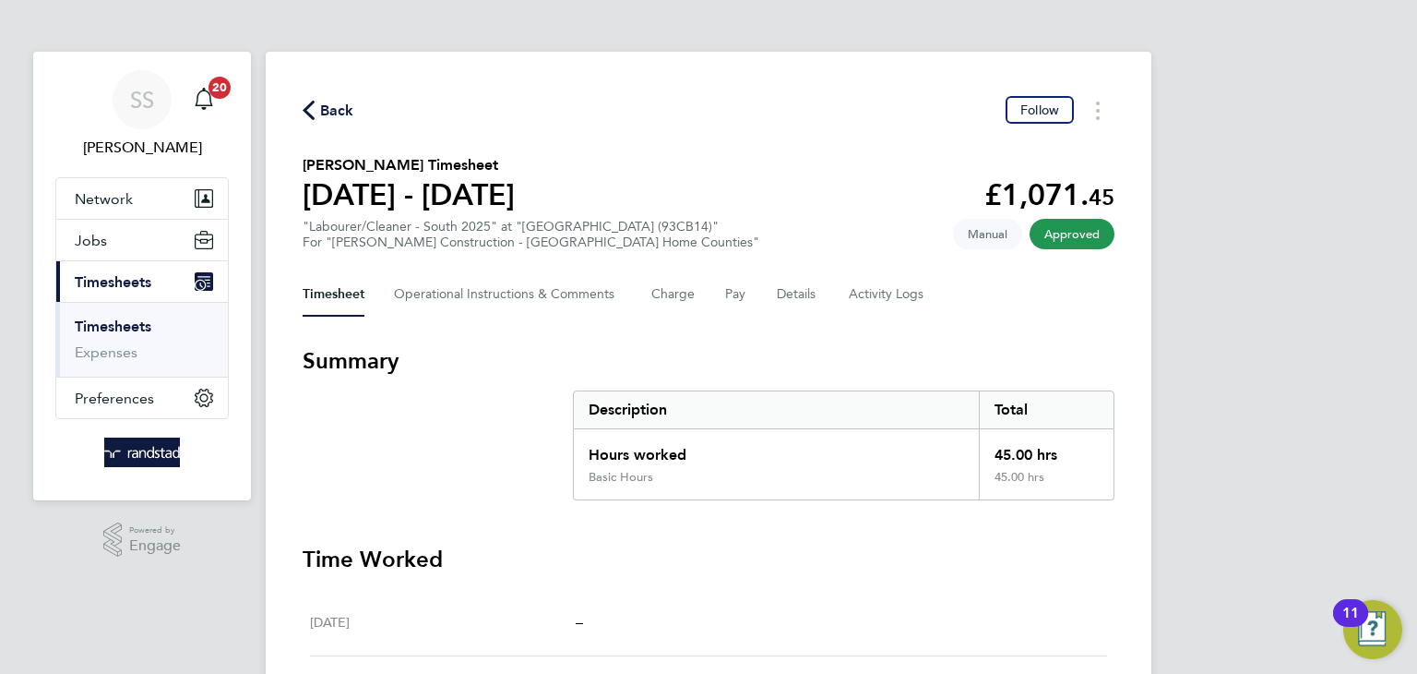
click at [339, 103] on span "Back" at bounding box center [337, 111] width 34 height 22
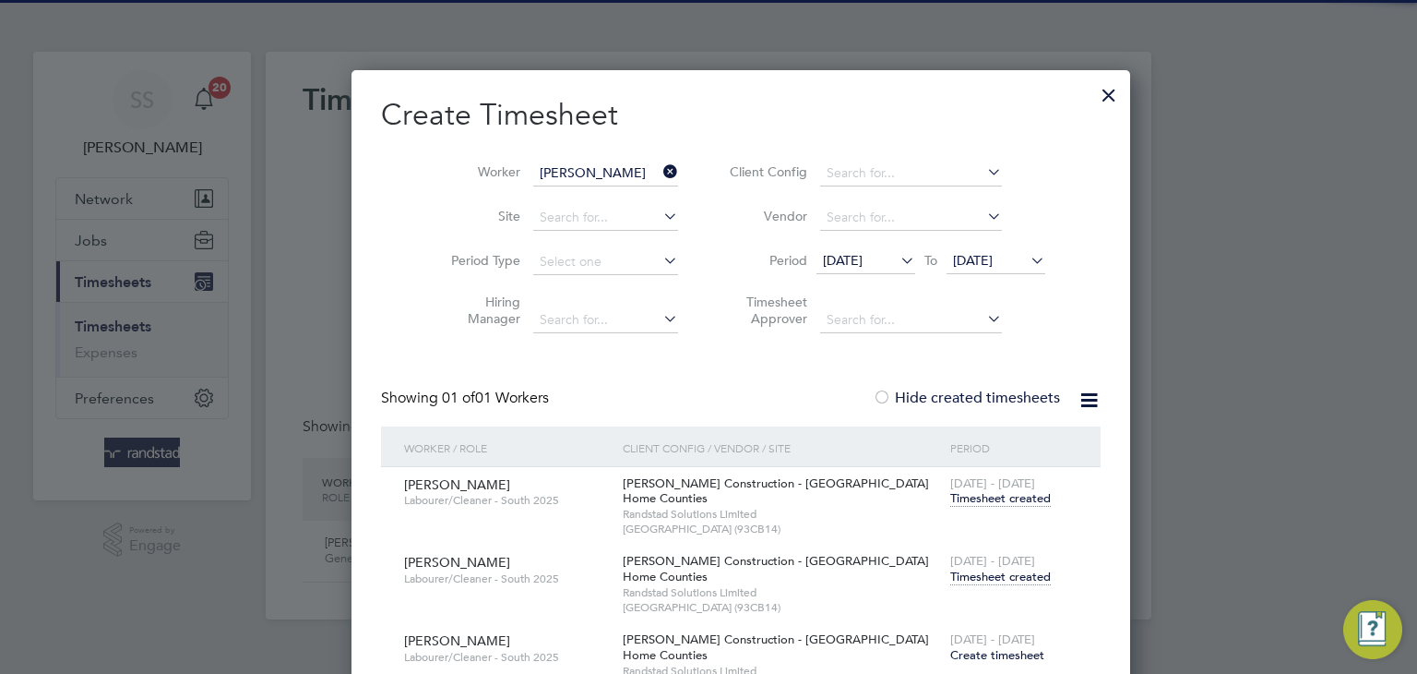
click at [550, 186] on li "Worker [PERSON_NAME]" at bounding box center [557, 173] width 287 height 44
click at [555, 173] on input "[PERSON_NAME]" at bounding box center [605, 174] width 145 height 26
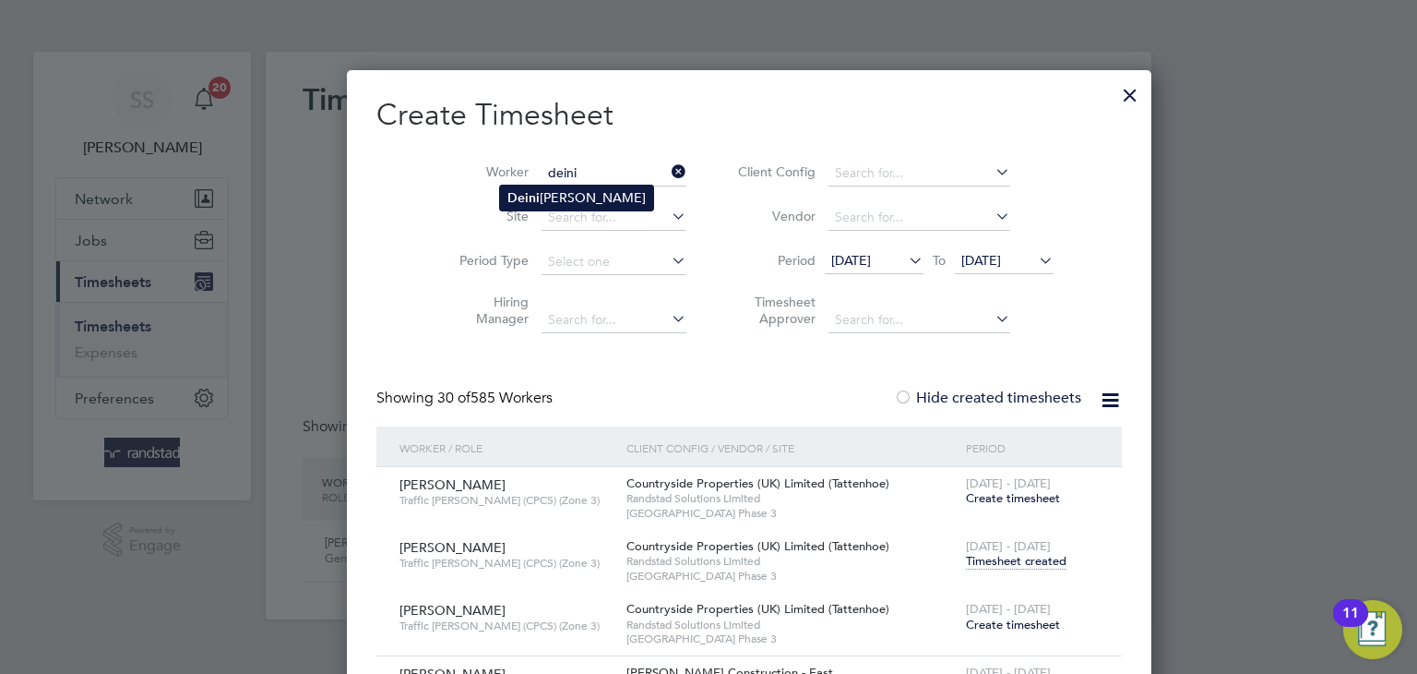
click at [602, 198] on li "Deini [PERSON_NAME]" at bounding box center [576, 197] width 153 height 25
type input "[PERSON_NAME]"
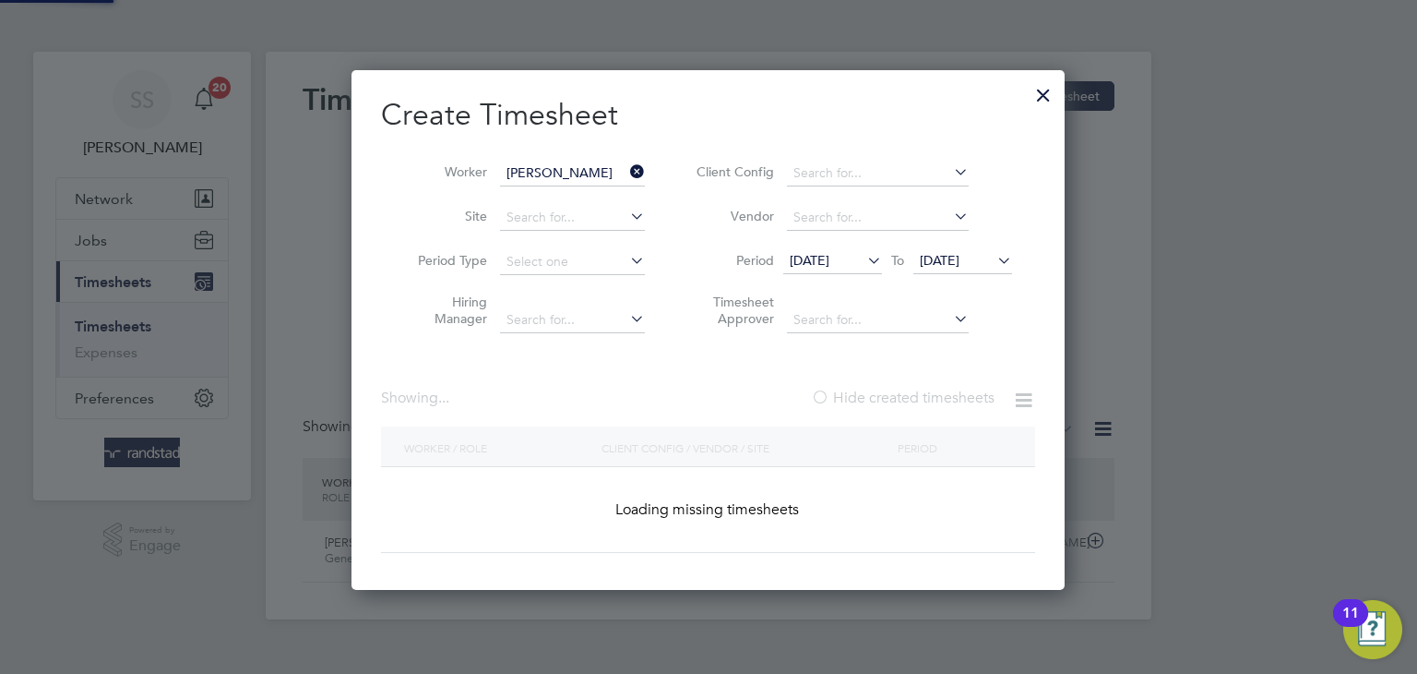
click at [718, 123] on h2 "Create Timesheet" at bounding box center [708, 115] width 654 height 39
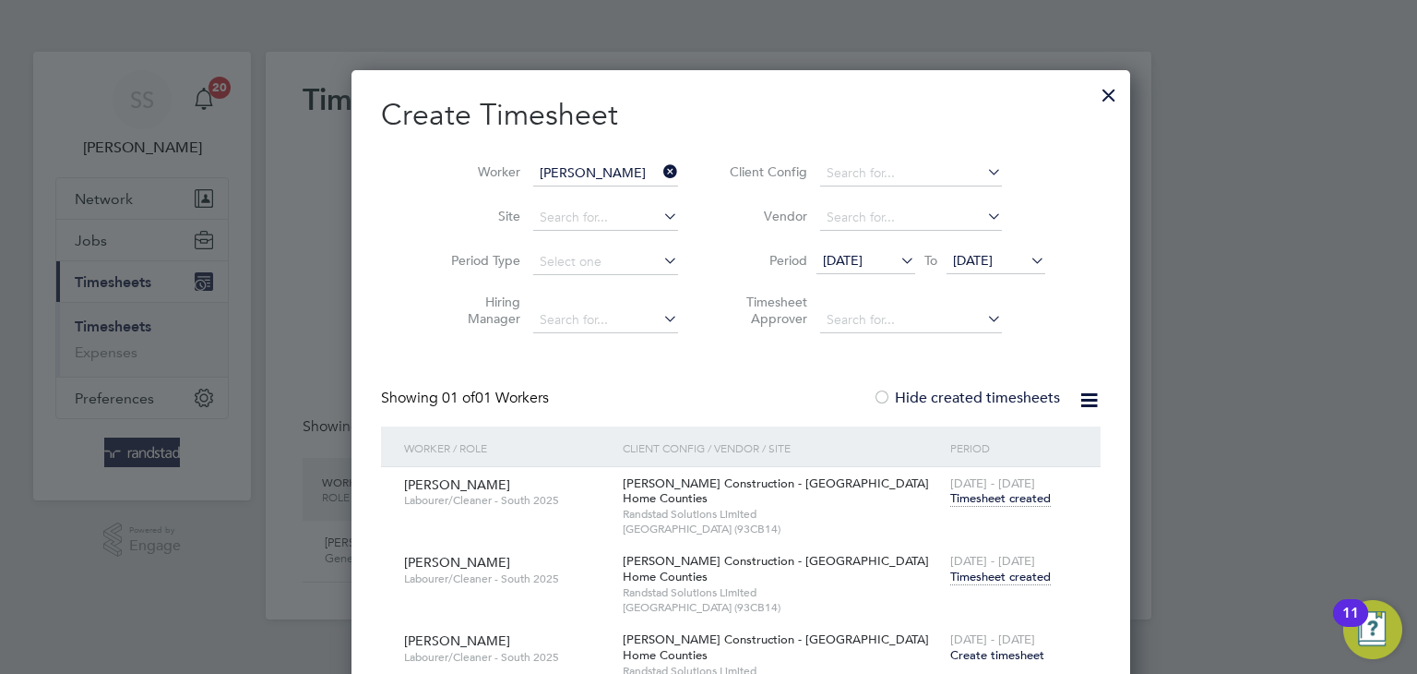
click at [958, 571] on span "Timesheet created" at bounding box center [1000, 576] width 101 height 17
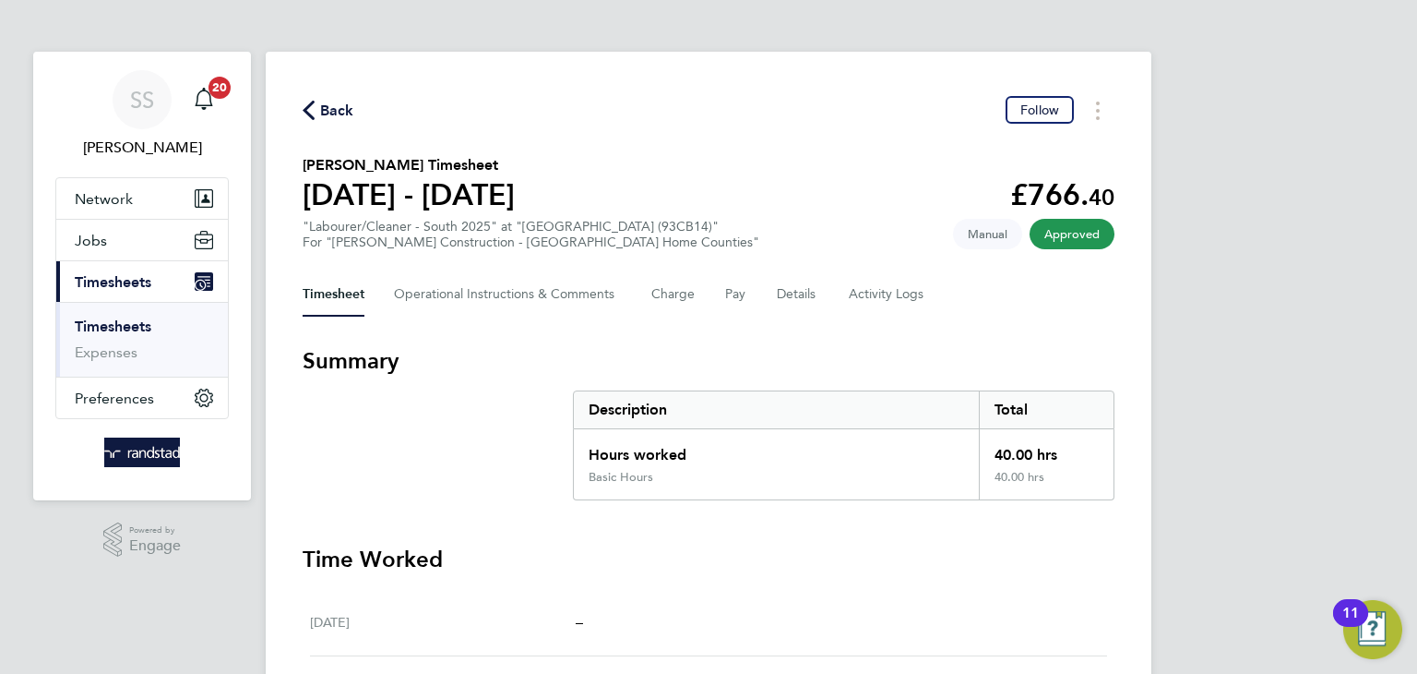
click at [339, 112] on span "Back" at bounding box center [337, 111] width 34 height 22
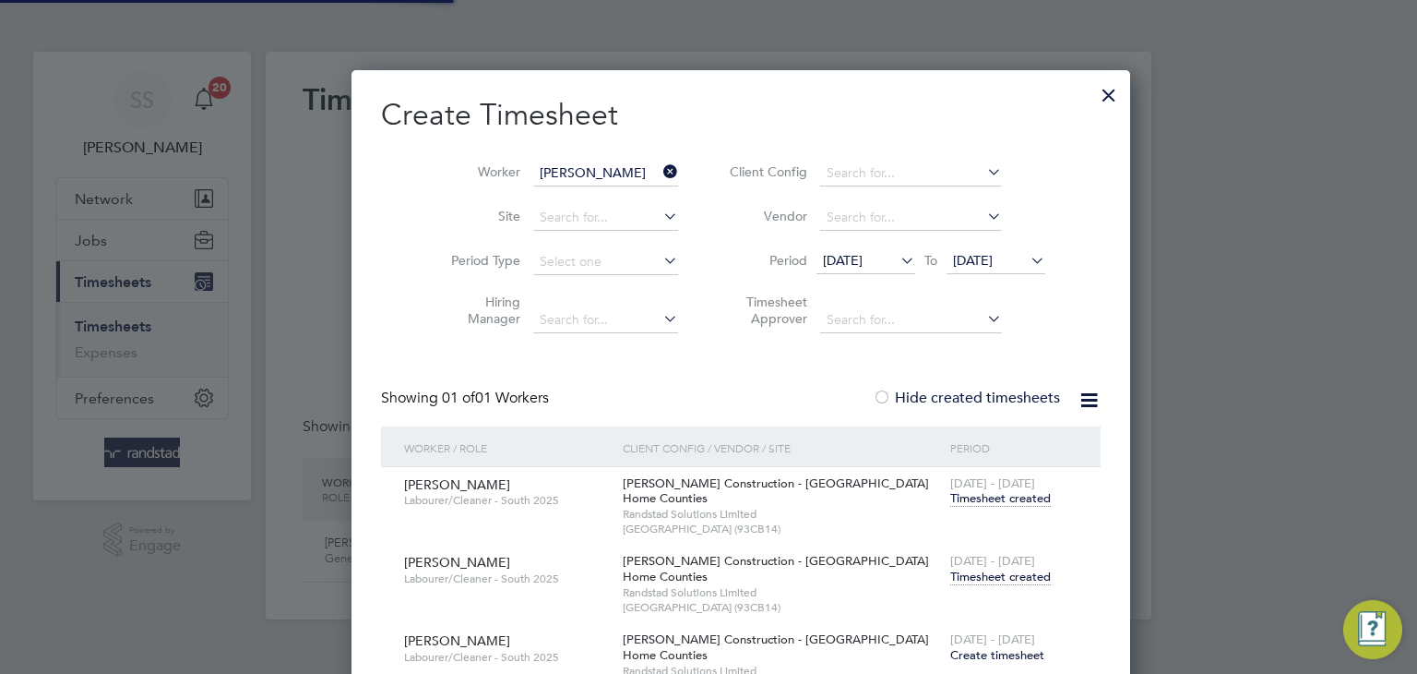
click at [592, 175] on input "[PERSON_NAME]" at bounding box center [605, 174] width 145 height 26
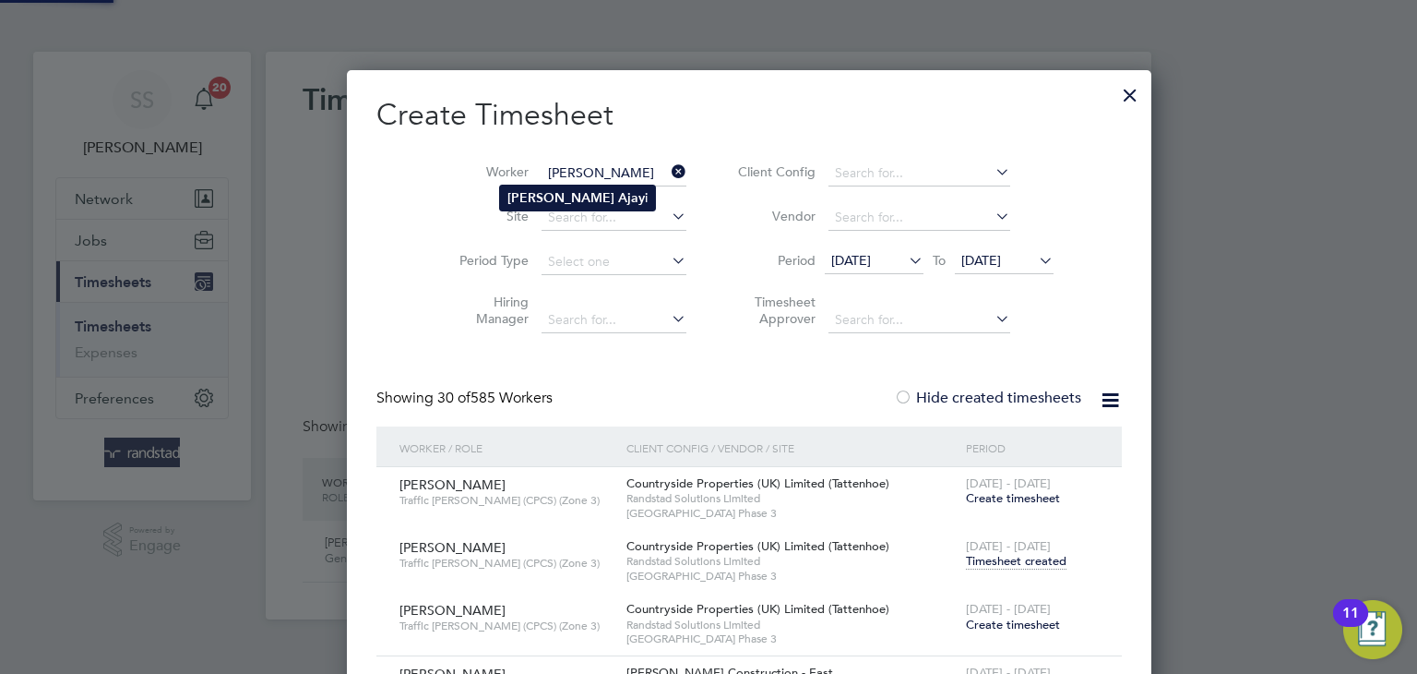
click at [585, 193] on li "[PERSON_NAME] i" at bounding box center [577, 197] width 155 height 25
type input "[PERSON_NAME]"
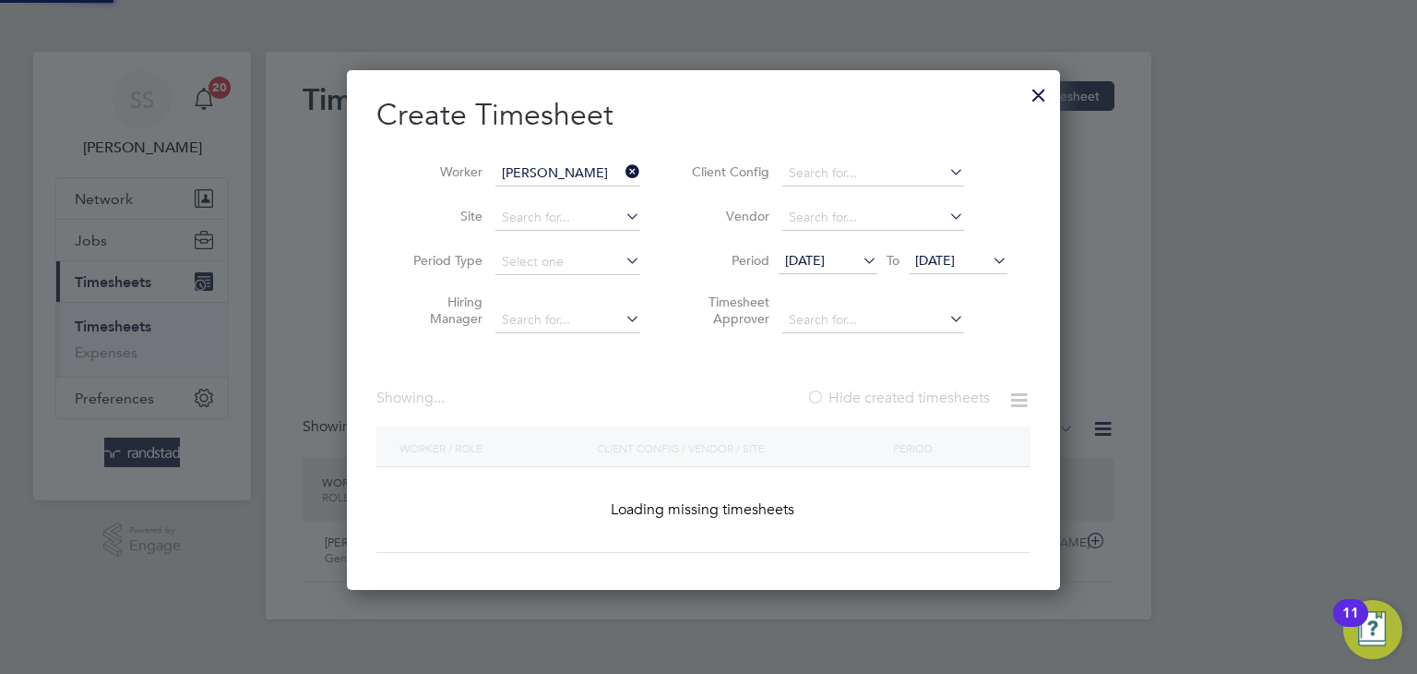
click at [690, 147] on div "Worker [PERSON_NAME] Site Period Type Hiring Manager Client Config Vendor Perio…" at bounding box center [704, 242] width 654 height 200
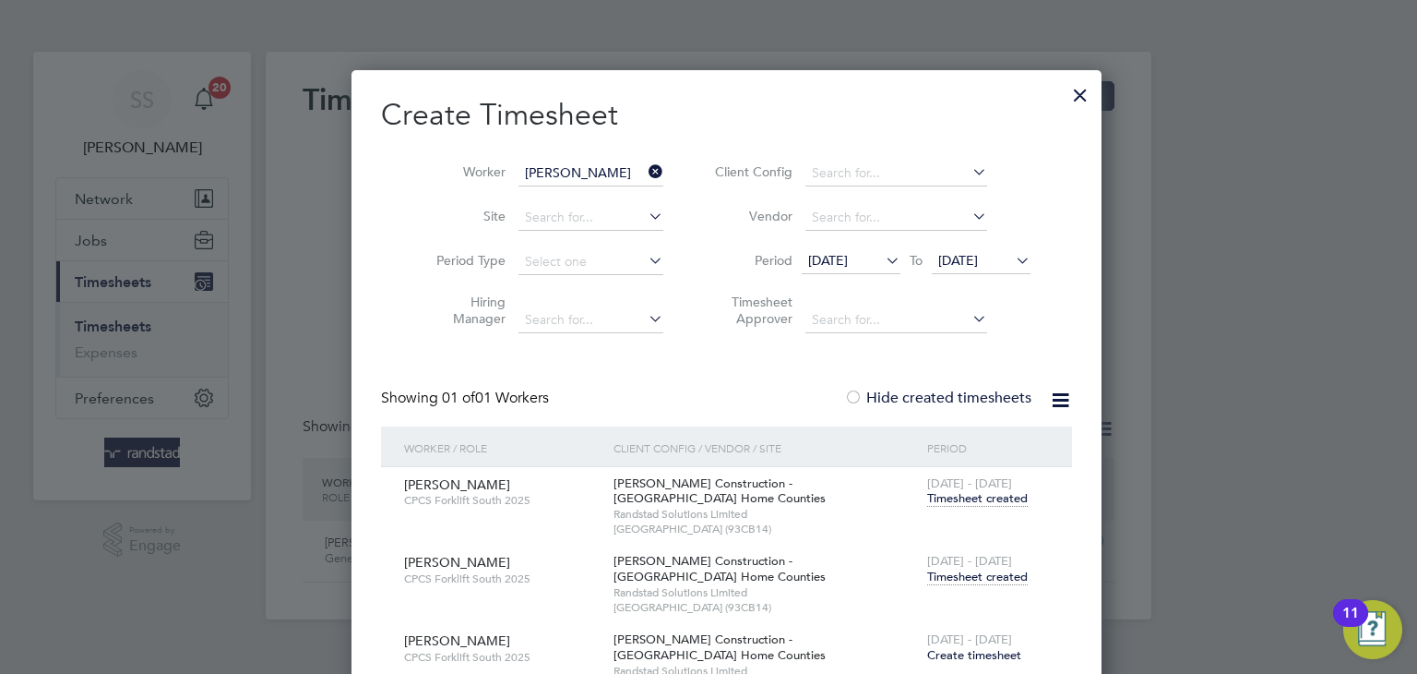
click at [962, 583] on span "Timesheet created" at bounding box center [977, 576] width 101 height 17
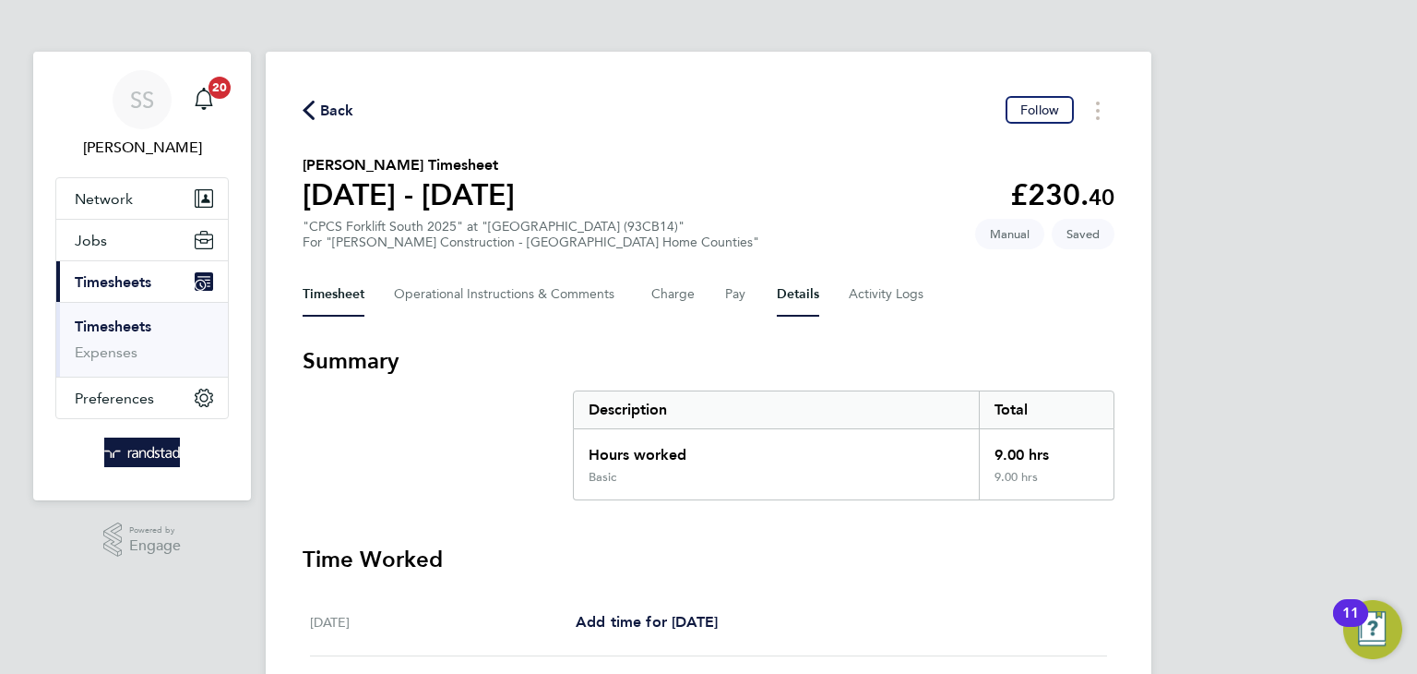
click at [780, 289] on button "Details" at bounding box center [798, 294] width 42 height 44
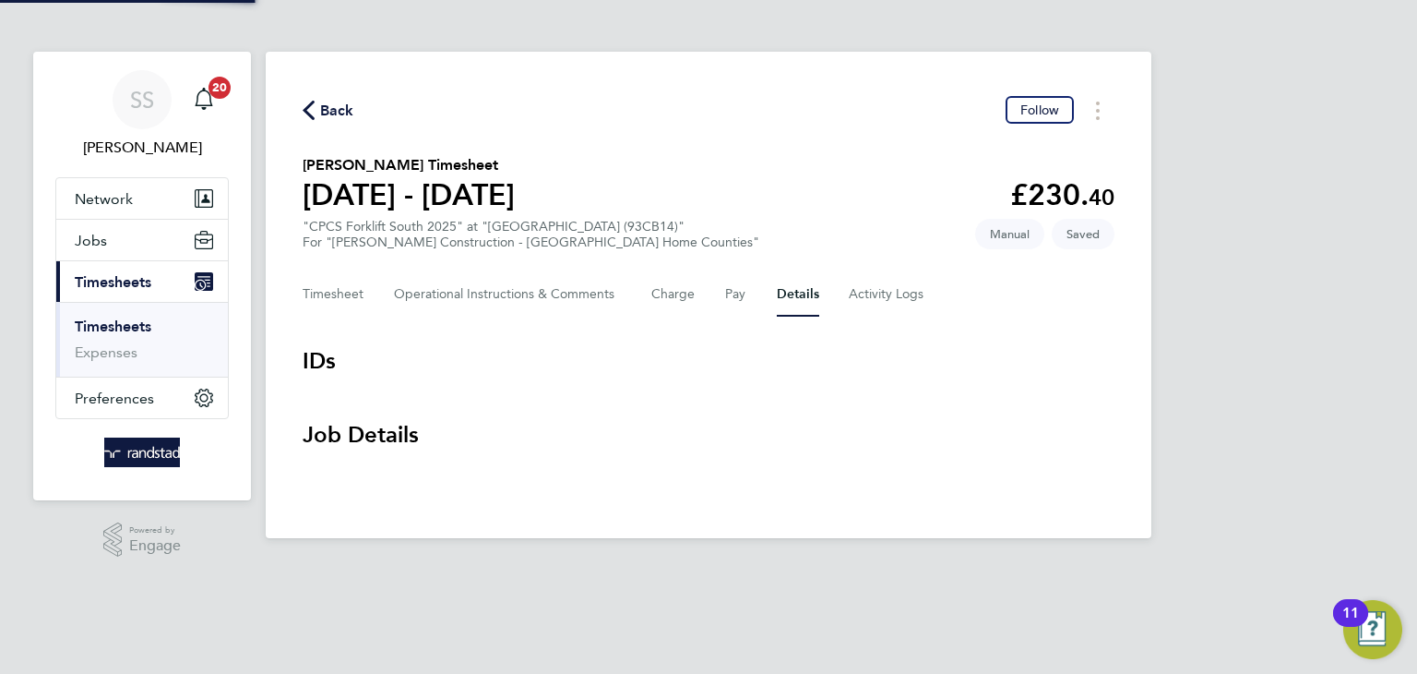
click at [836, 191] on section "[PERSON_NAME] Timesheet [DATE] - [DATE] £230. 40 "CPCS Forklift South 2025" at …" at bounding box center [709, 202] width 812 height 96
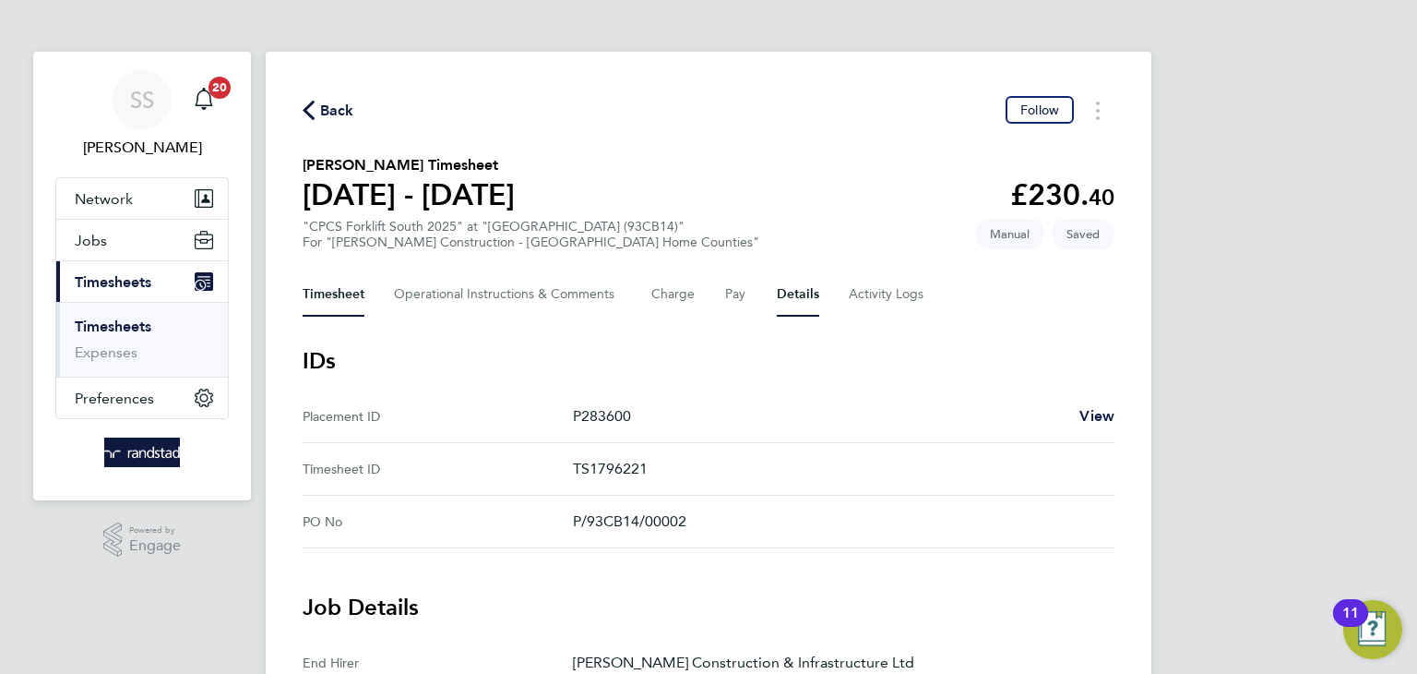
click at [327, 280] on button "Timesheet" at bounding box center [334, 294] width 62 height 44
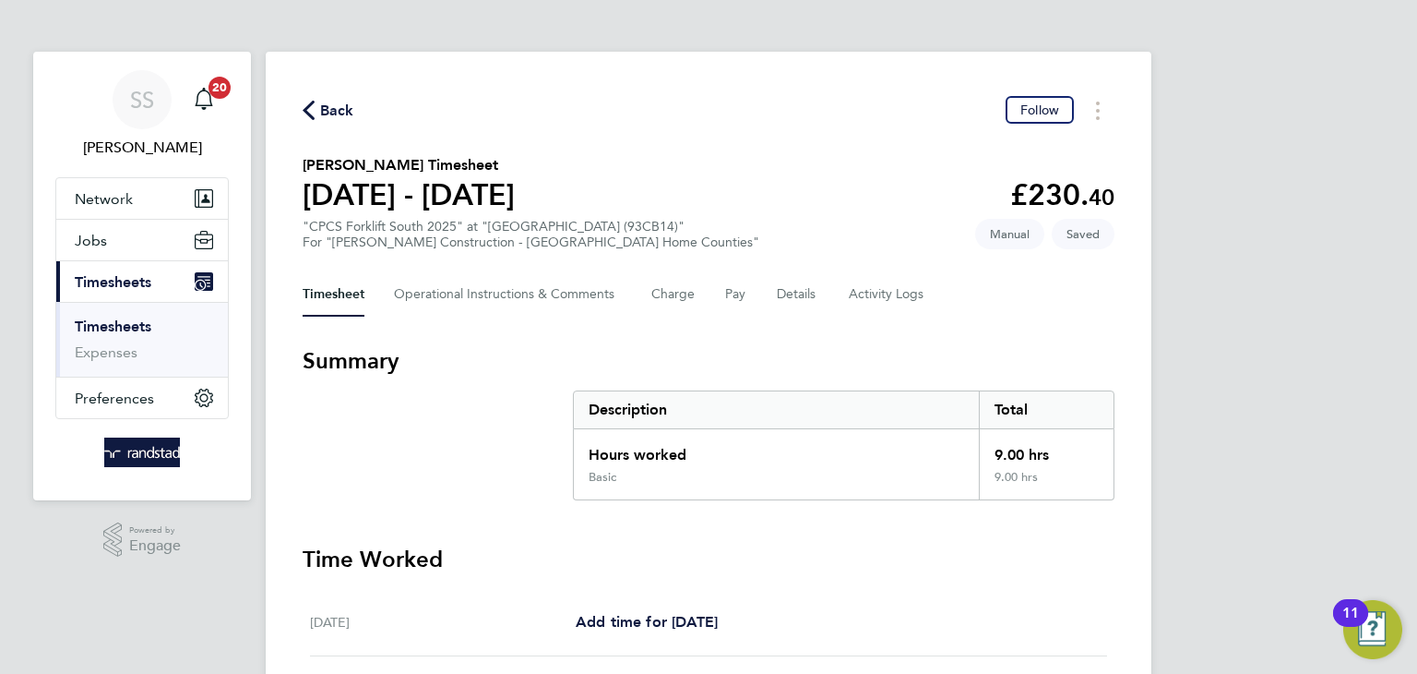
click at [331, 99] on button "Back" at bounding box center [329, 110] width 52 height 23
